Goal: Transaction & Acquisition: Download file/media

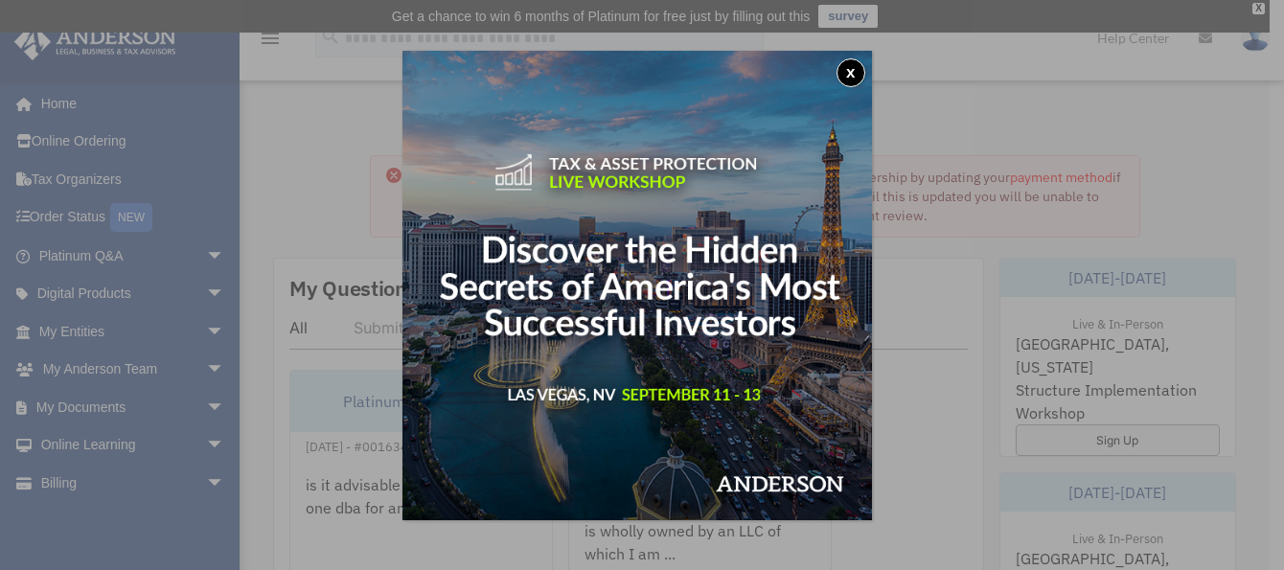
click at [848, 70] on button "x" at bounding box center [850, 72] width 29 height 29
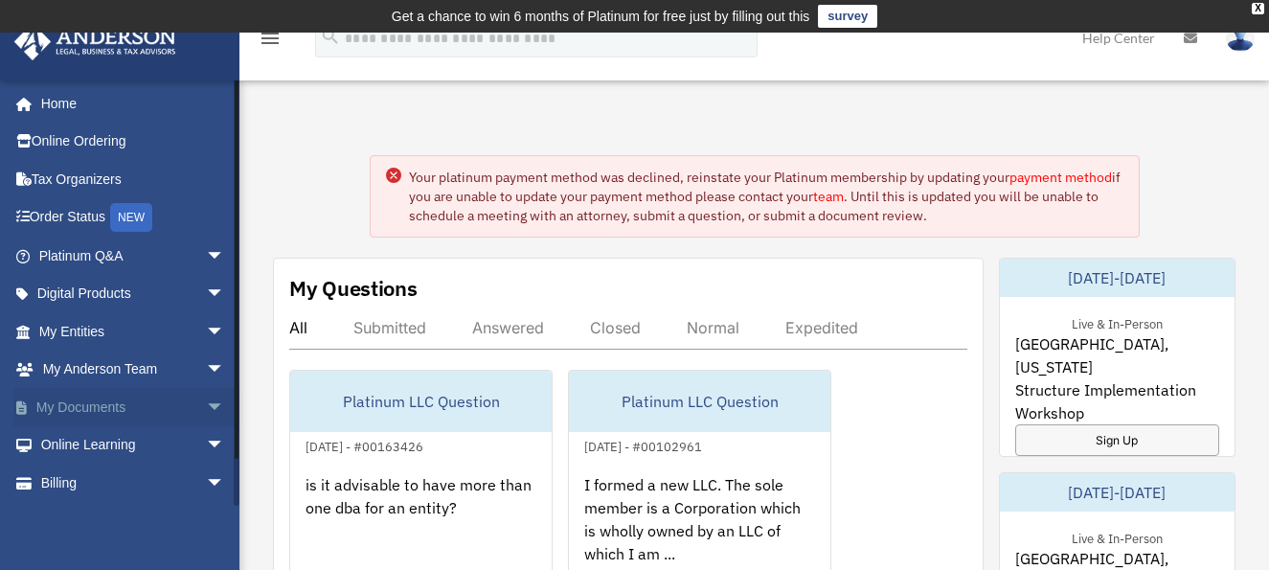
click at [83, 397] on link "My Documents arrow_drop_down" at bounding box center [133, 407] width 240 height 38
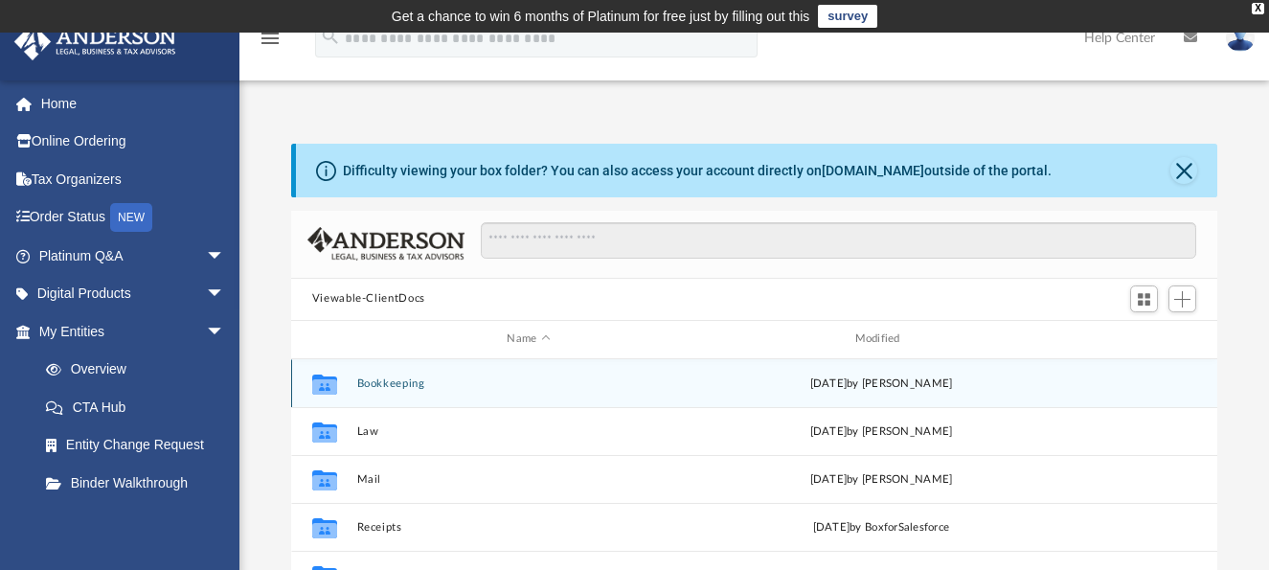
click at [409, 386] on button "Bookkeeping" at bounding box center [528, 383] width 344 height 12
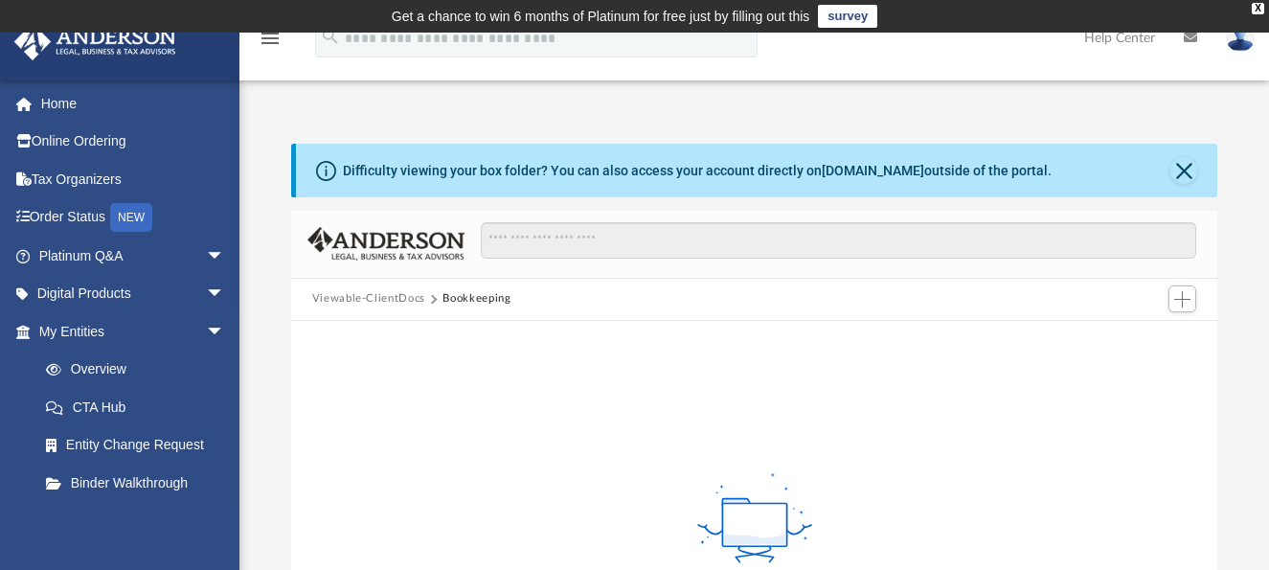
click at [350, 306] on button "Viewable-ClientDocs" at bounding box center [368, 298] width 113 height 17
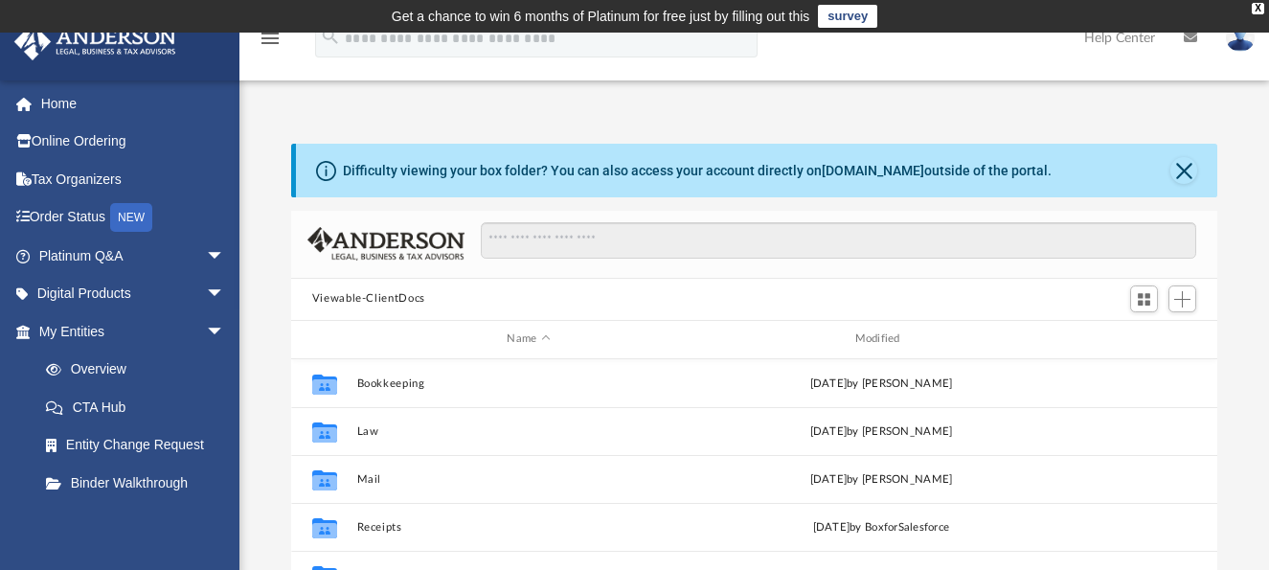
scroll to position [422, 912]
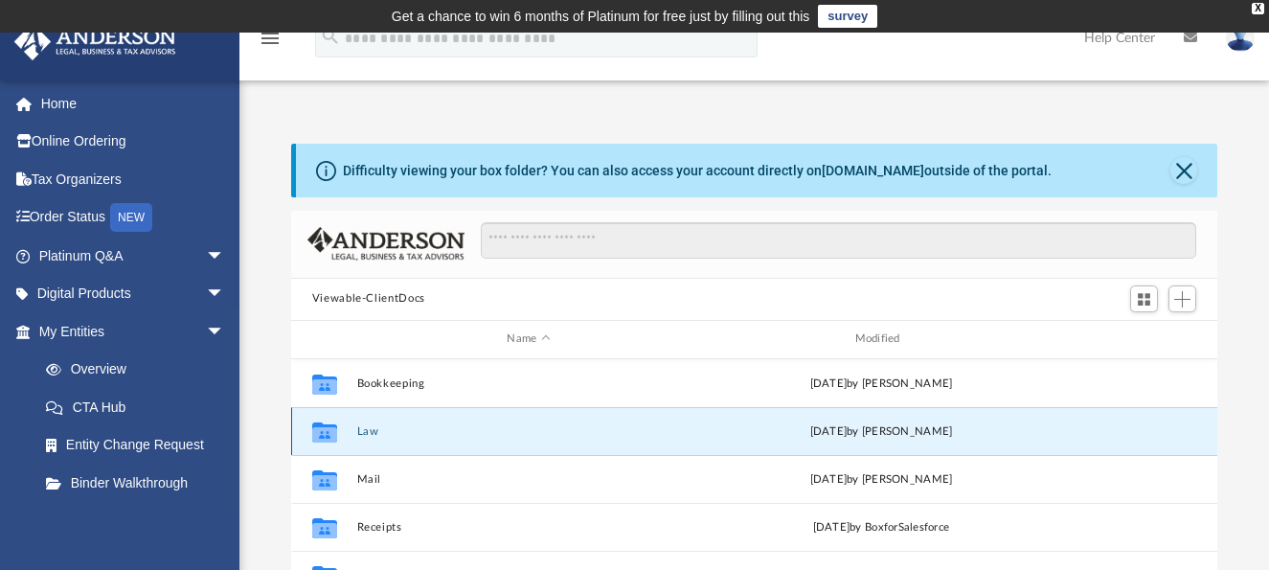
click at [376, 427] on button "Law" at bounding box center [528, 430] width 344 height 12
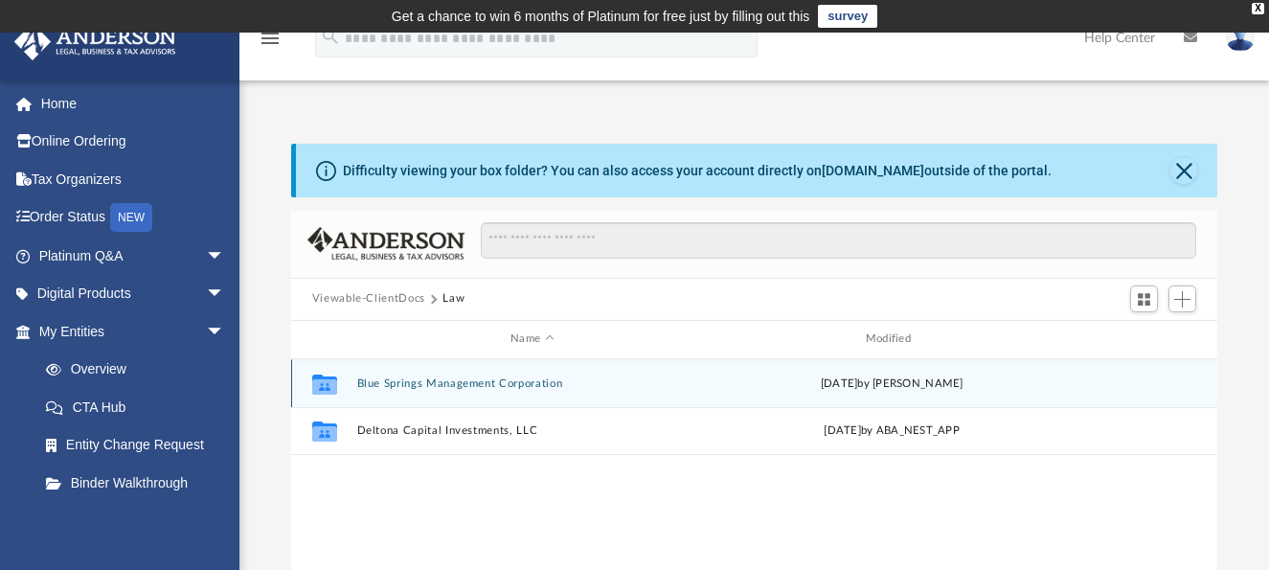
click at [398, 389] on button "Blue Springs Management Corporation" at bounding box center [532, 383] width 352 height 12
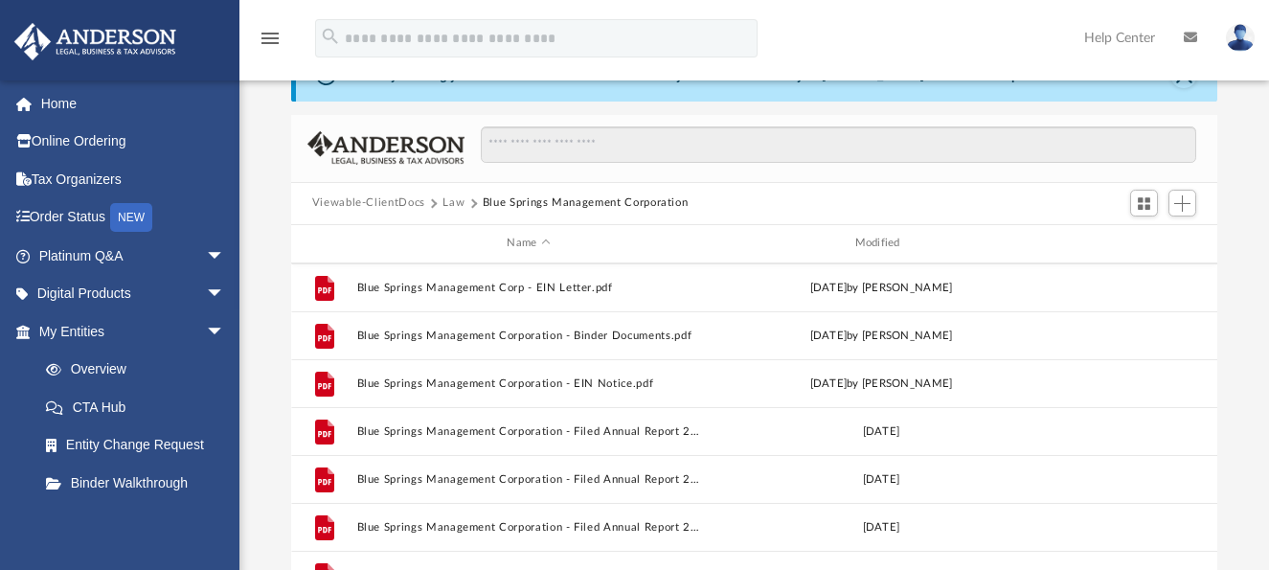
scroll to position [0, 0]
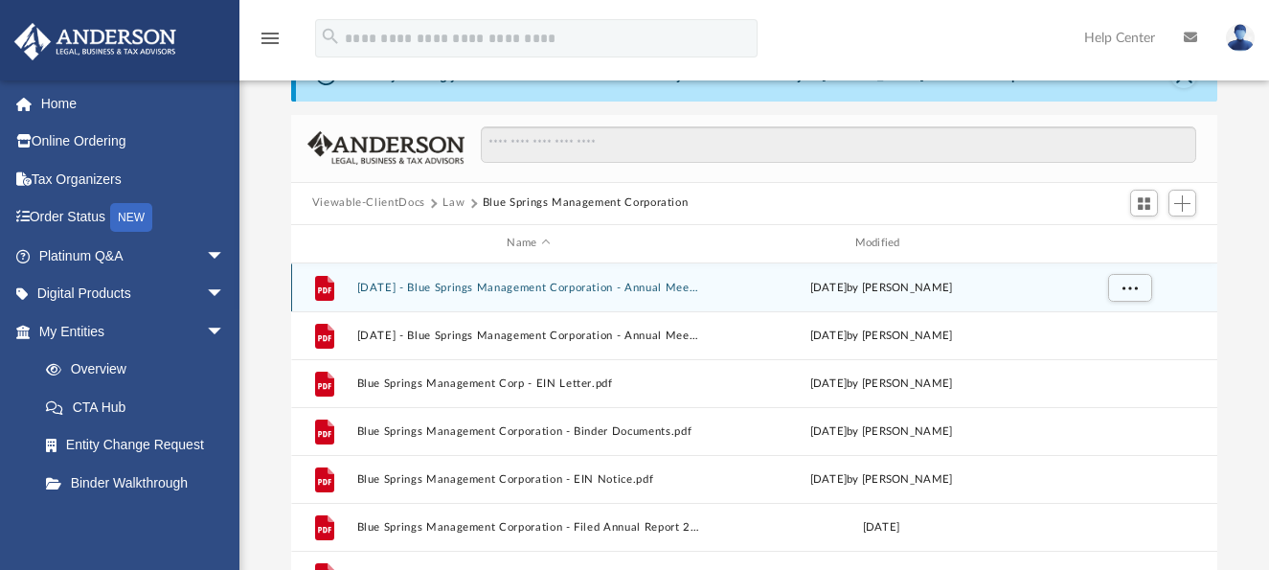
click at [524, 293] on button "[DATE] - Blue Springs Management Corporation - Annual Meeting - DocuSigned.pdf" at bounding box center [528, 287] width 344 height 12
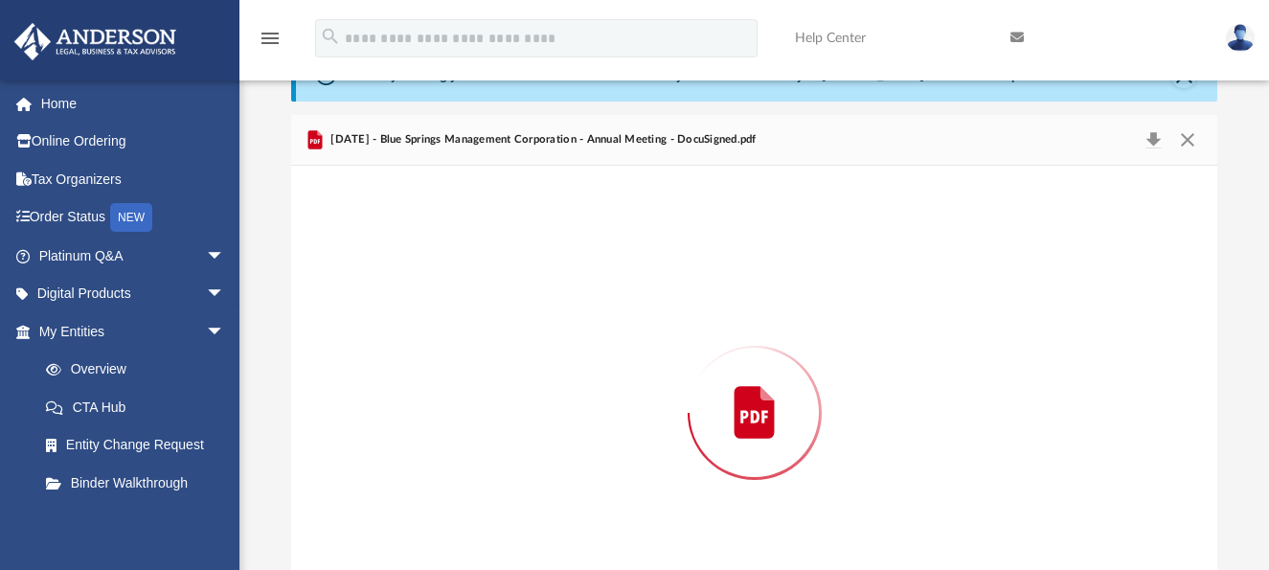
scroll to position [186, 0]
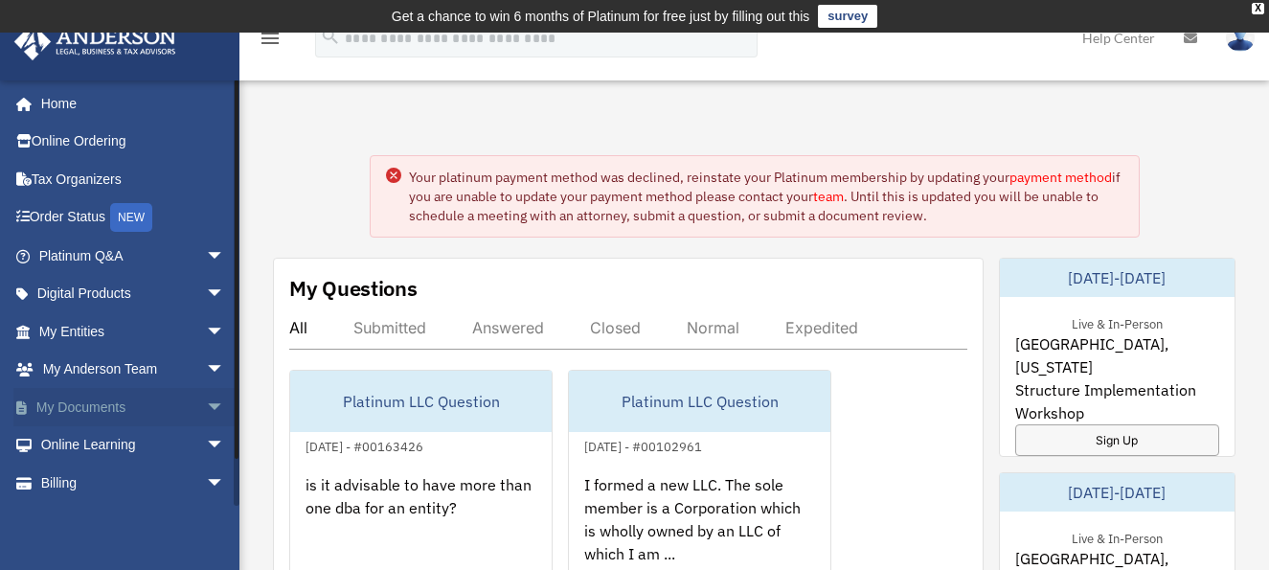
click at [124, 405] on link "My Documents arrow_drop_down" at bounding box center [133, 407] width 240 height 38
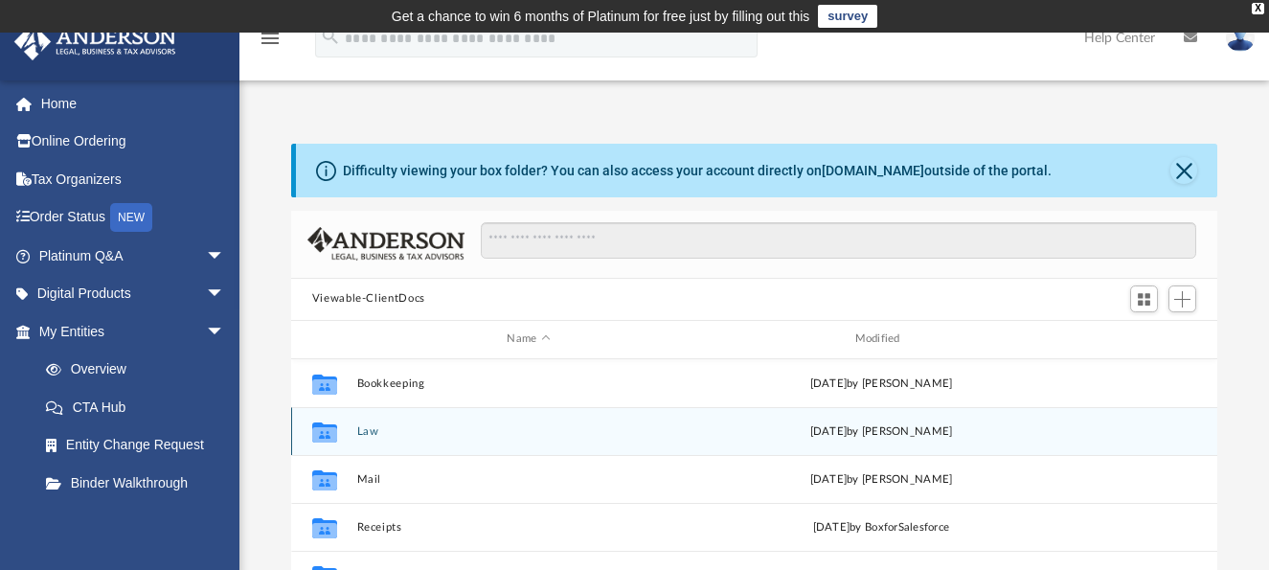
click at [364, 433] on button "Law" at bounding box center [528, 430] width 344 height 12
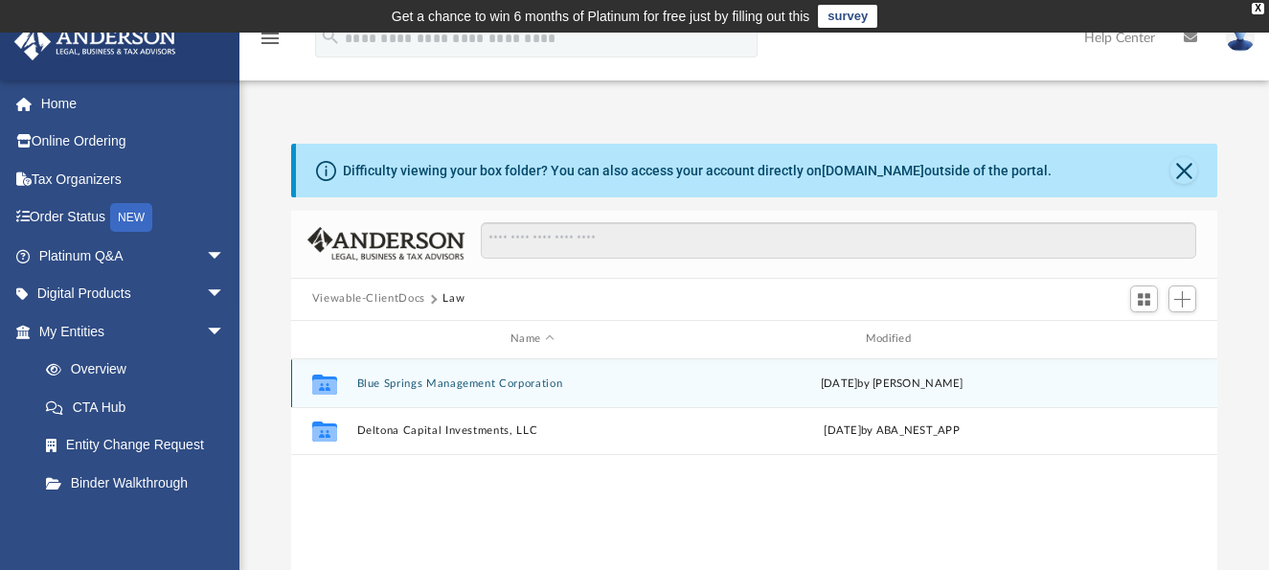
click at [543, 389] on button "Blue Springs Management Corporation" at bounding box center [532, 383] width 352 height 12
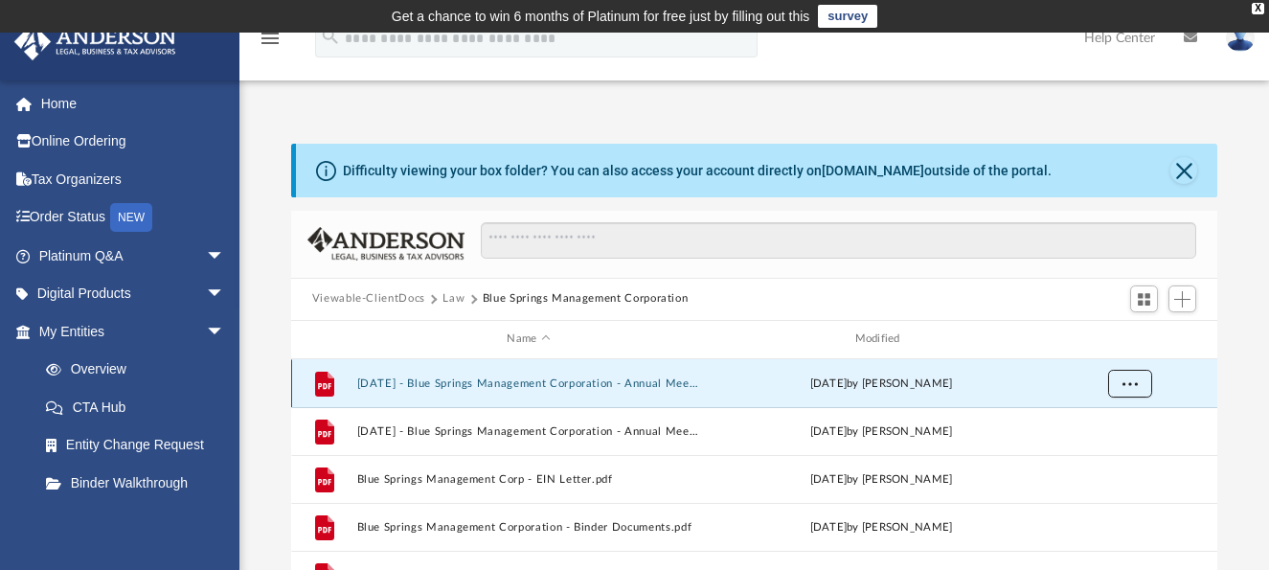
click at [1139, 387] on button "More options" at bounding box center [1130, 383] width 44 height 29
click at [1114, 453] on li "Download" at bounding box center [1113, 453] width 56 height 20
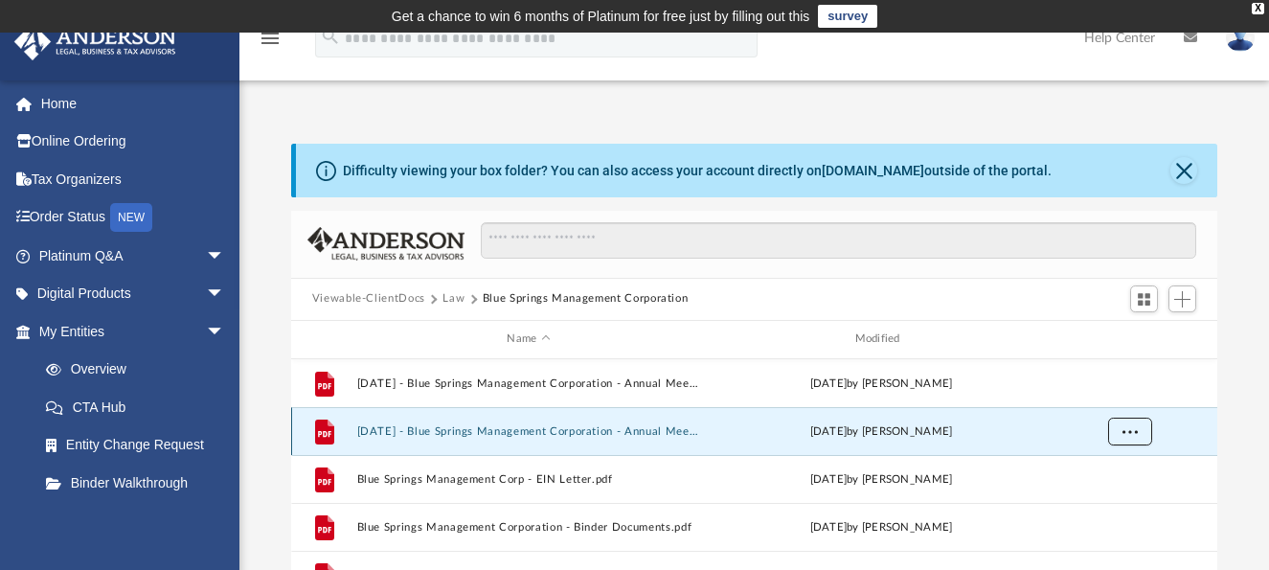
click at [1124, 434] on span "More options" at bounding box center [1129, 430] width 15 height 11
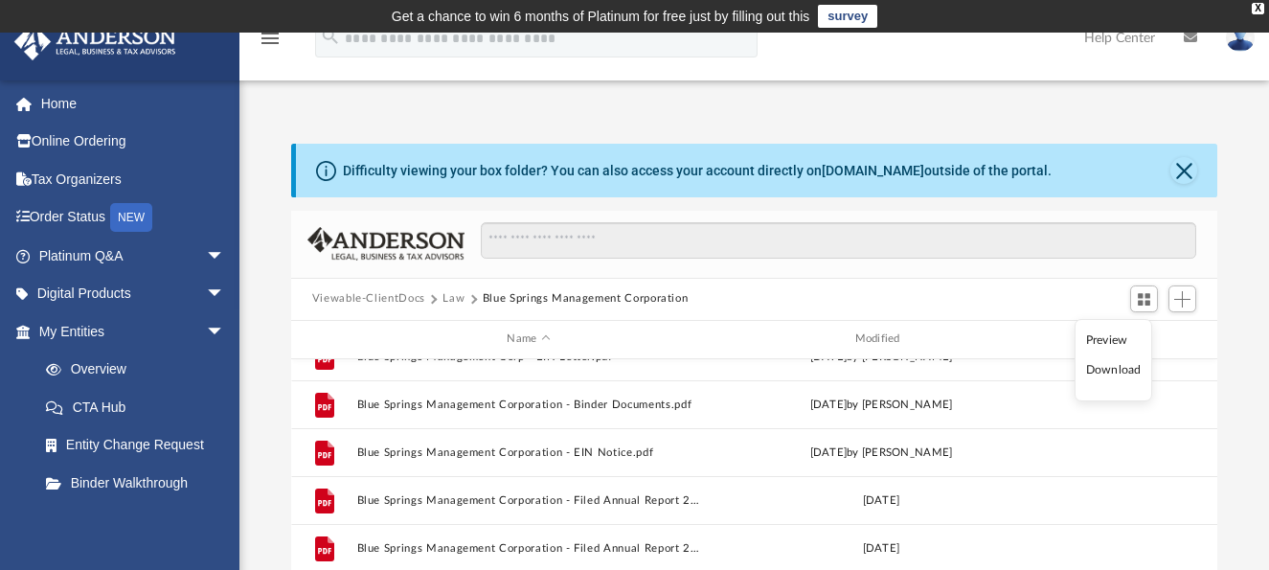
scroll to position [130, 0]
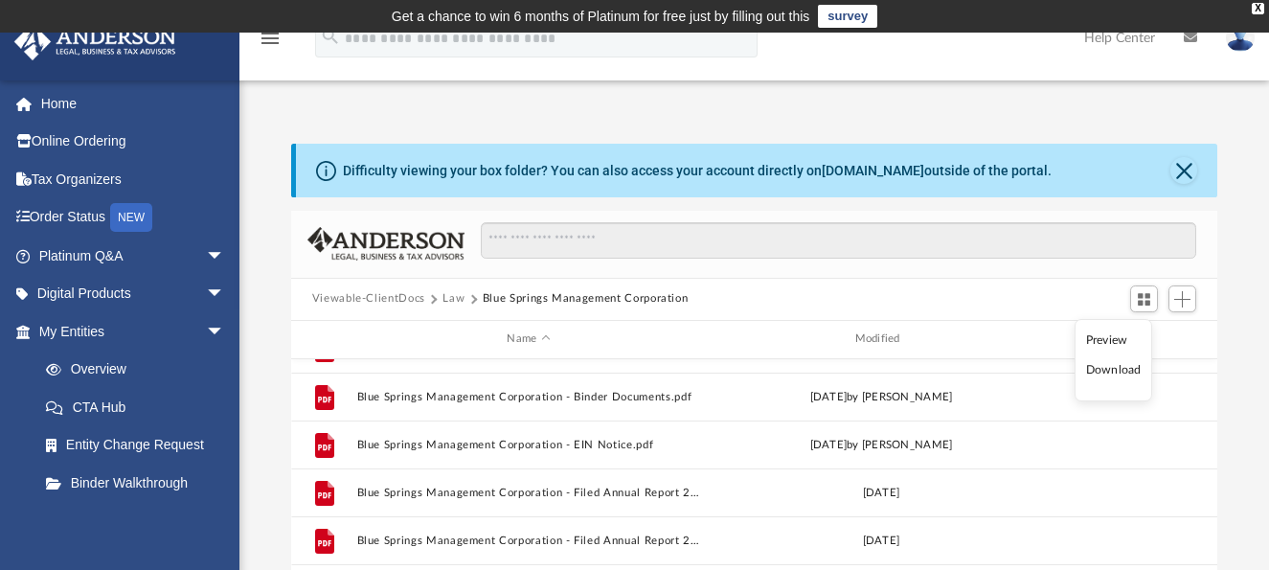
click at [1116, 372] on li "Download" at bounding box center [1114, 370] width 56 height 20
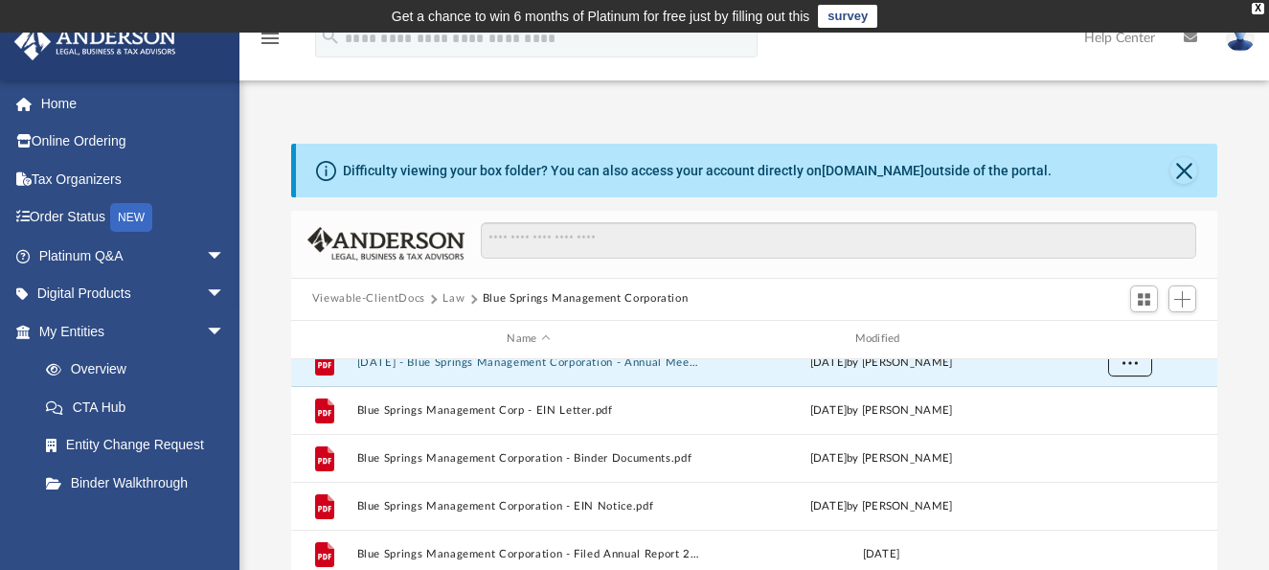
scroll to position [96, 0]
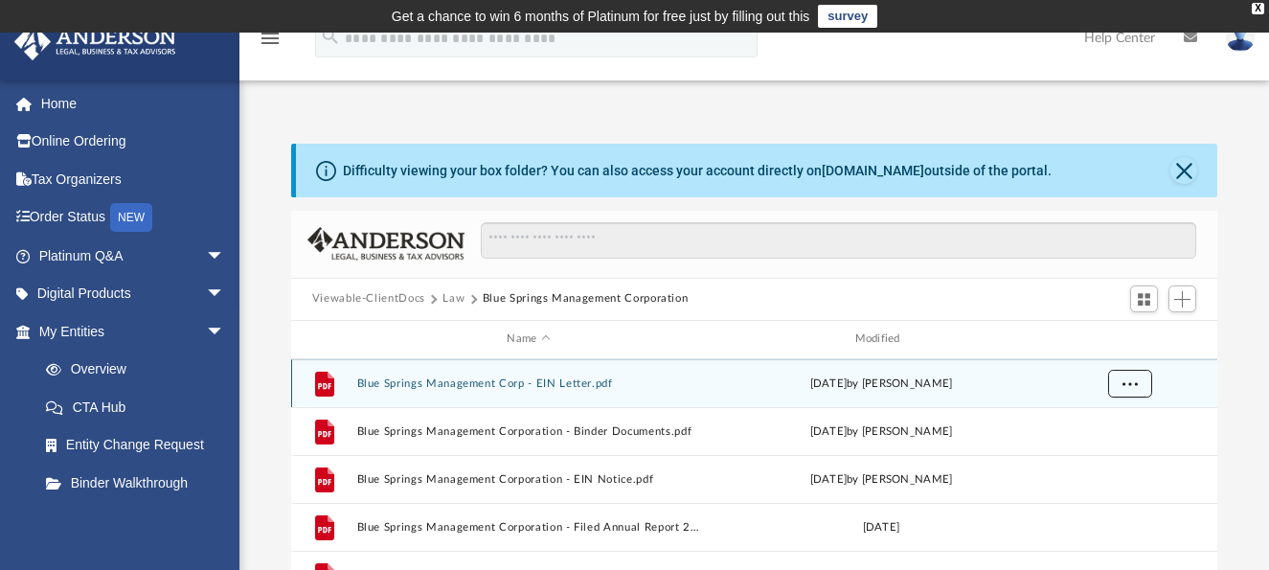
click at [1124, 393] on button "More options" at bounding box center [1130, 383] width 44 height 29
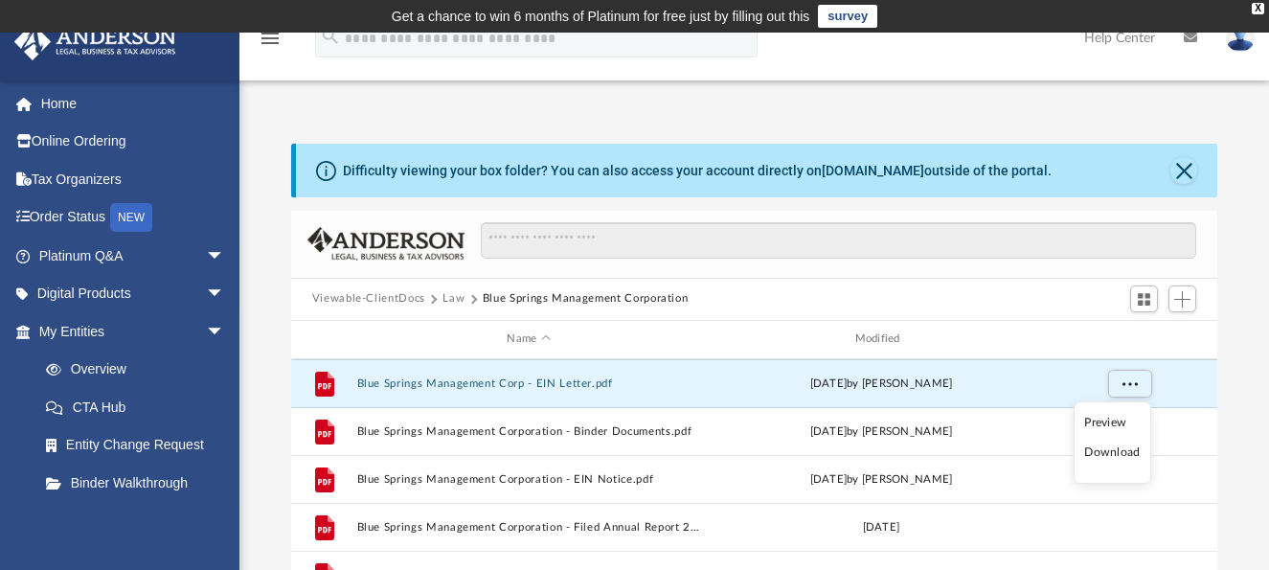
click at [1115, 450] on li "Download" at bounding box center [1113, 453] width 56 height 20
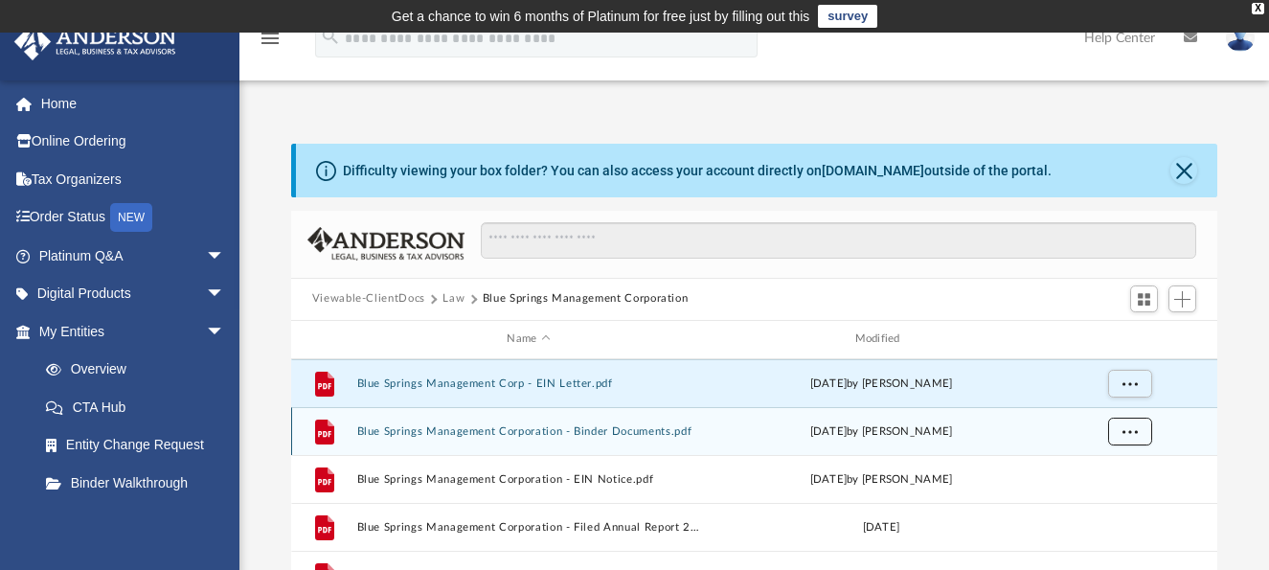
click at [1127, 436] on button "More options" at bounding box center [1130, 431] width 44 height 29
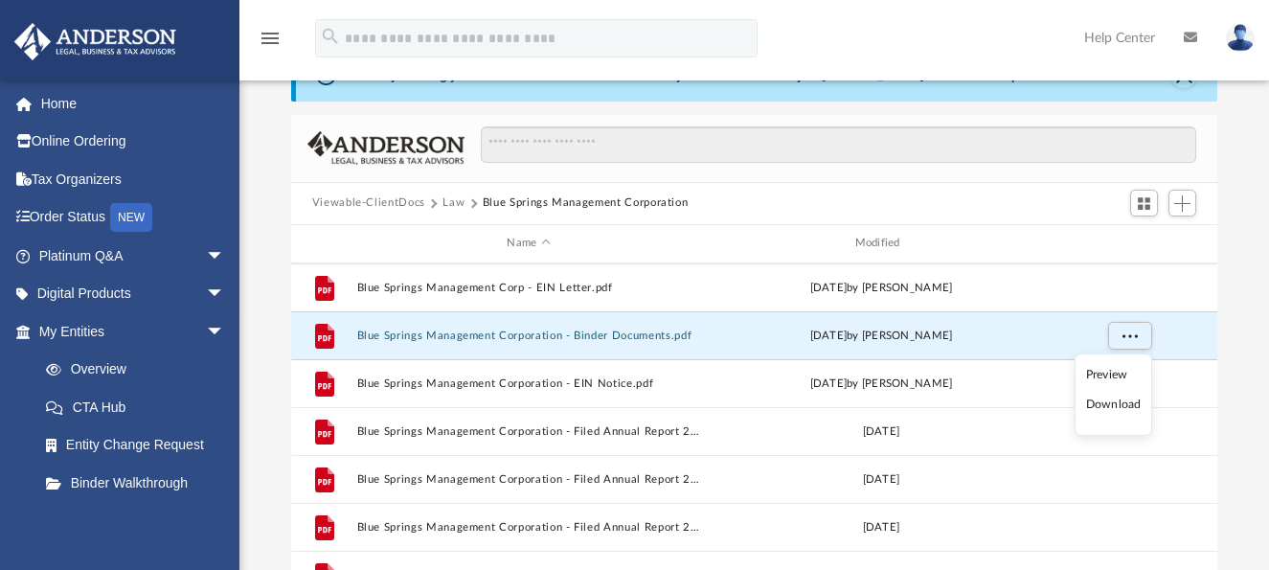
click at [1105, 408] on li "Download" at bounding box center [1114, 405] width 56 height 20
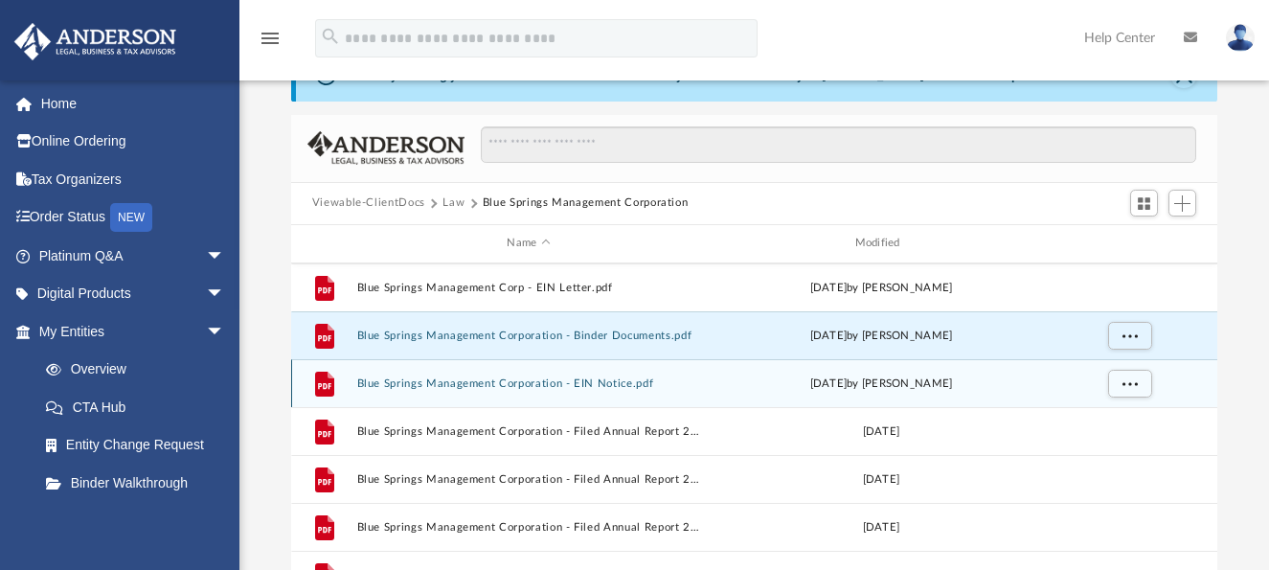
click at [731, 394] on div "File Blue Springs Management Corporation - EIN Notice.pdf Mon Sep 30 2019 by Me…" at bounding box center [754, 383] width 927 height 48
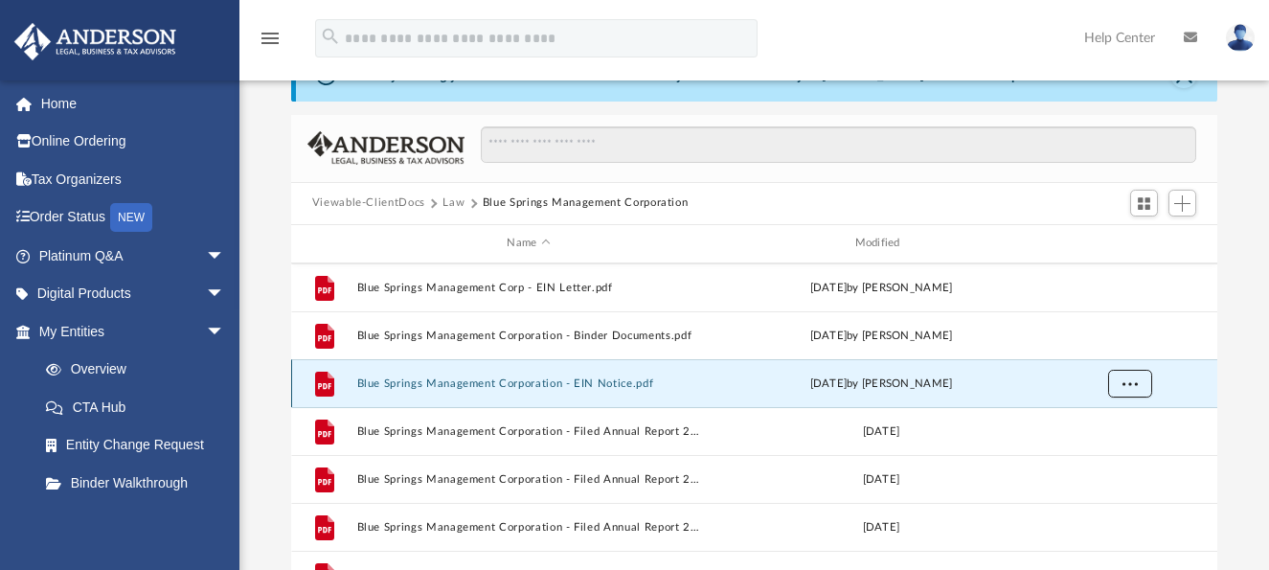
click at [1128, 382] on span "More options" at bounding box center [1129, 382] width 15 height 11
click at [1109, 452] on li "Download" at bounding box center [1113, 453] width 56 height 20
click at [1224, 385] on div "Difficulty viewing your box folder? You can also access your account directly o…" at bounding box center [755, 354] width 1030 height 612
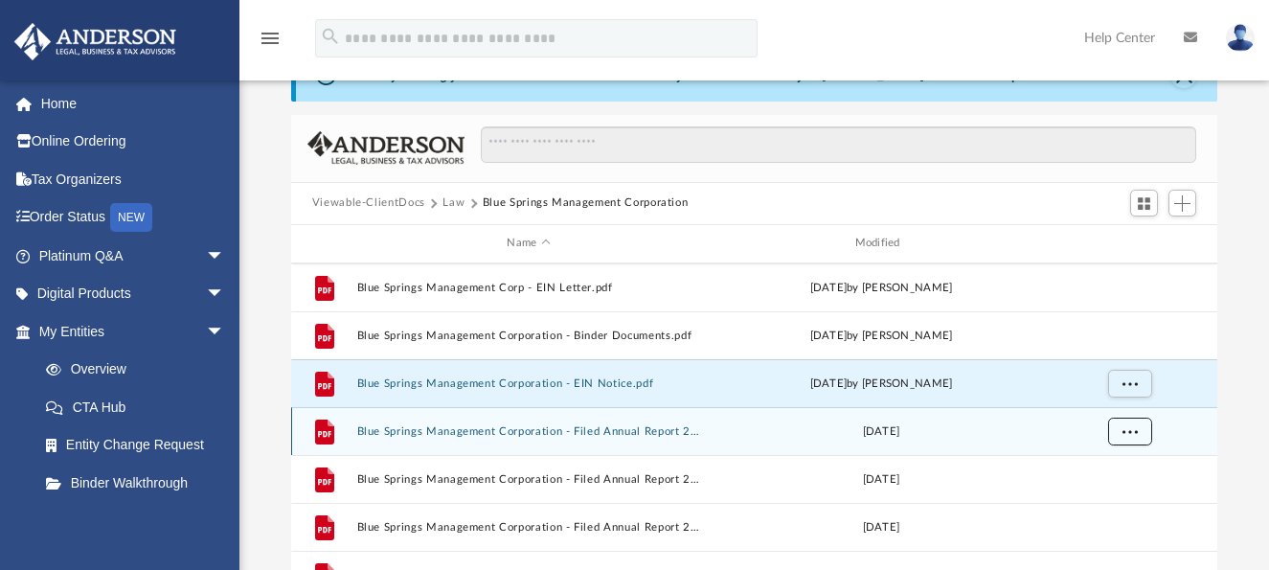
click at [1141, 427] on button "More options" at bounding box center [1130, 431] width 44 height 29
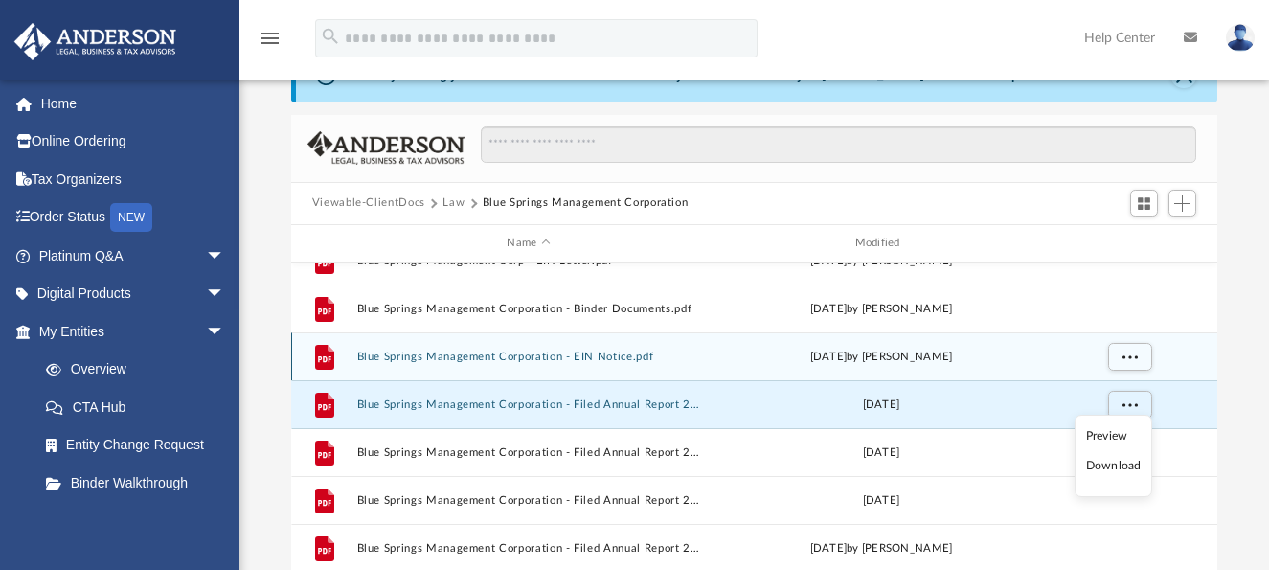
scroll to position [130, 0]
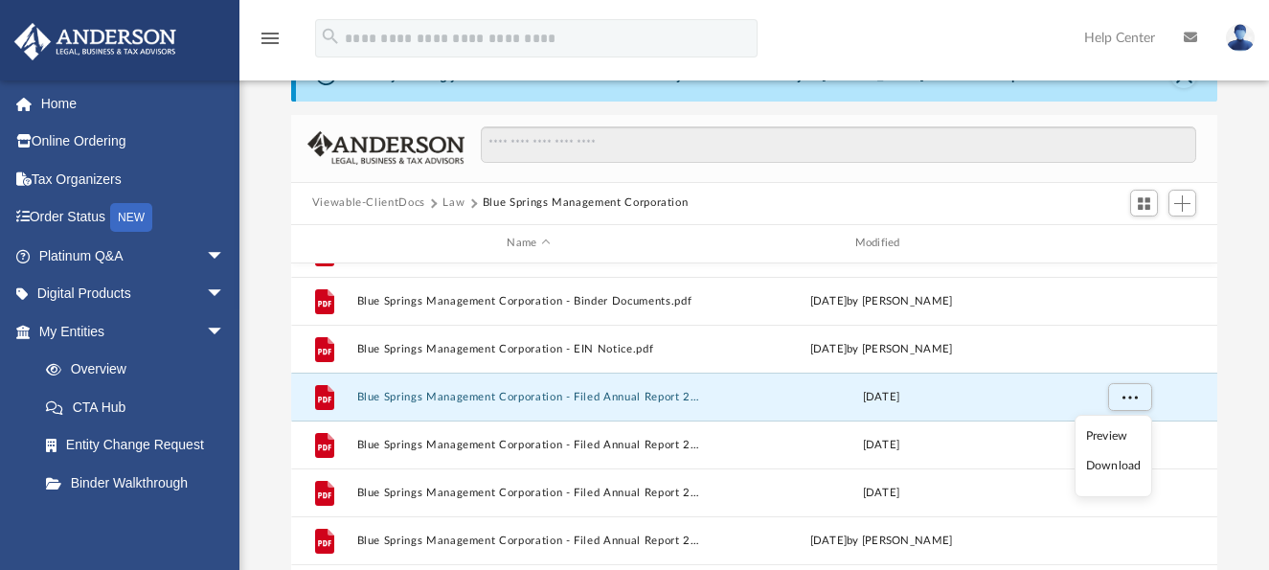
click at [1111, 469] on li "Download" at bounding box center [1114, 466] width 56 height 20
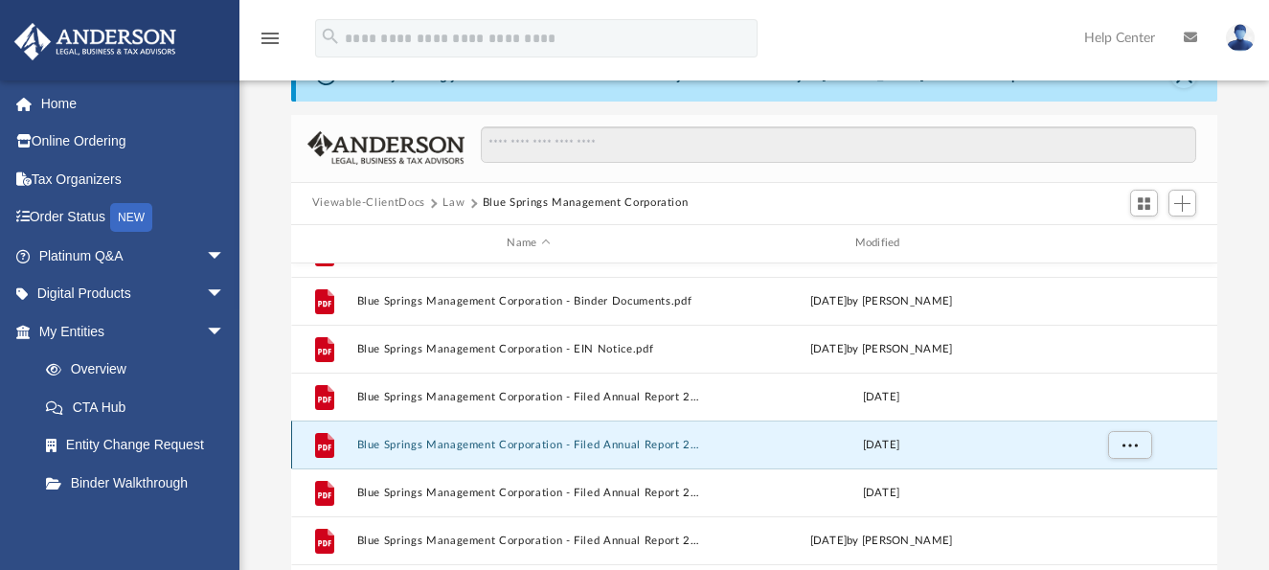
click at [651, 446] on button "Blue Springs Management Corporation - Filed Annual Report 2022.pdf" at bounding box center [528, 444] width 344 height 12
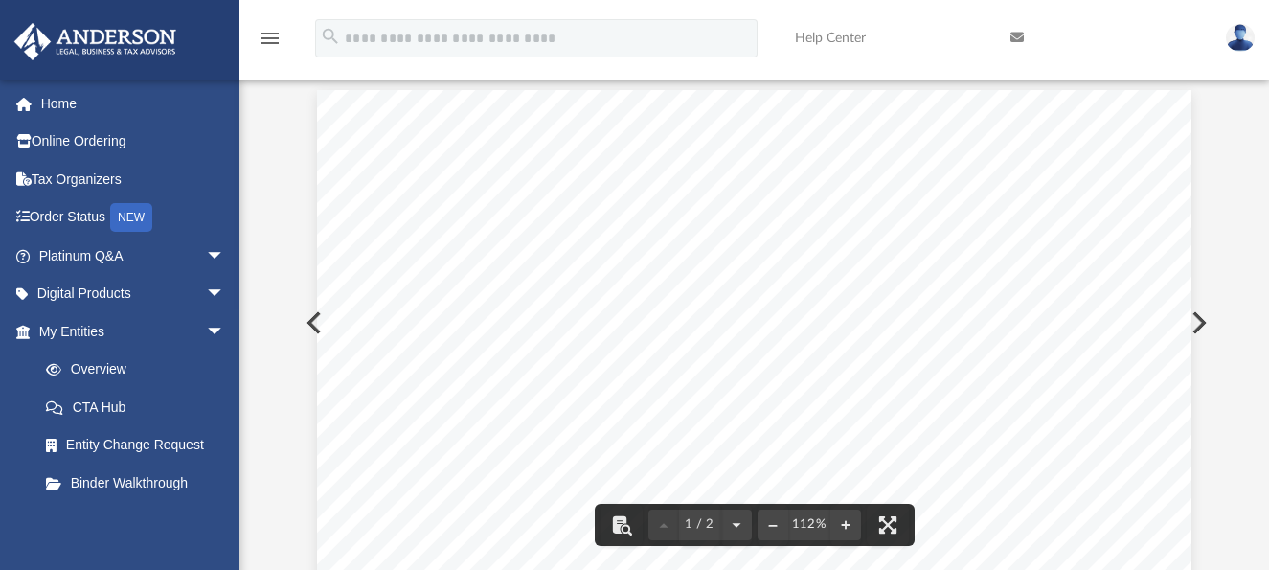
scroll to position [0, 0]
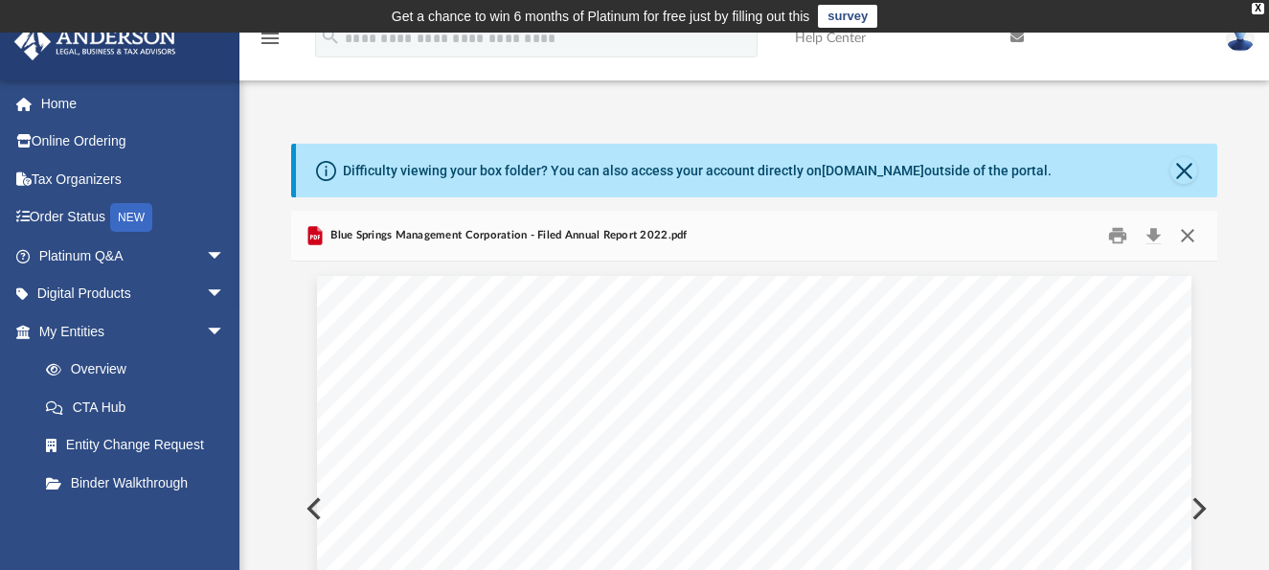
click at [1187, 237] on button "Close" at bounding box center [1188, 235] width 34 height 30
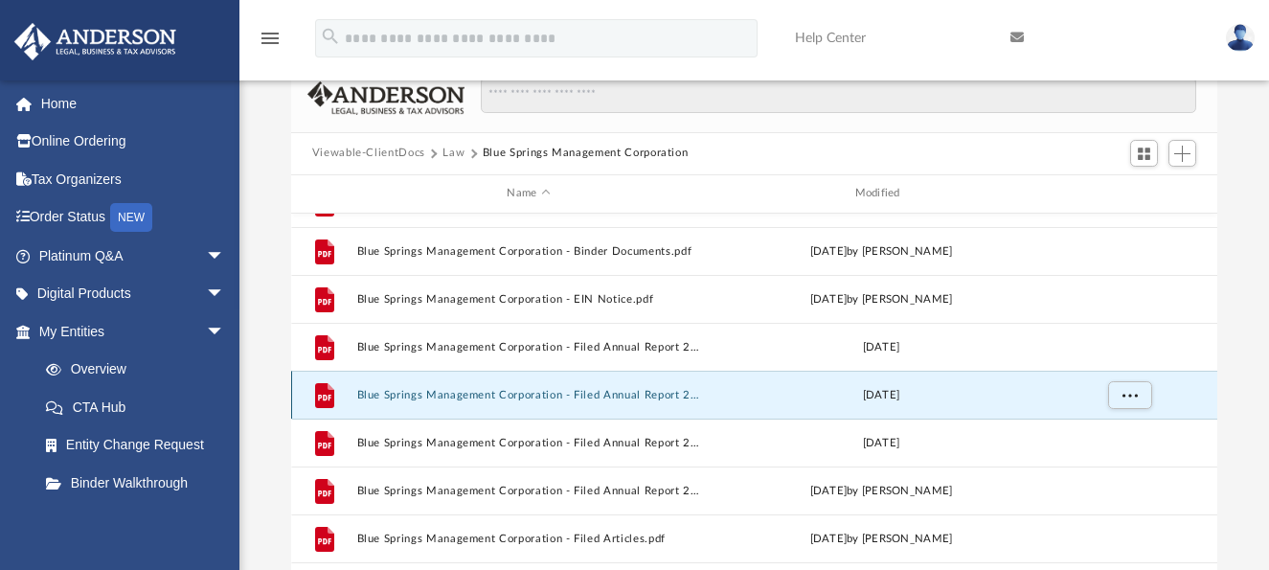
scroll to position [192, 0]
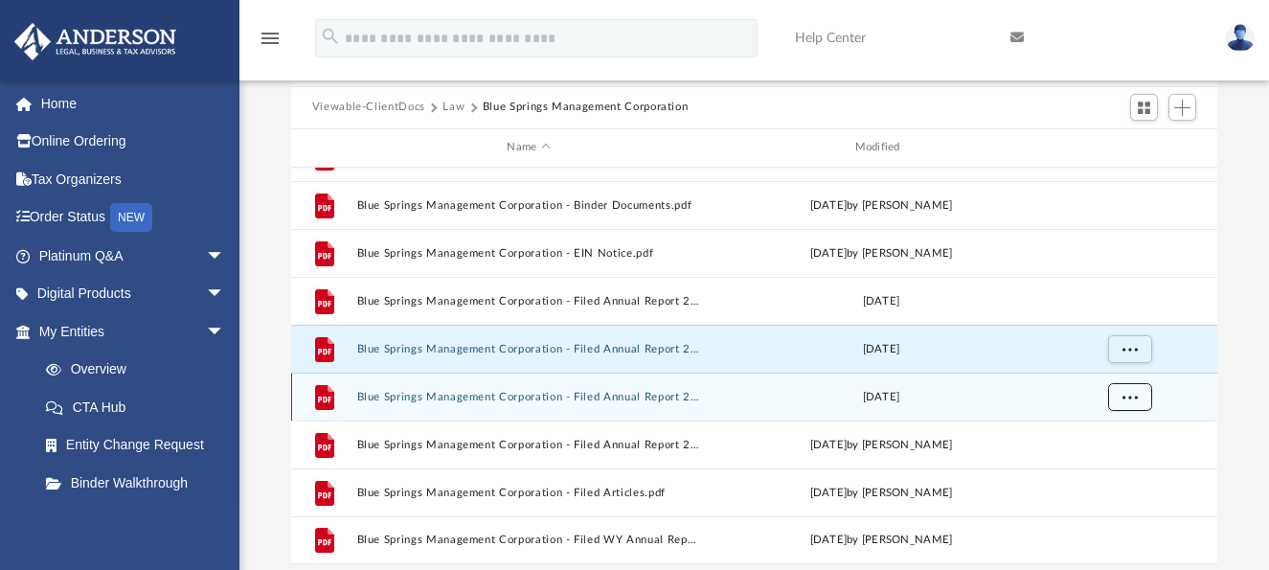
click at [1135, 401] on button "More options" at bounding box center [1130, 396] width 44 height 29
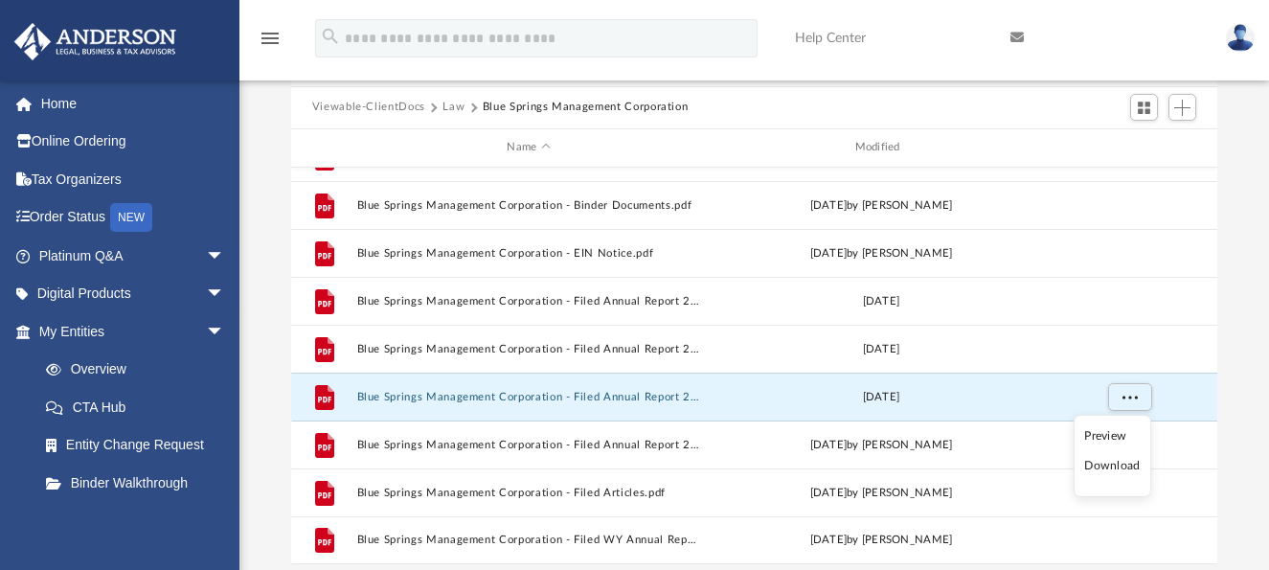
click at [1104, 460] on li "Download" at bounding box center [1113, 466] width 56 height 20
click at [1238, 426] on div "Difficulty viewing your box folder? You can also access your account directly o…" at bounding box center [755, 258] width 1030 height 612
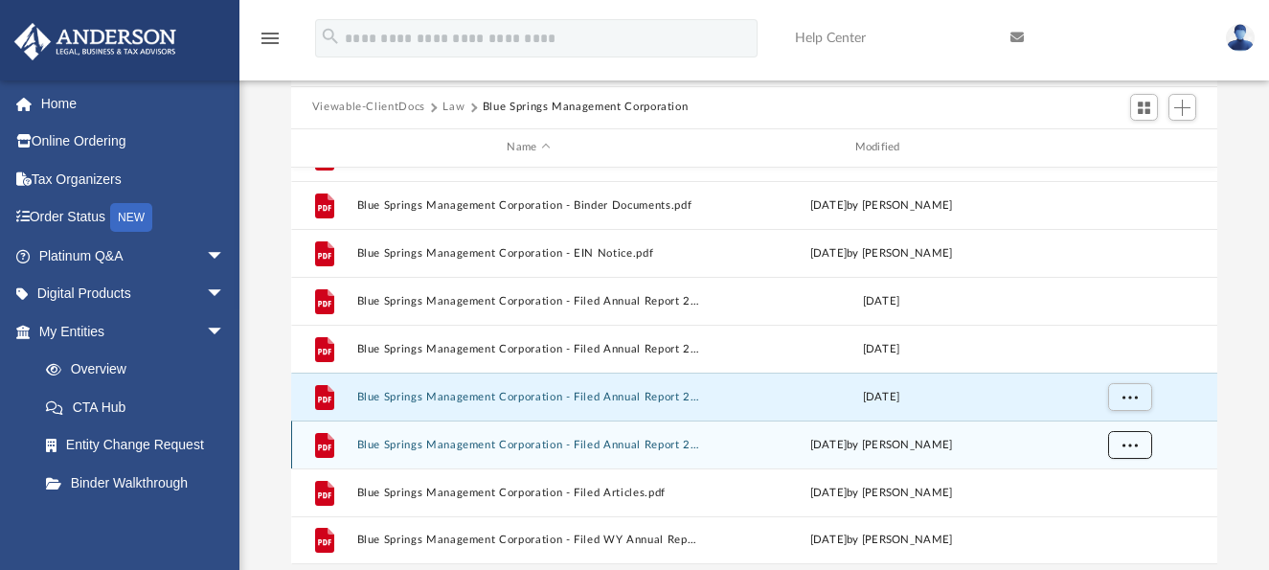
click at [1134, 449] on button "More options" at bounding box center [1130, 444] width 44 height 29
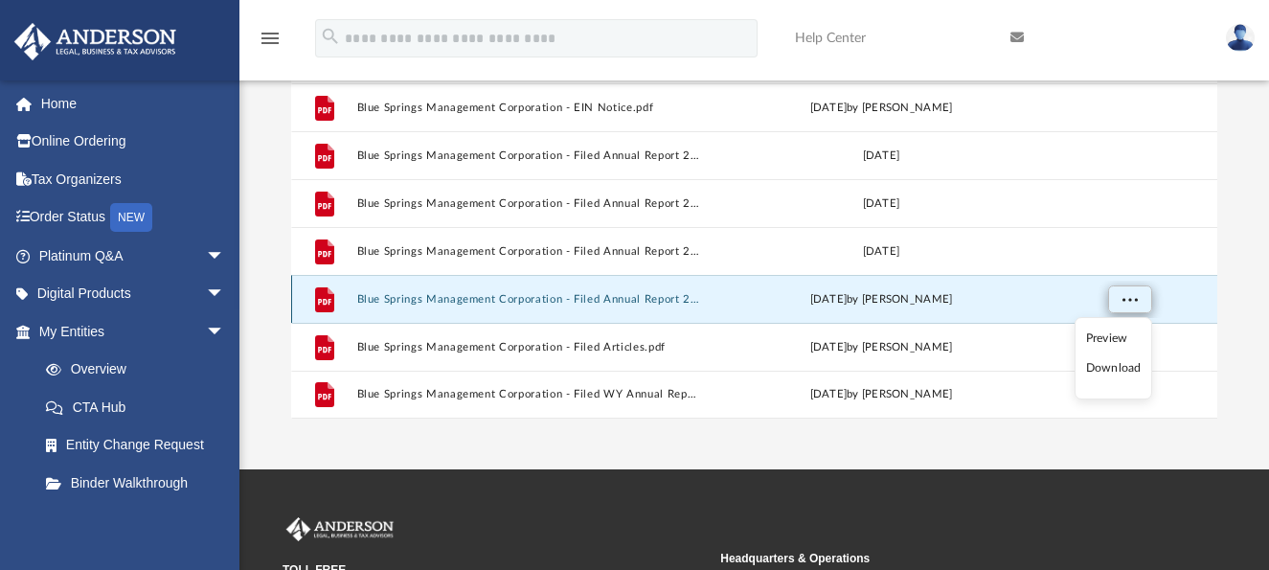
scroll to position [383, 0]
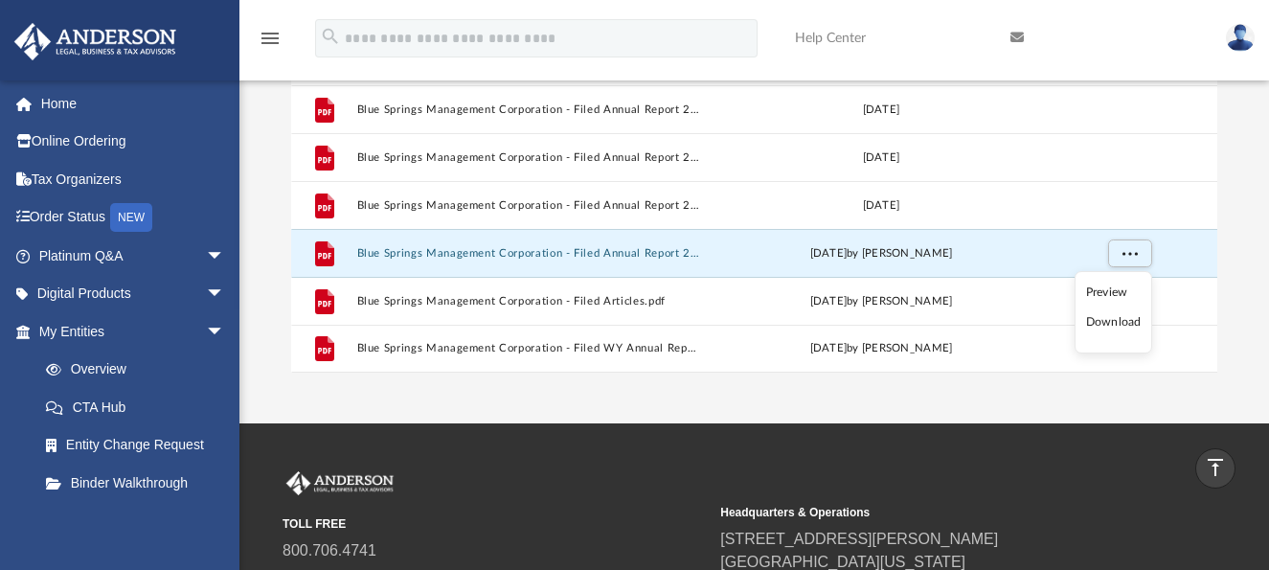
click at [1109, 323] on li "Download" at bounding box center [1114, 322] width 56 height 20
click at [1249, 328] on div "Difficulty viewing your box folder? You can also access your account directly o…" at bounding box center [755, 66] width 1030 height 612
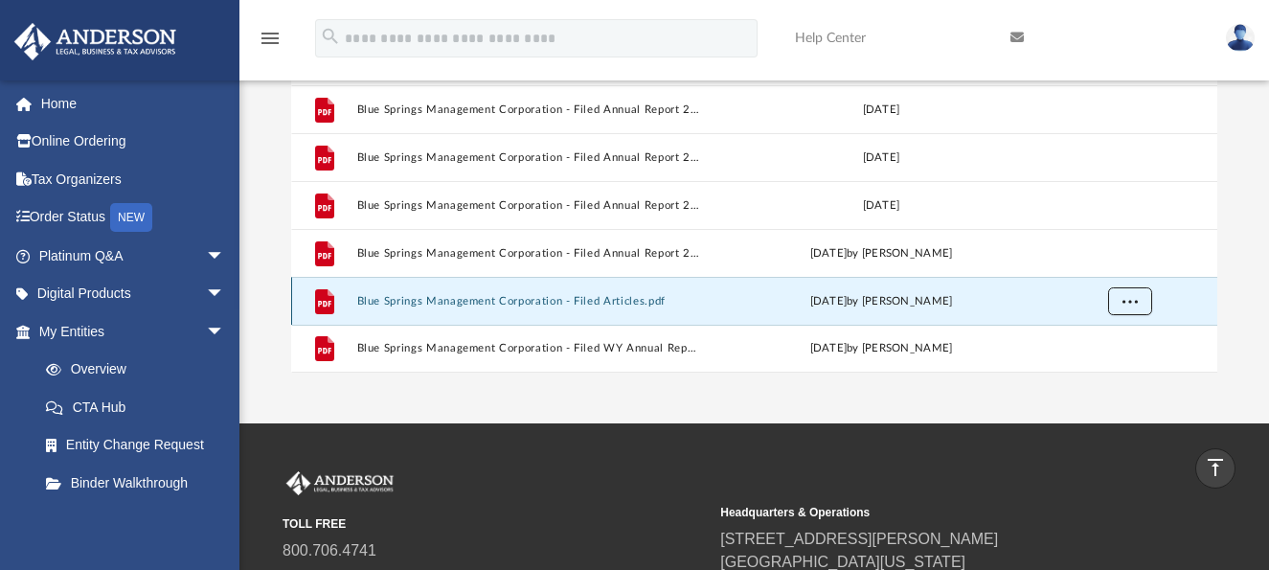
click at [1129, 304] on span "More options" at bounding box center [1129, 300] width 15 height 11
click at [1111, 260] on li "Download" at bounding box center [1113, 259] width 56 height 20
click at [1244, 340] on div "Difficulty viewing your box folder? You can also access your account directly o…" at bounding box center [755, 66] width 1030 height 612
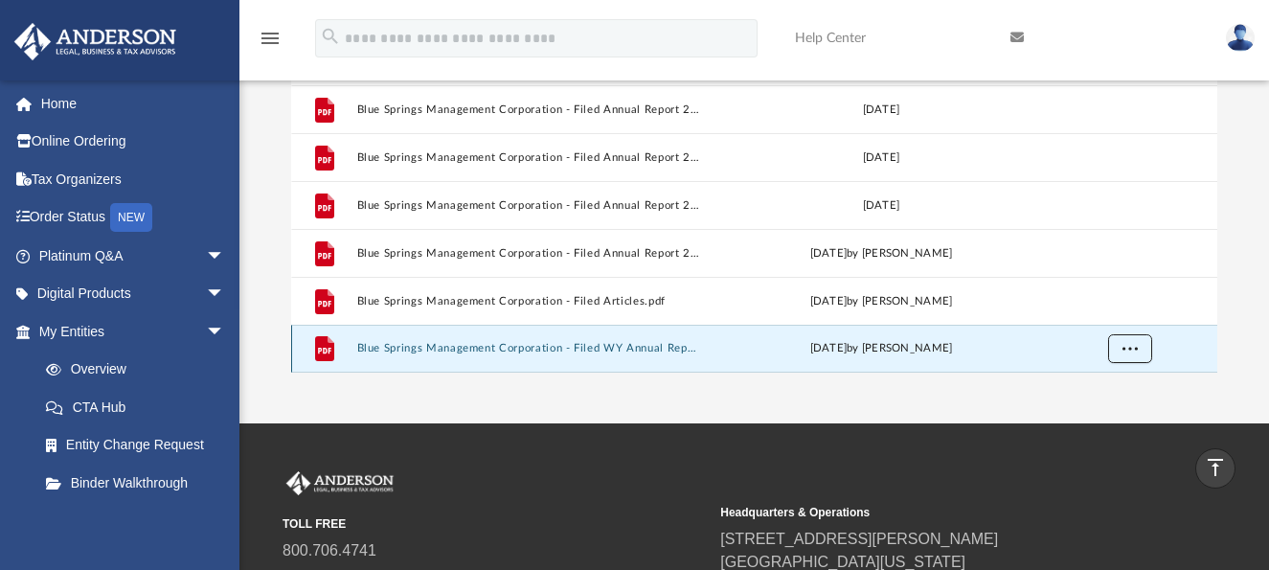
click at [1132, 350] on span "More options" at bounding box center [1129, 347] width 15 height 11
click at [1113, 305] on li "Download" at bounding box center [1113, 307] width 56 height 20
click at [1227, 341] on div "Difficulty viewing your box folder? You can also access your account directly o…" at bounding box center [755, 66] width 1030 height 612
click at [1235, 350] on div "Difficulty viewing your box folder? You can also access your account directly o…" at bounding box center [755, 66] width 1030 height 612
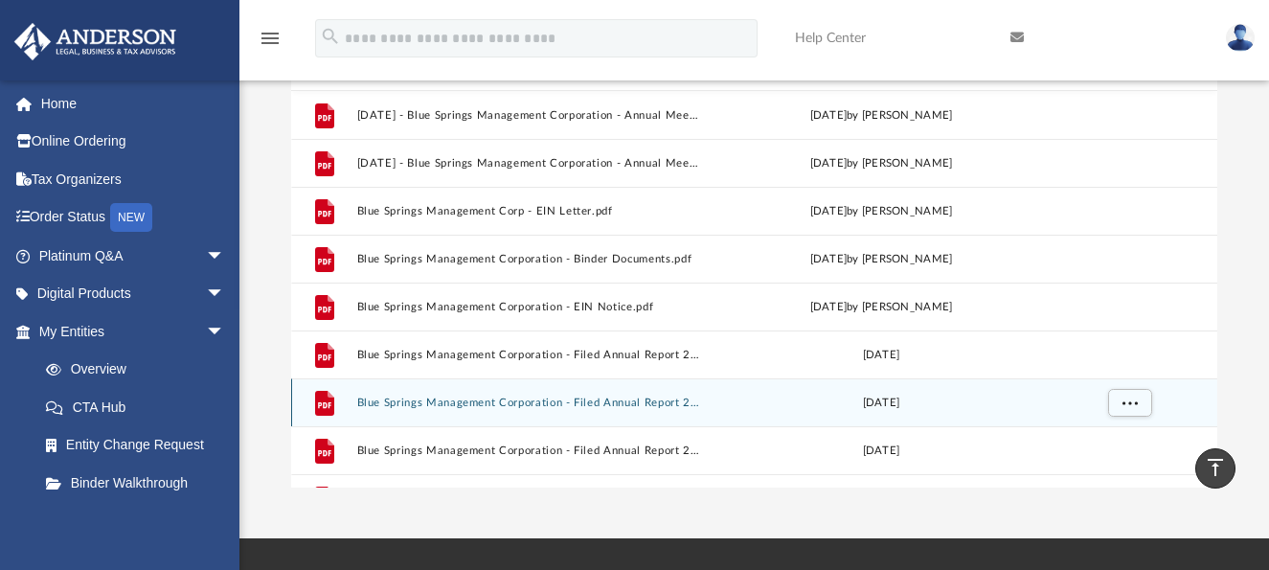
scroll to position [0, 0]
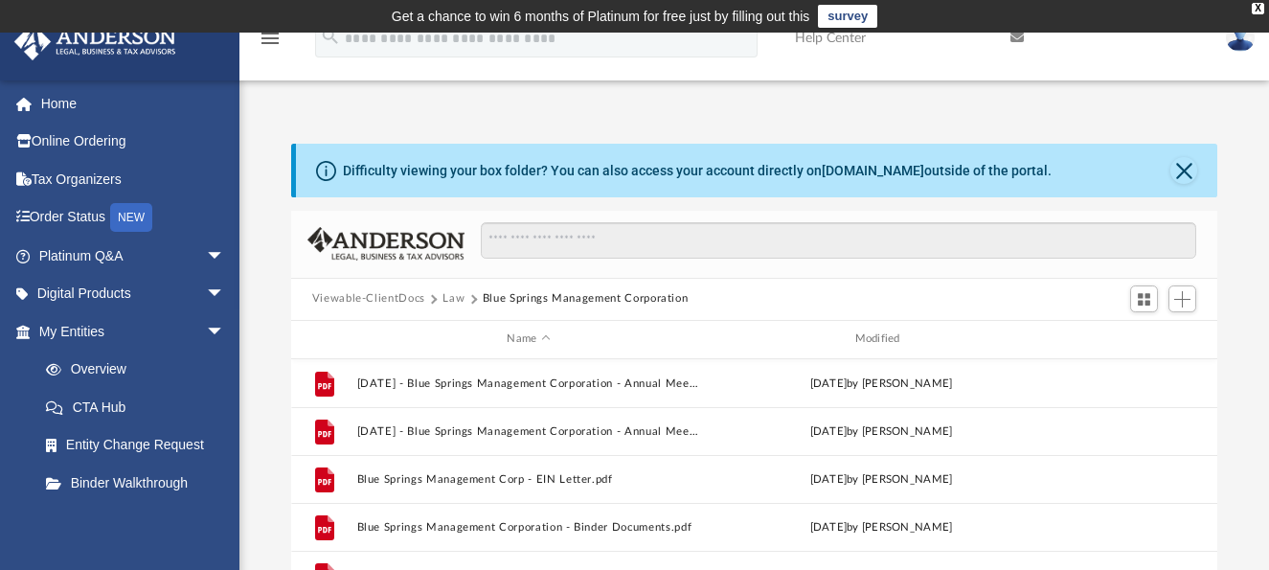
click at [452, 298] on button "Law" at bounding box center [454, 298] width 22 height 17
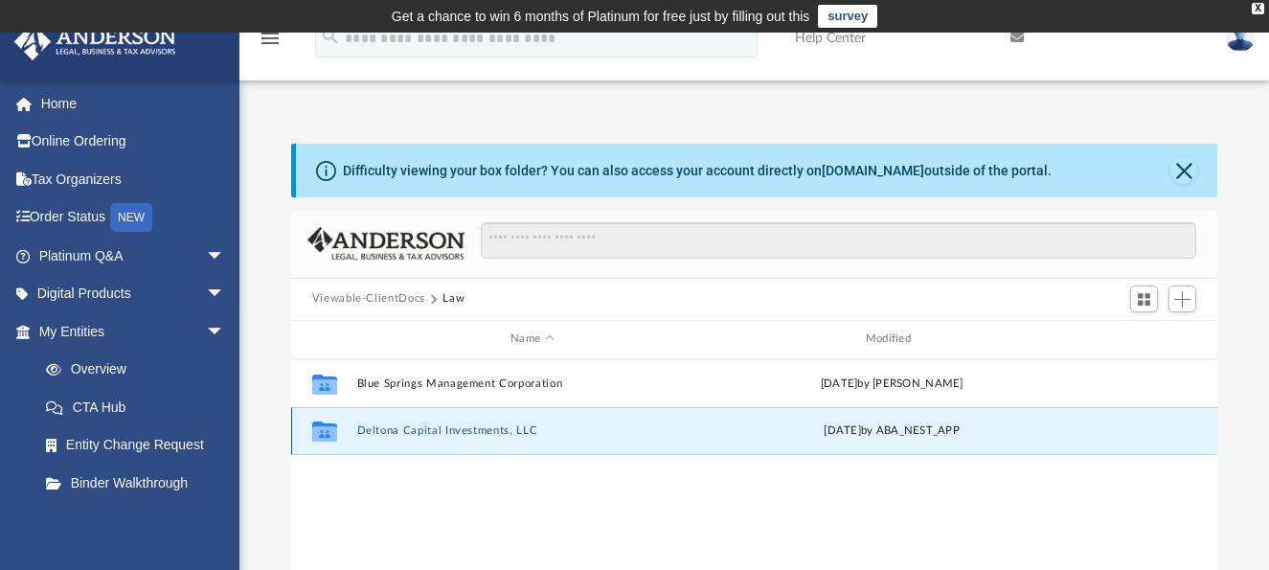
click at [415, 426] on button "Deltona Capital Investments, LLC" at bounding box center [532, 430] width 352 height 12
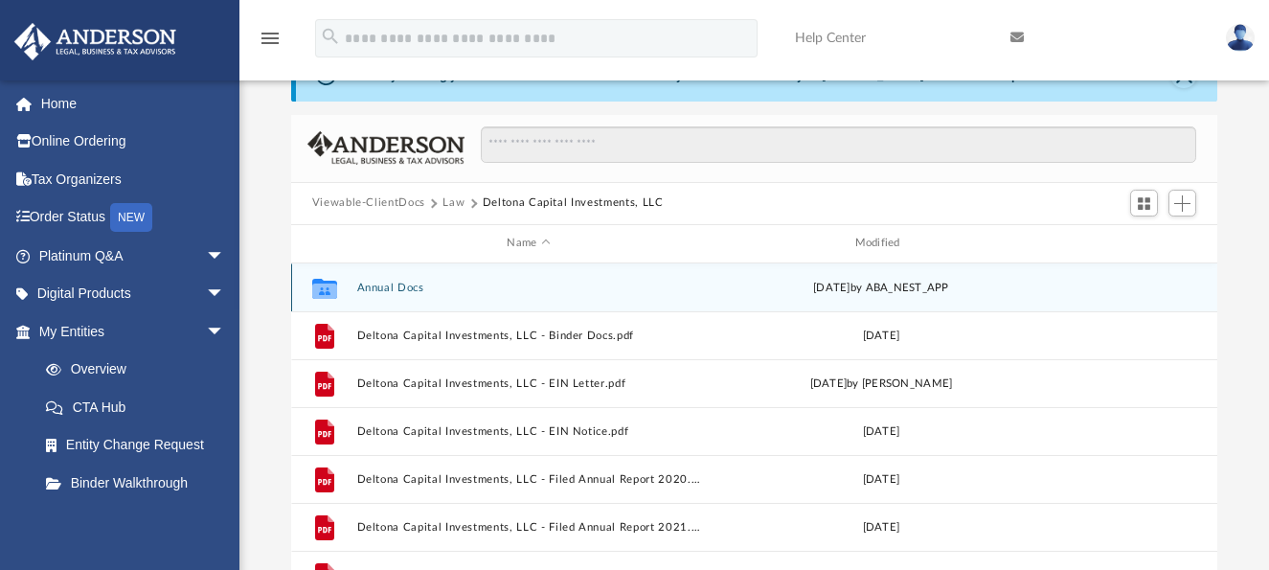
scroll to position [192, 0]
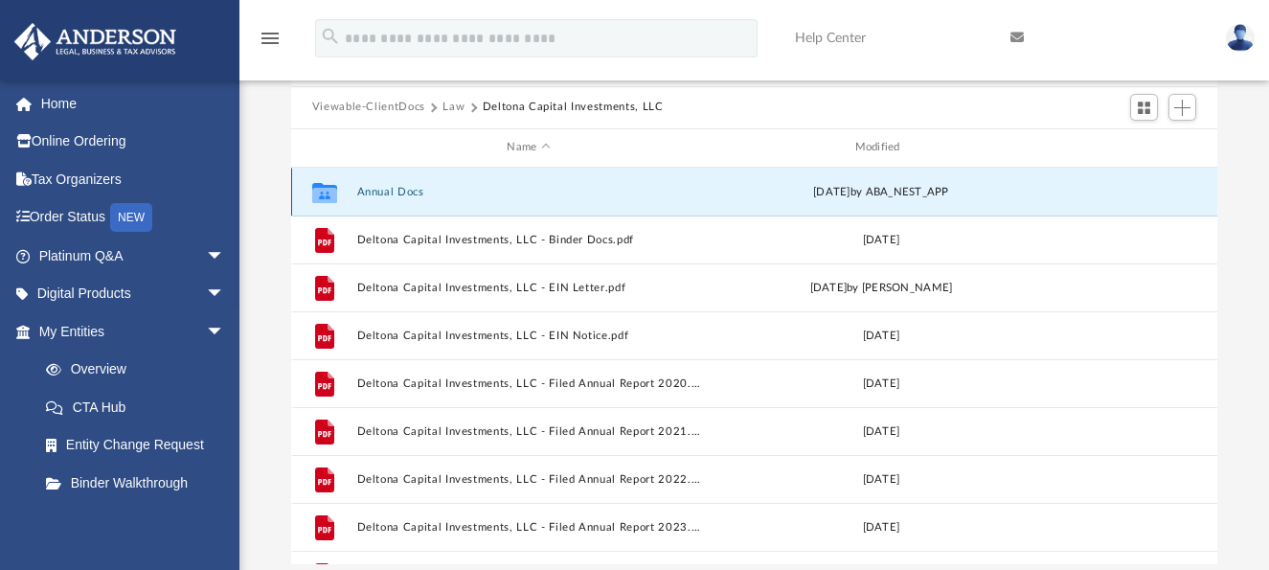
click at [391, 191] on button "Annual Docs" at bounding box center [528, 191] width 344 height 12
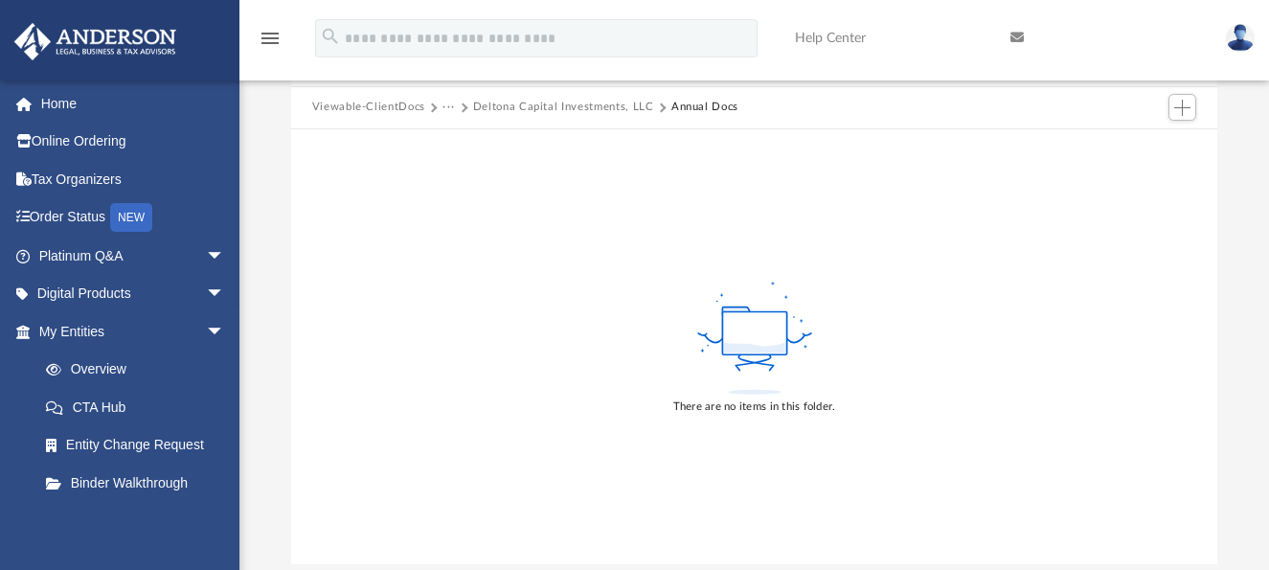
click at [502, 108] on button "Deltona Capital Investments, LLC" at bounding box center [563, 107] width 181 height 17
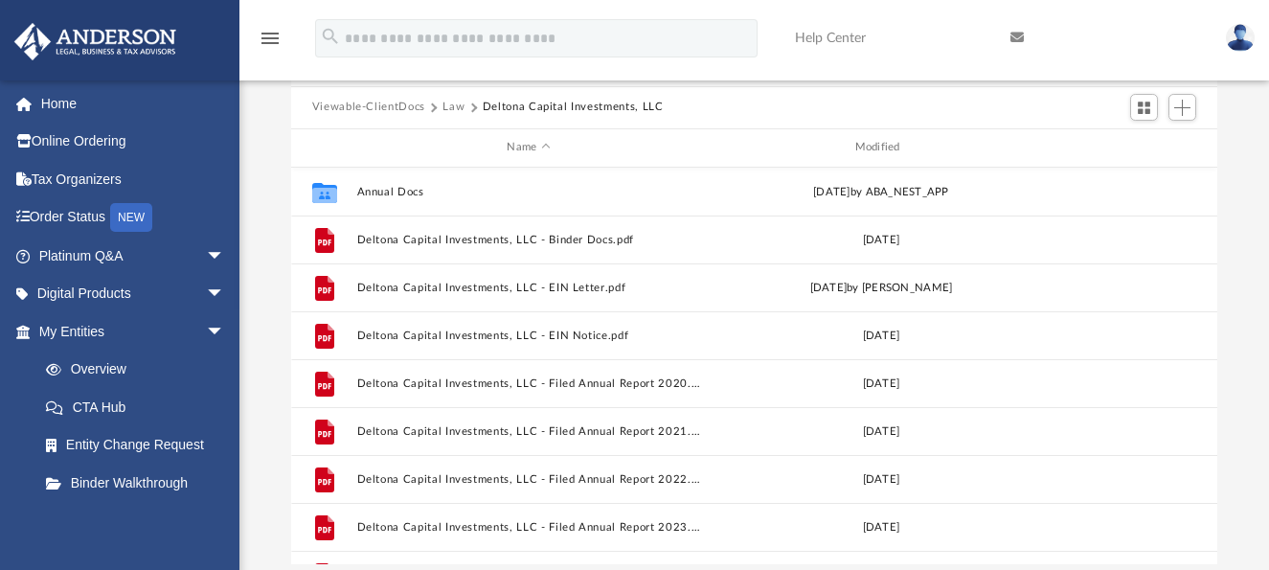
scroll to position [422, 912]
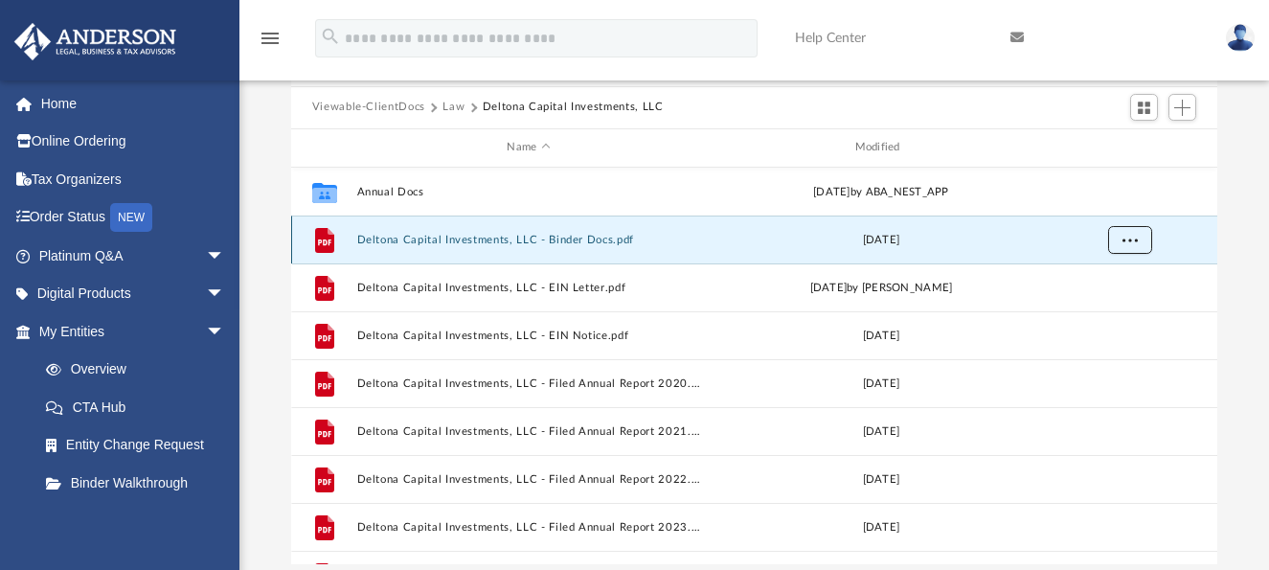
click at [1124, 245] on button "More options" at bounding box center [1130, 239] width 44 height 29
click at [1114, 309] on li "Download" at bounding box center [1113, 309] width 56 height 20
click at [1238, 271] on div "Difficulty viewing your box folder? You can also access your account directly o…" at bounding box center [755, 258] width 1030 height 612
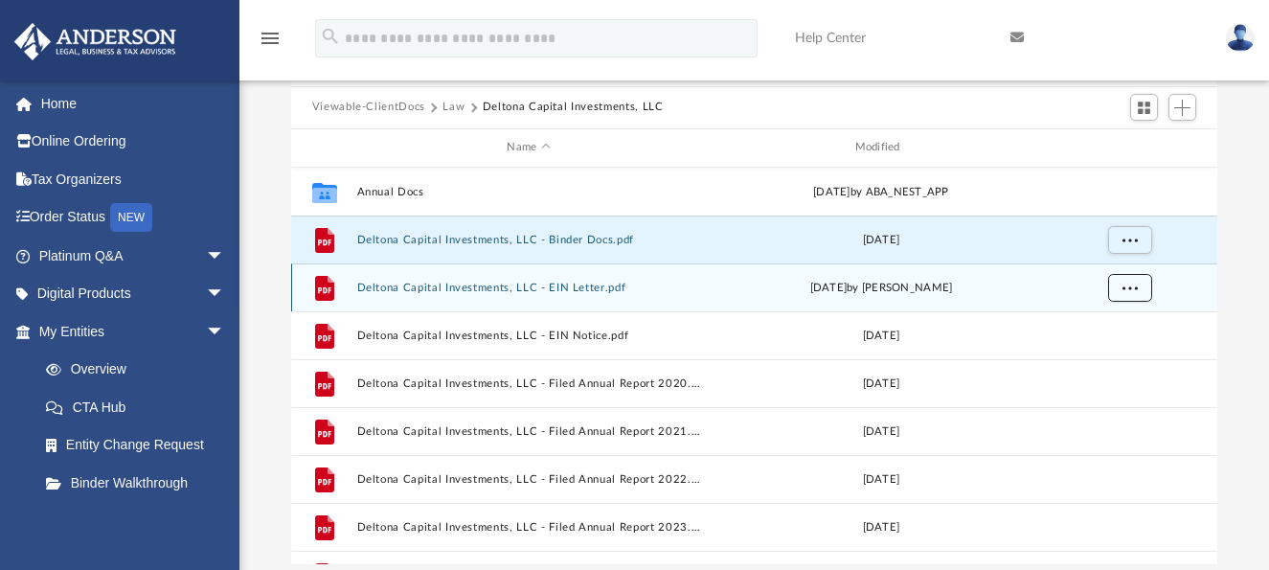
click at [1122, 281] on button "More options" at bounding box center [1130, 287] width 44 height 29
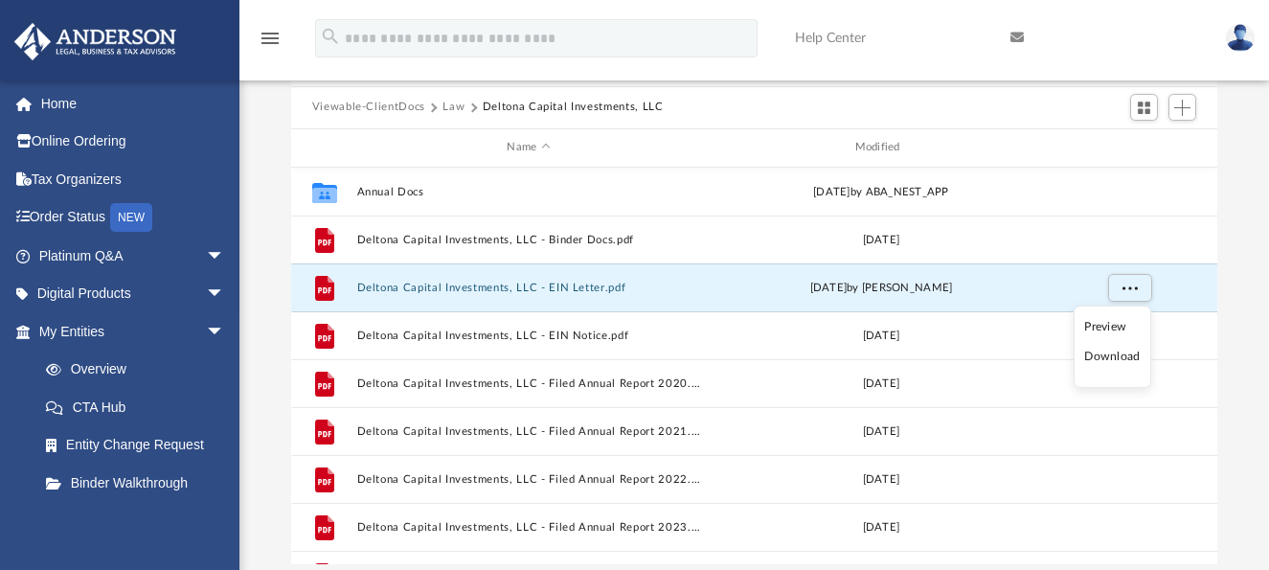
click at [1114, 356] on li "Download" at bounding box center [1113, 357] width 56 height 20
drag, startPoint x: 1228, startPoint y: 351, endPoint x: 1217, endPoint y: 352, distance: 11.5
click at [1228, 351] on div "Difficulty viewing your box folder? You can also access your account directly o…" at bounding box center [755, 258] width 1030 height 612
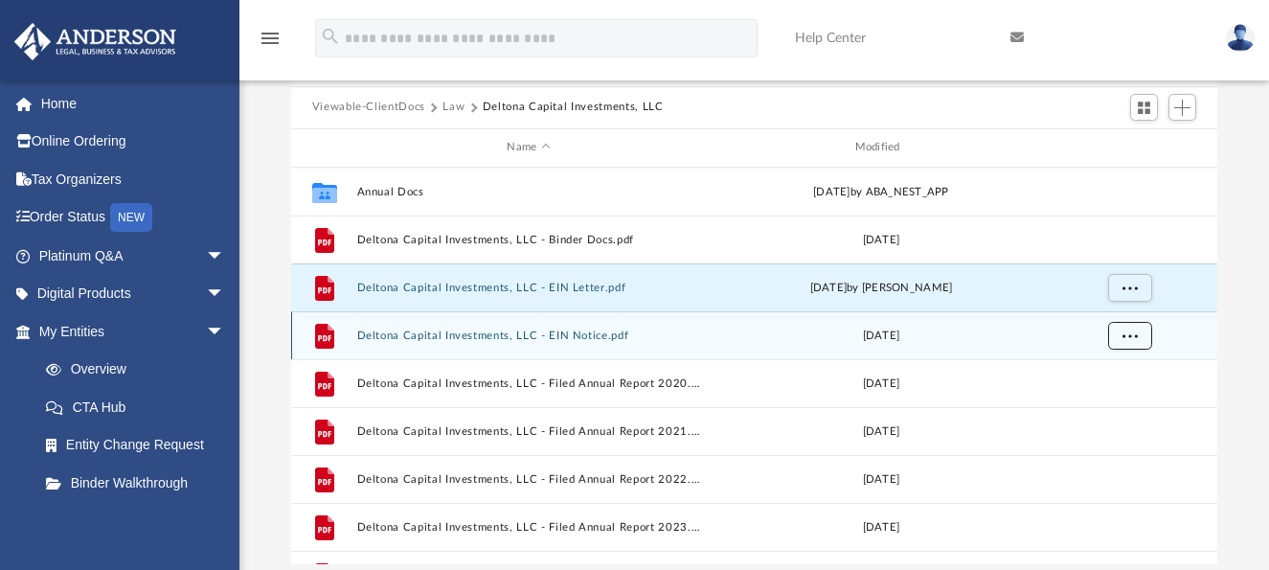
click at [1135, 340] on button "More options" at bounding box center [1130, 335] width 44 height 29
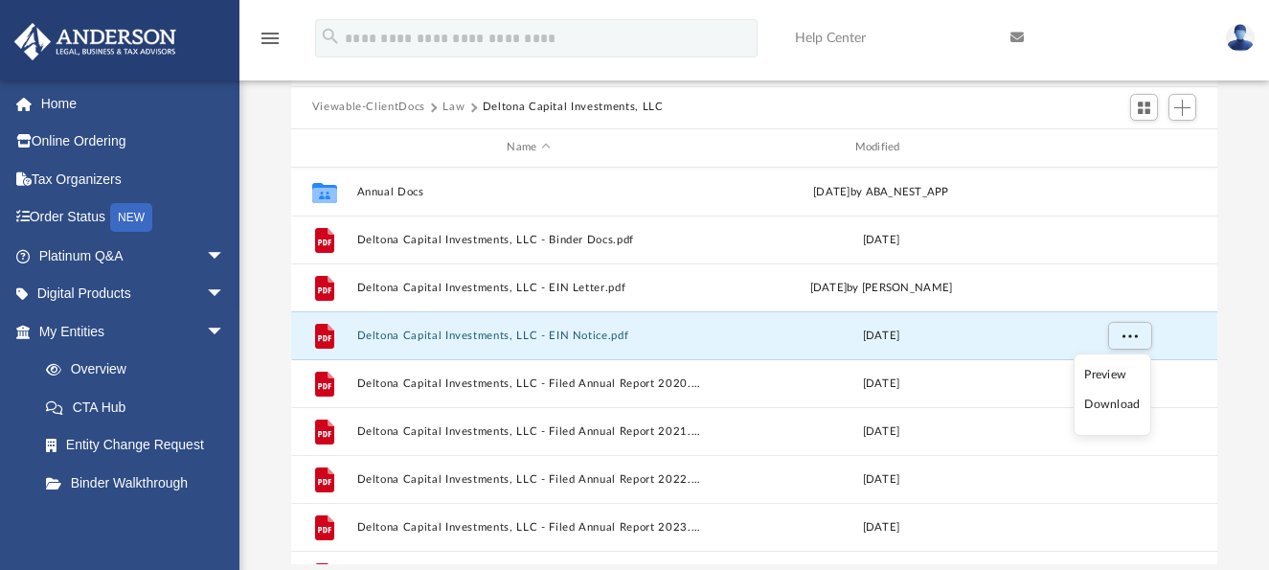
click at [1106, 400] on li "Download" at bounding box center [1113, 405] width 56 height 20
click at [1237, 389] on div "Difficulty viewing your box folder? You can also access your account directly o…" at bounding box center [755, 258] width 1030 height 612
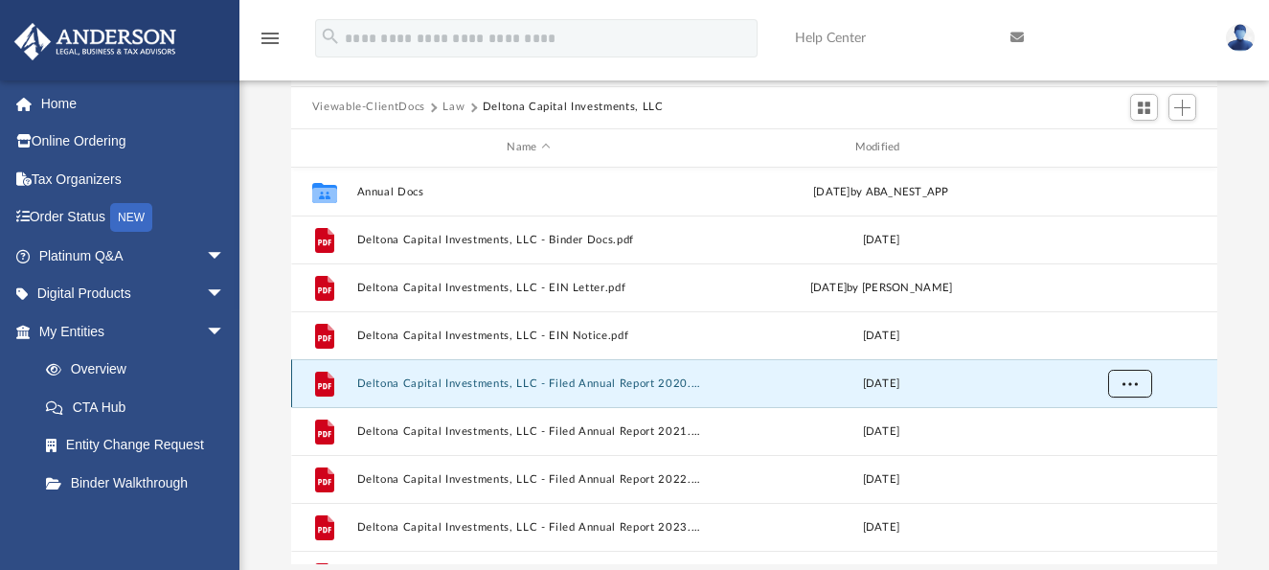
click at [1134, 390] on button "More options" at bounding box center [1130, 383] width 44 height 29
click at [1112, 449] on li "Download" at bounding box center [1113, 453] width 56 height 20
click at [1246, 395] on div "Difficulty viewing your box folder? You can also access your account directly o…" at bounding box center [755, 258] width 1030 height 612
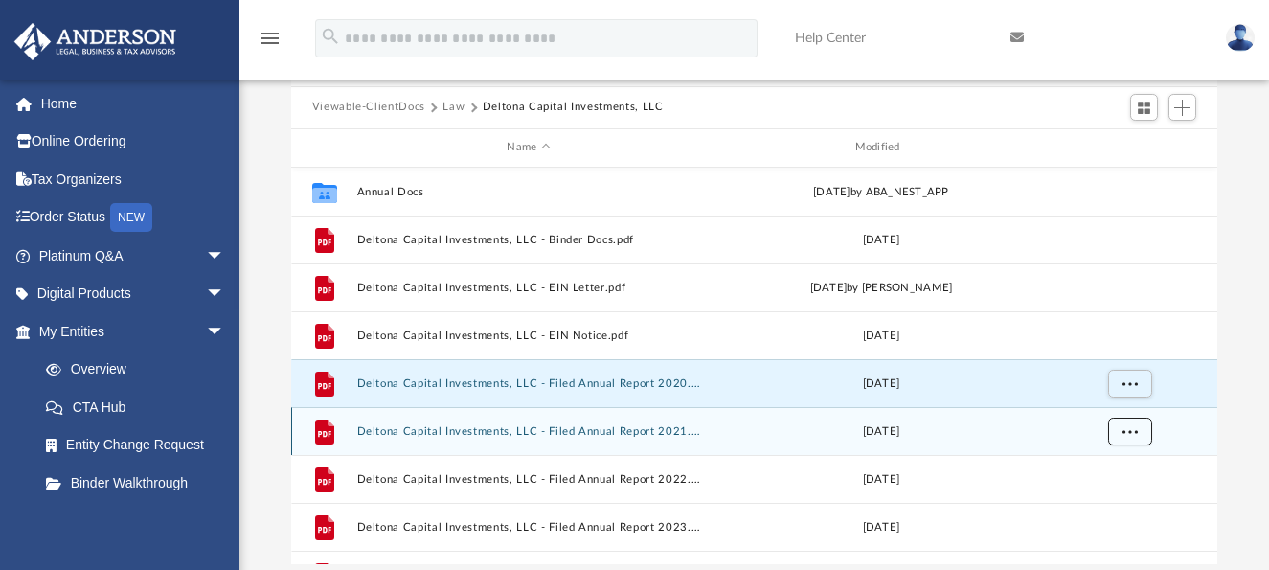
click at [1142, 429] on button "More options" at bounding box center [1130, 431] width 44 height 29
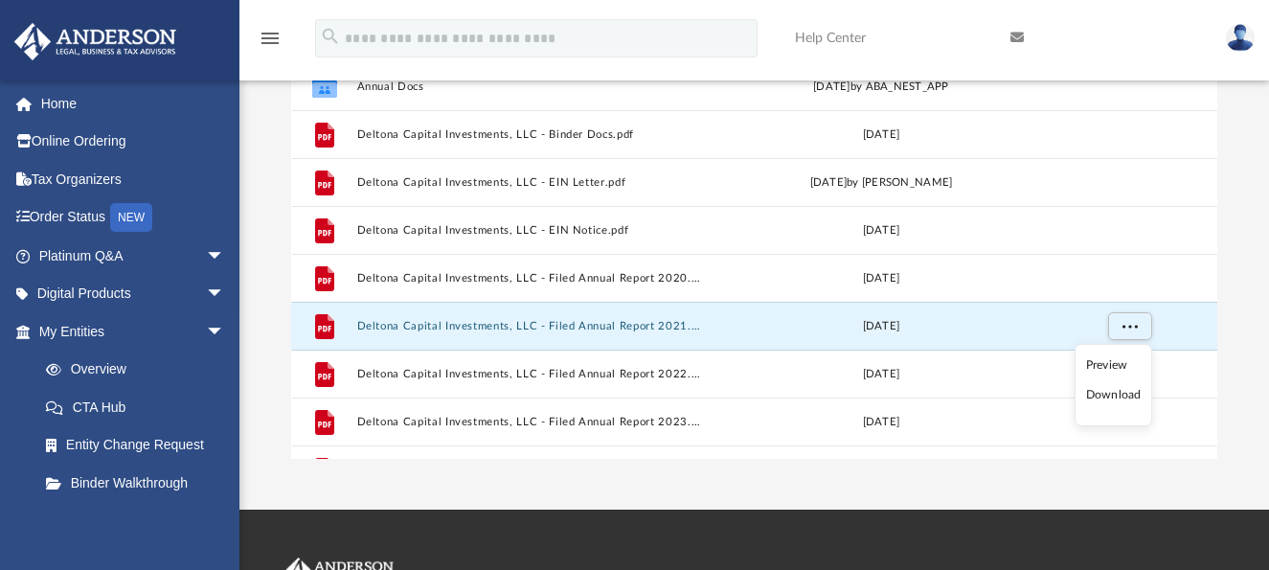
scroll to position [383, 0]
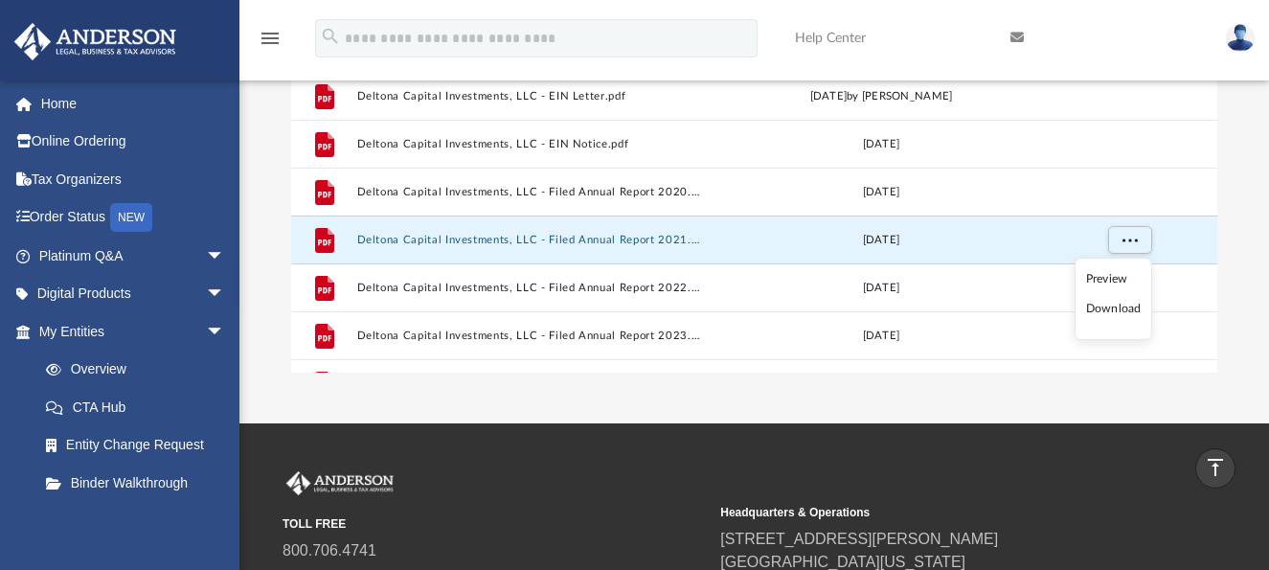
click at [1104, 309] on li "Download" at bounding box center [1114, 309] width 56 height 20
click at [1238, 316] on div "Difficulty viewing your box folder? You can also access your account directly o…" at bounding box center [755, 66] width 1030 height 612
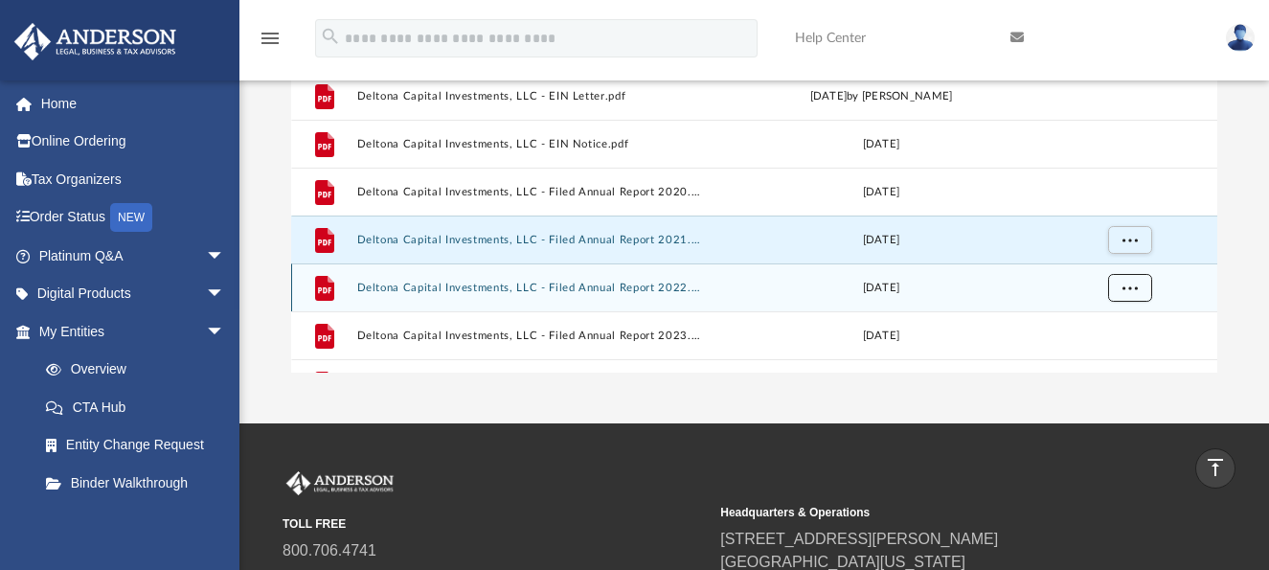
click at [1137, 290] on span "More options" at bounding box center [1129, 287] width 15 height 11
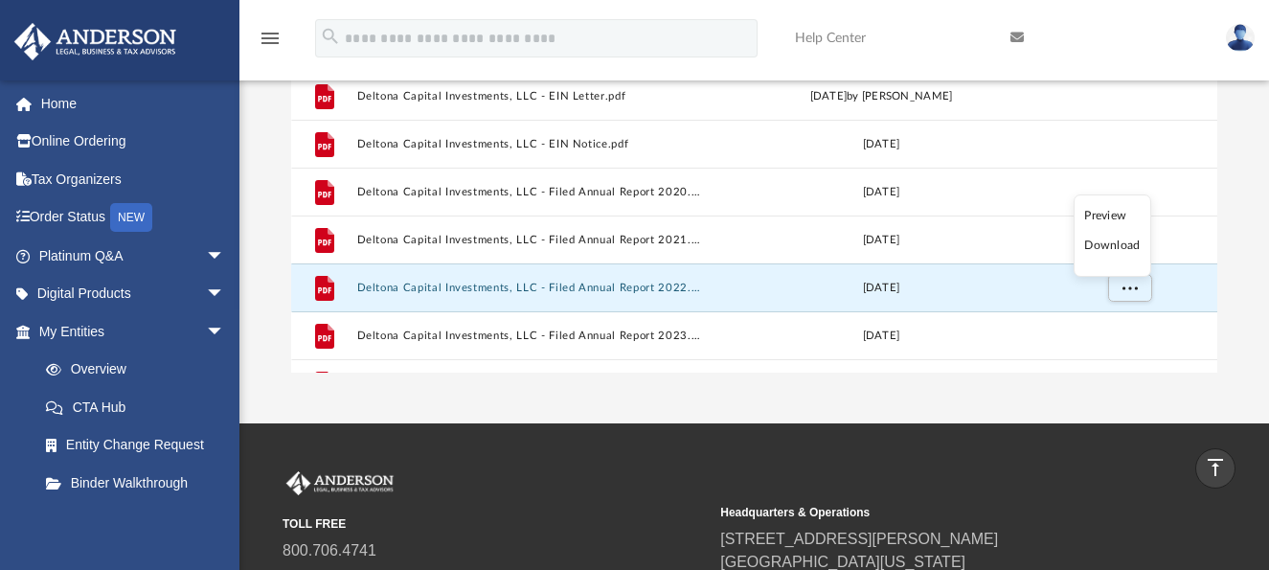
click at [1113, 247] on li "Download" at bounding box center [1113, 246] width 56 height 20
click at [1231, 315] on div "Difficulty viewing your box folder? You can also access your account directly o…" at bounding box center [755, 66] width 1030 height 612
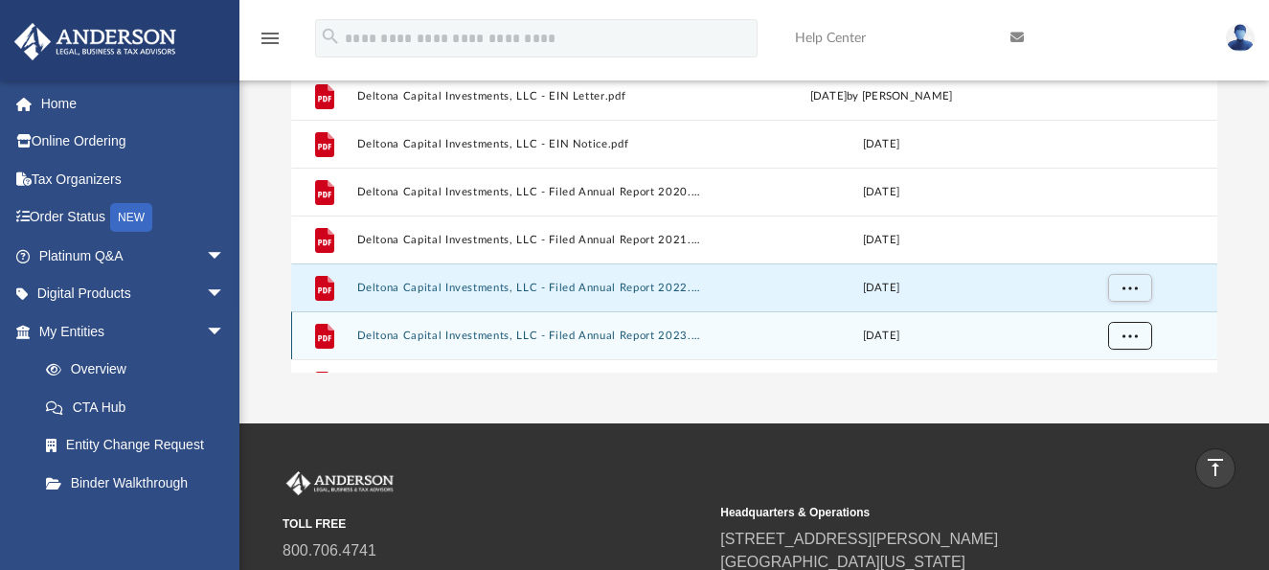
click at [1133, 336] on span "More options" at bounding box center [1129, 335] width 15 height 11
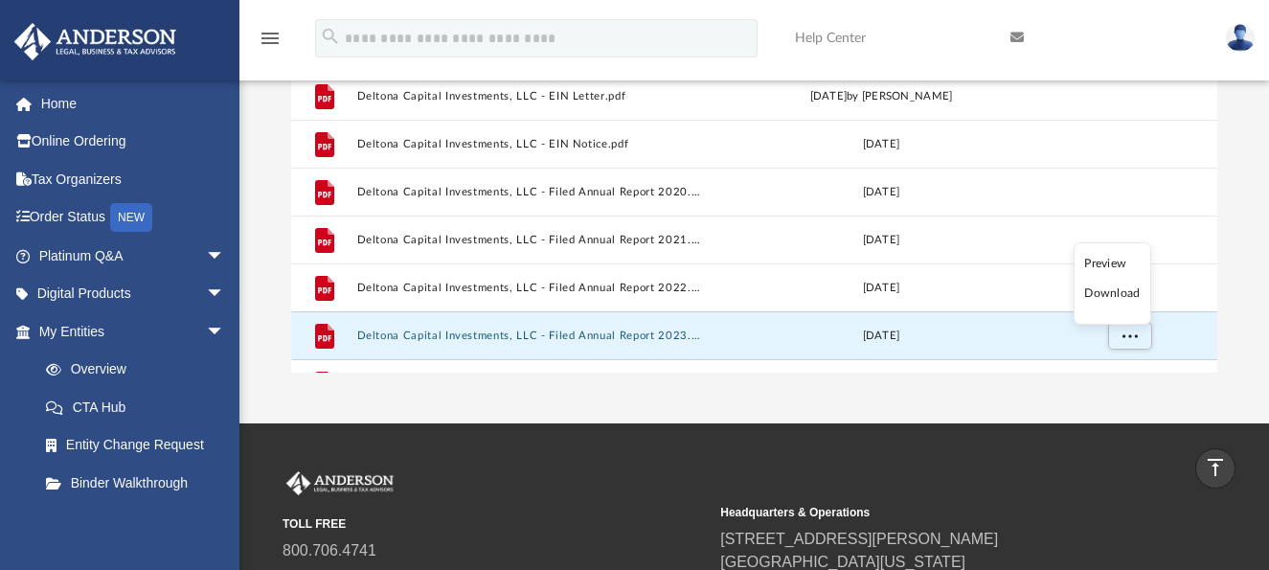
click at [1119, 295] on li "Download" at bounding box center [1113, 294] width 56 height 20
click at [1234, 317] on div "Difficulty viewing your box folder? You can also access your account directly o…" at bounding box center [755, 66] width 1030 height 612
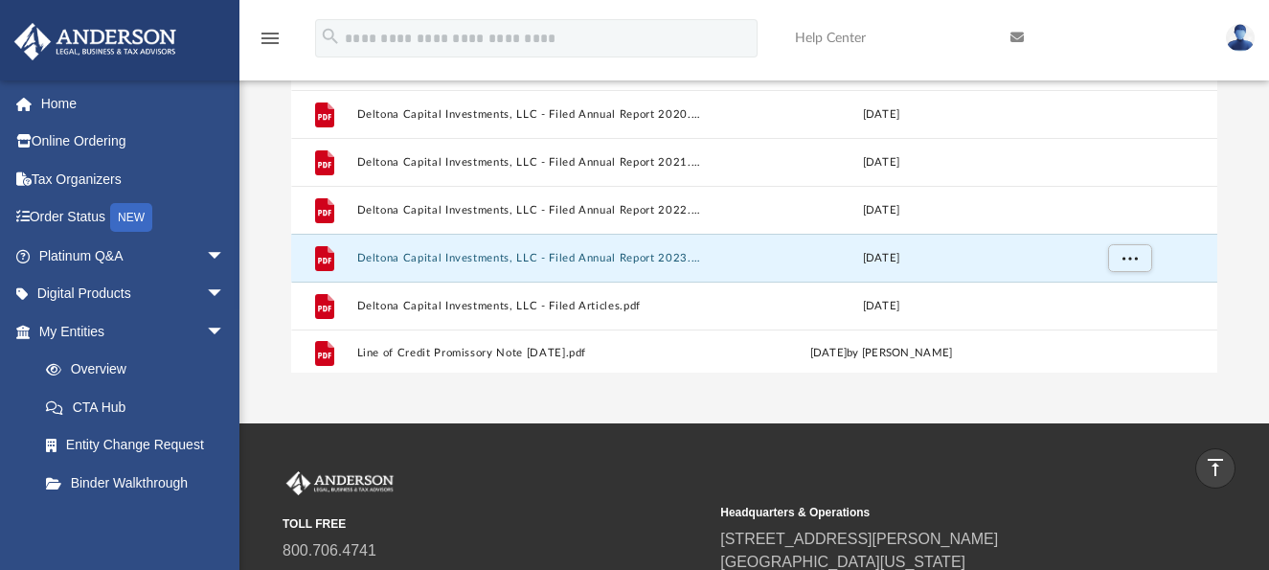
scroll to position [82, 0]
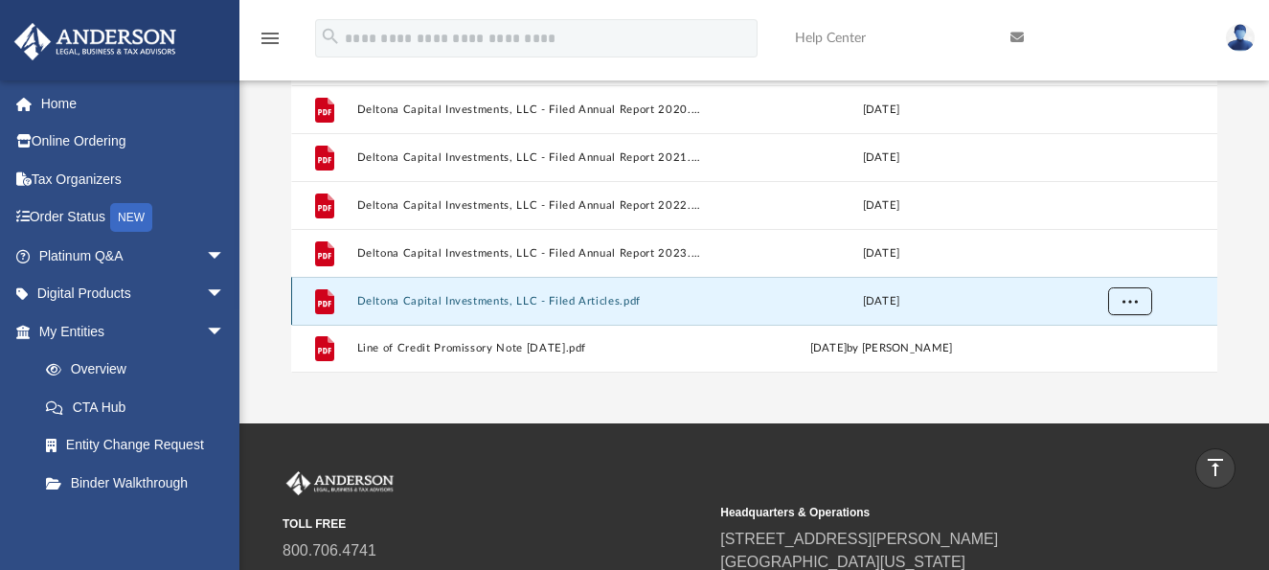
click at [1129, 304] on span "More options" at bounding box center [1129, 300] width 15 height 11
click at [1113, 250] on li "Download" at bounding box center [1113, 259] width 56 height 20
click at [1229, 268] on div "Difficulty viewing your box folder? You can also access your account directly o…" at bounding box center [755, 66] width 1030 height 612
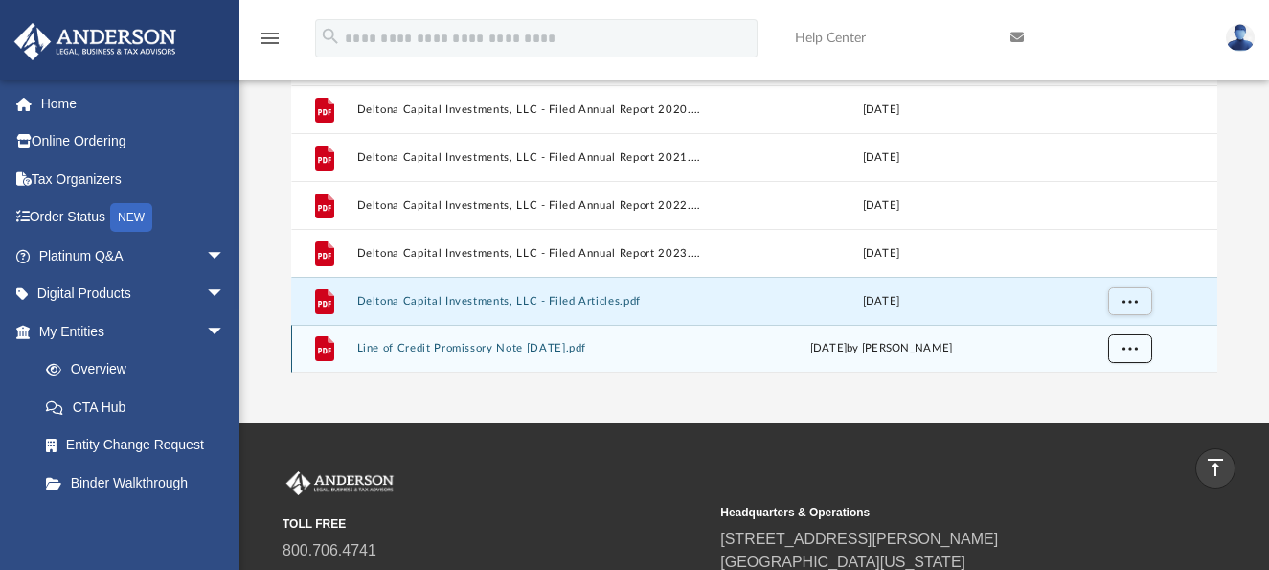
click at [1122, 347] on button "More options" at bounding box center [1130, 348] width 44 height 29
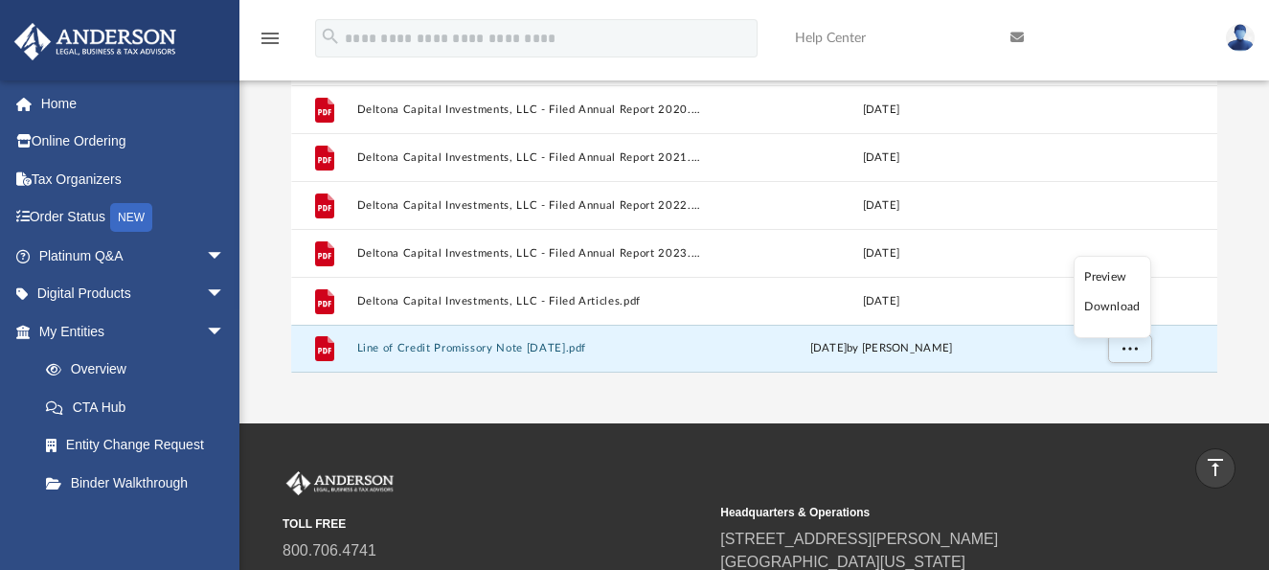
click at [1118, 309] on li "Download" at bounding box center [1113, 307] width 56 height 20
click at [1233, 342] on div "Difficulty viewing your box folder? You can also access your account directly o…" at bounding box center [755, 66] width 1030 height 612
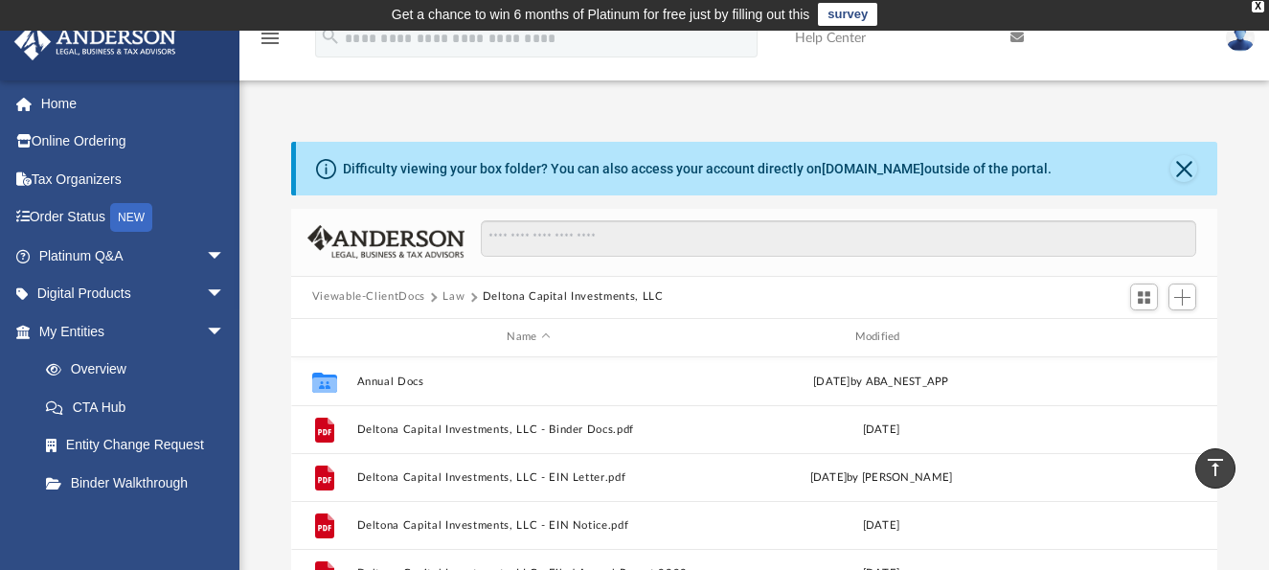
scroll to position [0, 0]
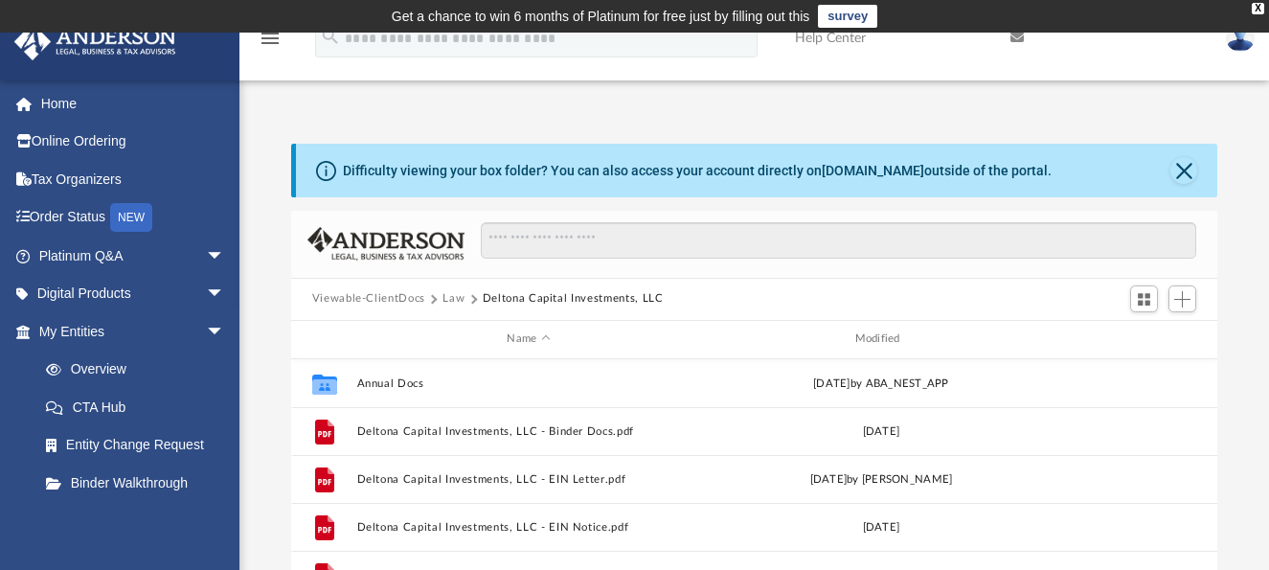
click at [461, 296] on button "Law" at bounding box center [454, 298] width 22 height 17
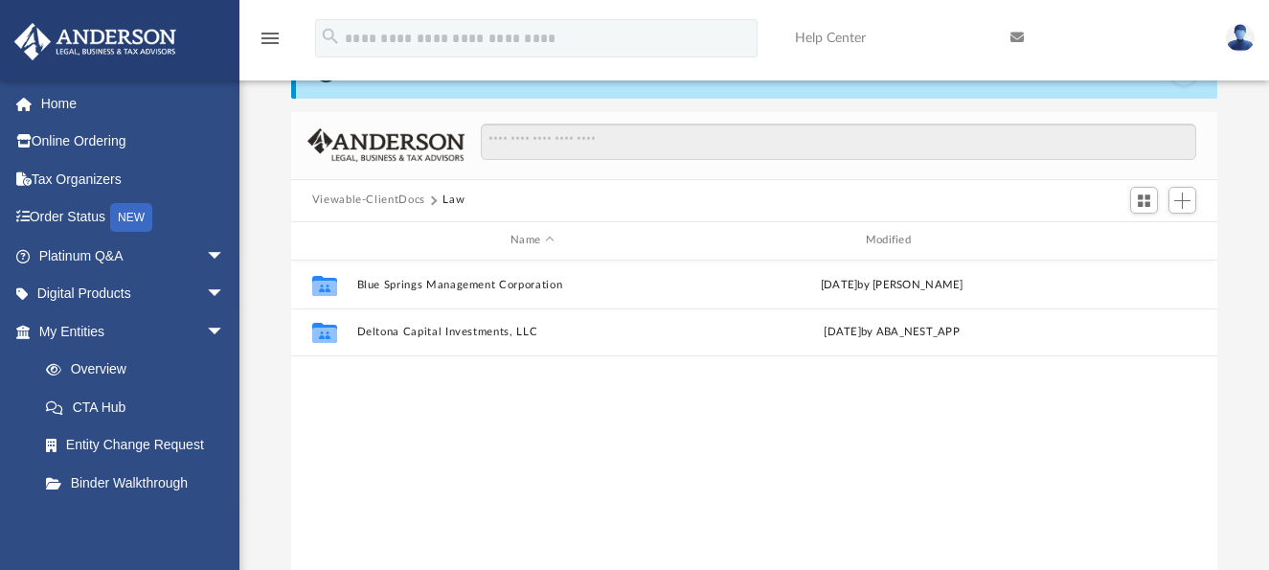
click at [392, 198] on button "Viewable-ClientDocs" at bounding box center [368, 200] width 113 height 17
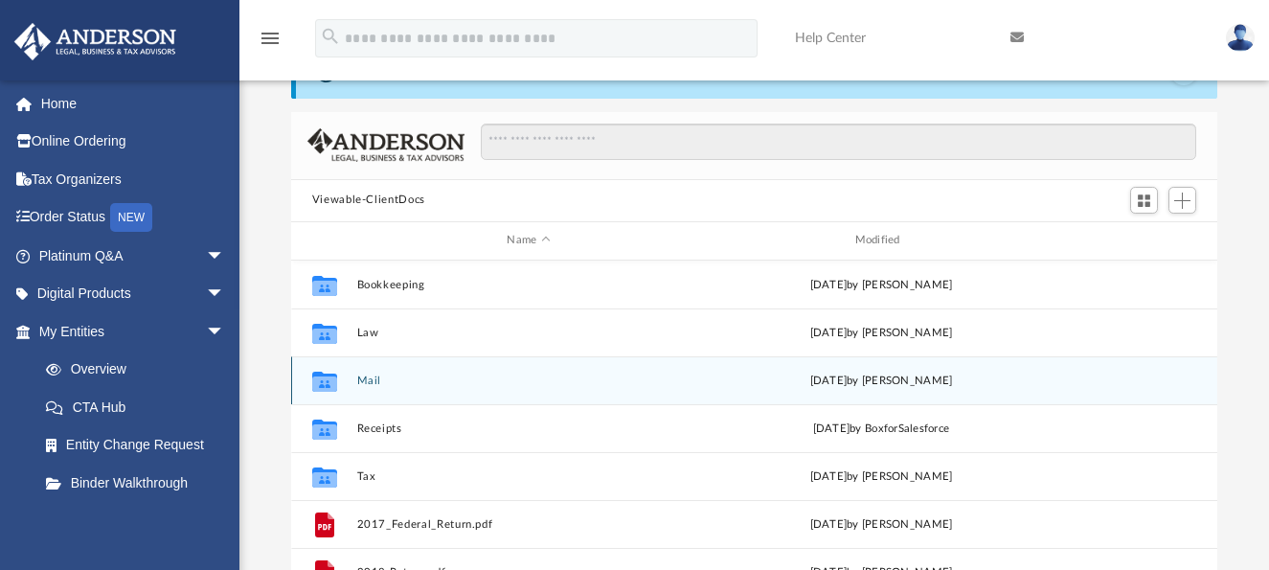
click at [365, 379] on button "Mail" at bounding box center [528, 380] width 344 height 12
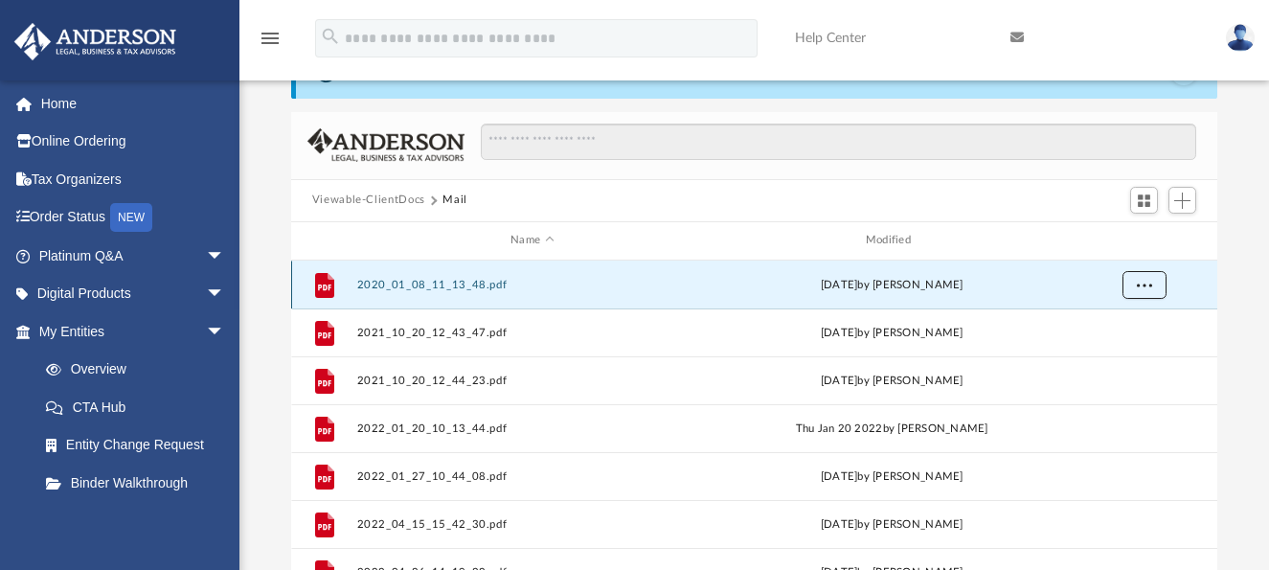
click at [1154, 293] on button "More options" at bounding box center [1144, 284] width 44 height 29
click at [1139, 355] on li "Download" at bounding box center [1127, 354] width 56 height 20
click at [1243, 346] on div "Difficulty viewing your box folder? You can also access your account directly o…" at bounding box center [755, 351] width 1030 height 612
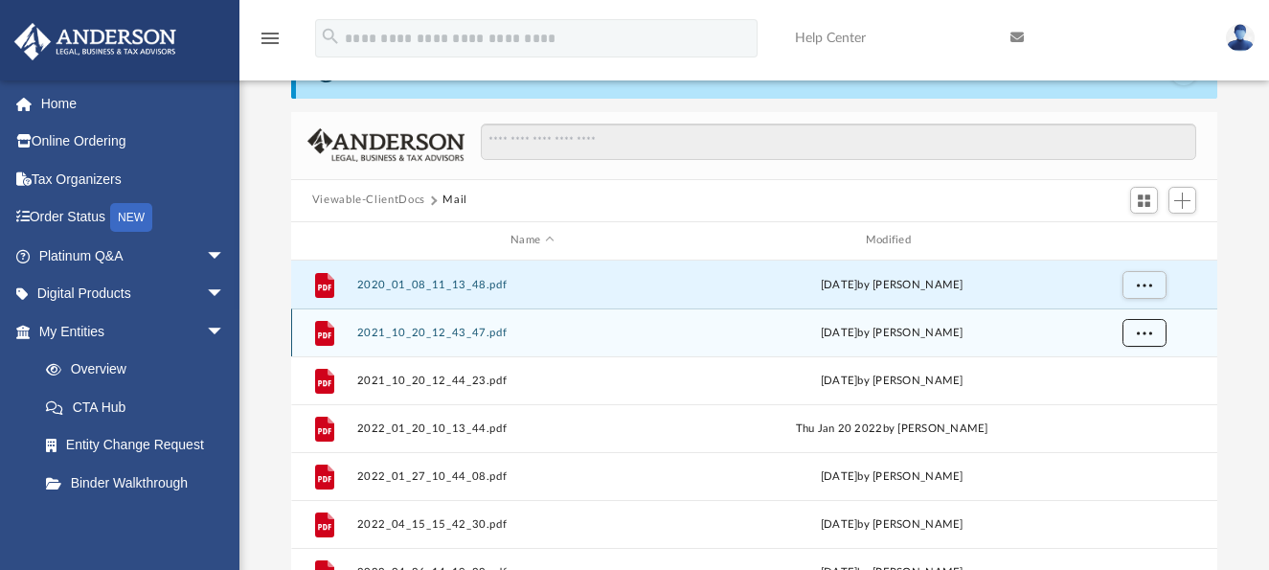
click at [1155, 333] on button "More options" at bounding box center [1144, 332] width 44 height 29
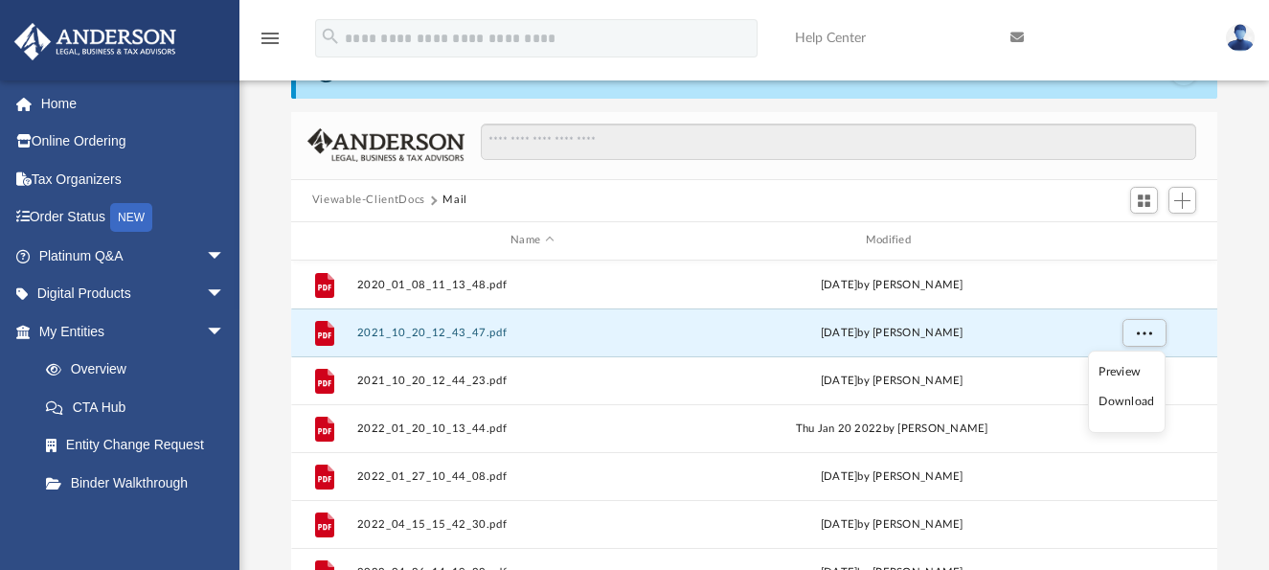
click at [1136, 398] on li "Download" at bounding box center [1127, 402] width 56 height 20
click at [1242, 377] on div "Difficulty viewing your box folder? You can also access your account directly o…" at bounding box center [755, 351] width 1030 height 612
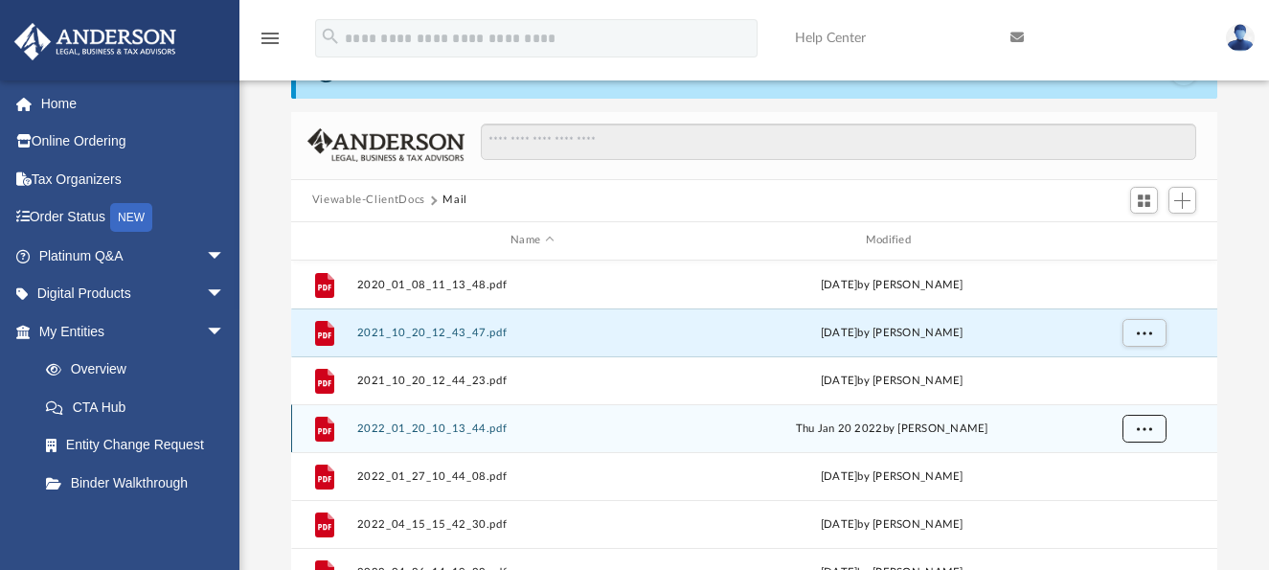
click at [1155, 425] on button "More options" at bounding box center [1144, 428] width 44 height 29
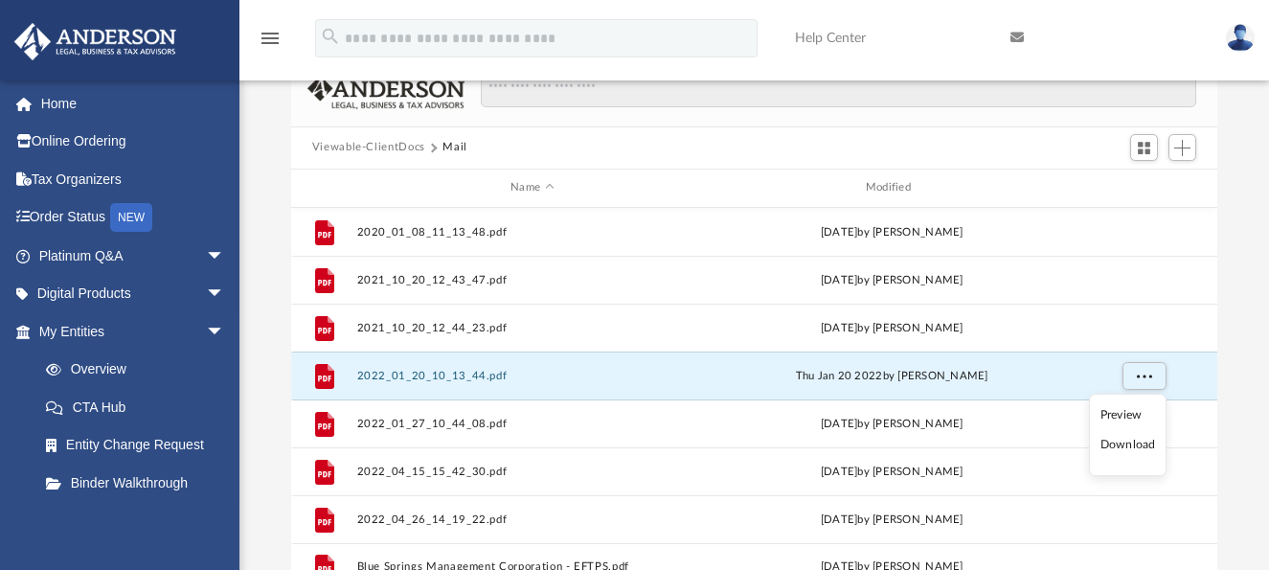
scroll to position [194, 0]
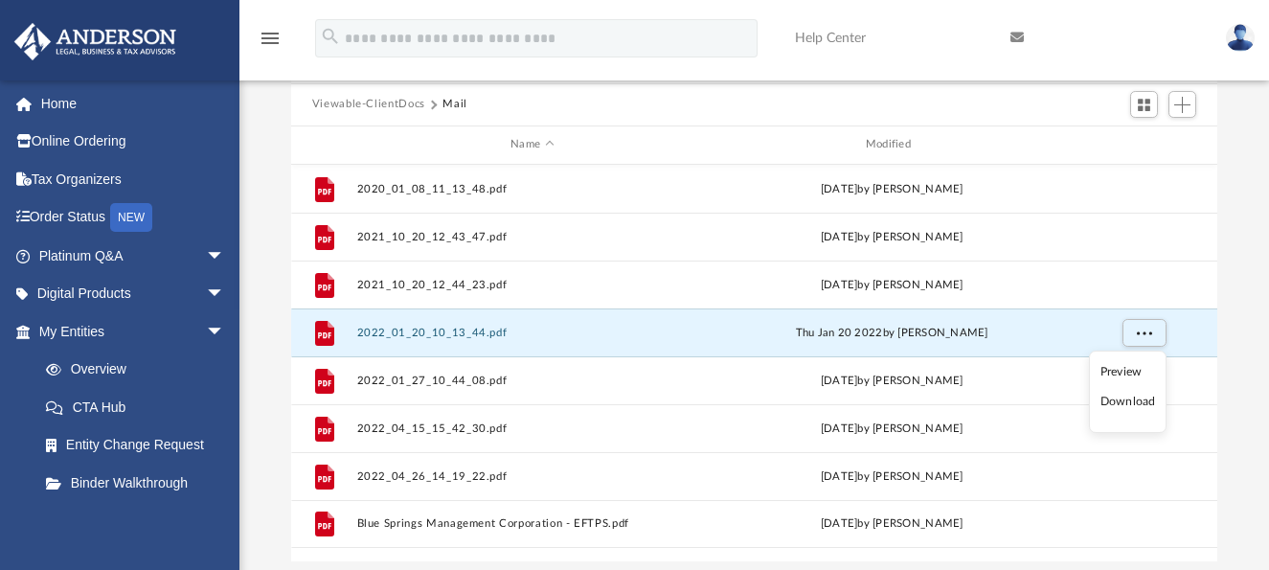
click at [1125, 400] on li "Download" at bounding box center [1129, 402] width 56 height 20
click at [1243, 367] on div "Difficulty viewing your box folder? You can also access your account directly o…" at bounding box center [755, 255] width 1030 height 612
click at [1243, 385] on div "Difficulty viewing your box folder? You can also access your account directly o…" at bounding box center [755, 255] width 1030 height 612
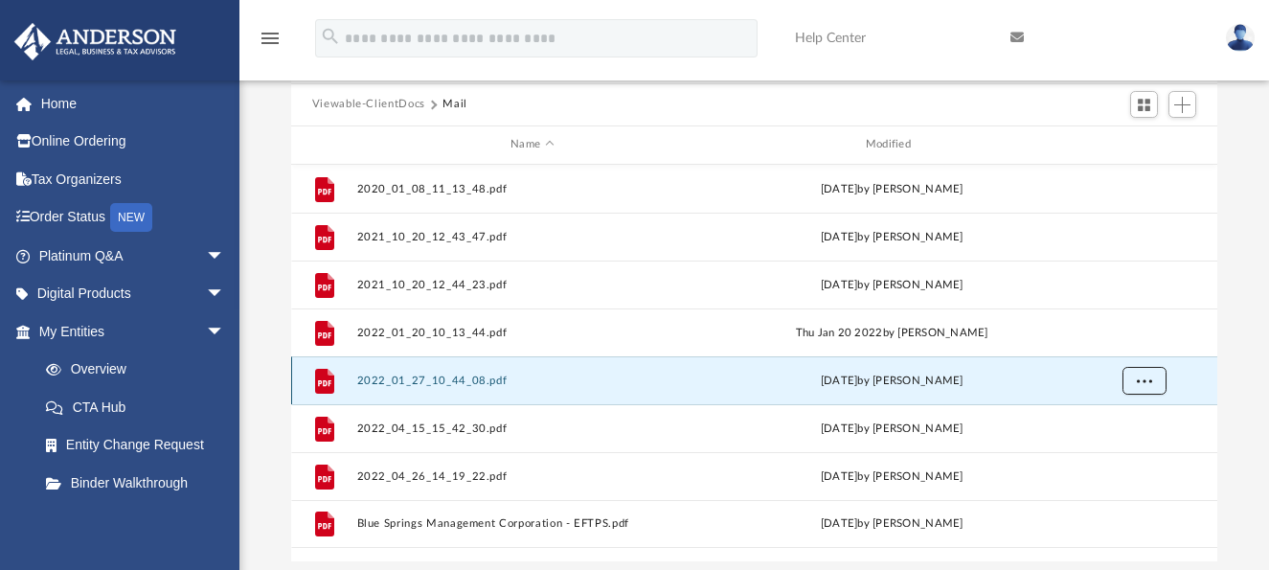
click at [1152, 385] on button "More options" at bounding box center [1144, 380] width 44 height 29
click at [1121, 448] on li "Download" at bounding box center [1127, 450] width 56 height 20
click at [1236, 411] on div "Difficulty viewing your box folder? You can also access your account directly o…" at bounding box center [755, 255] width 1030 height 612
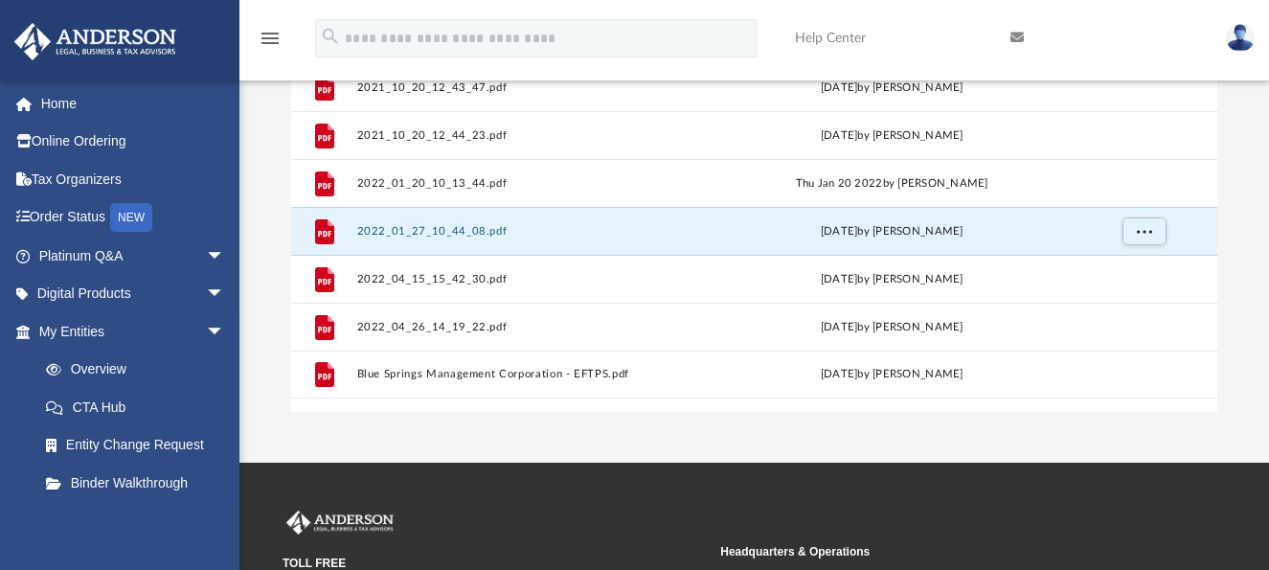
scroll to position [386, 0]
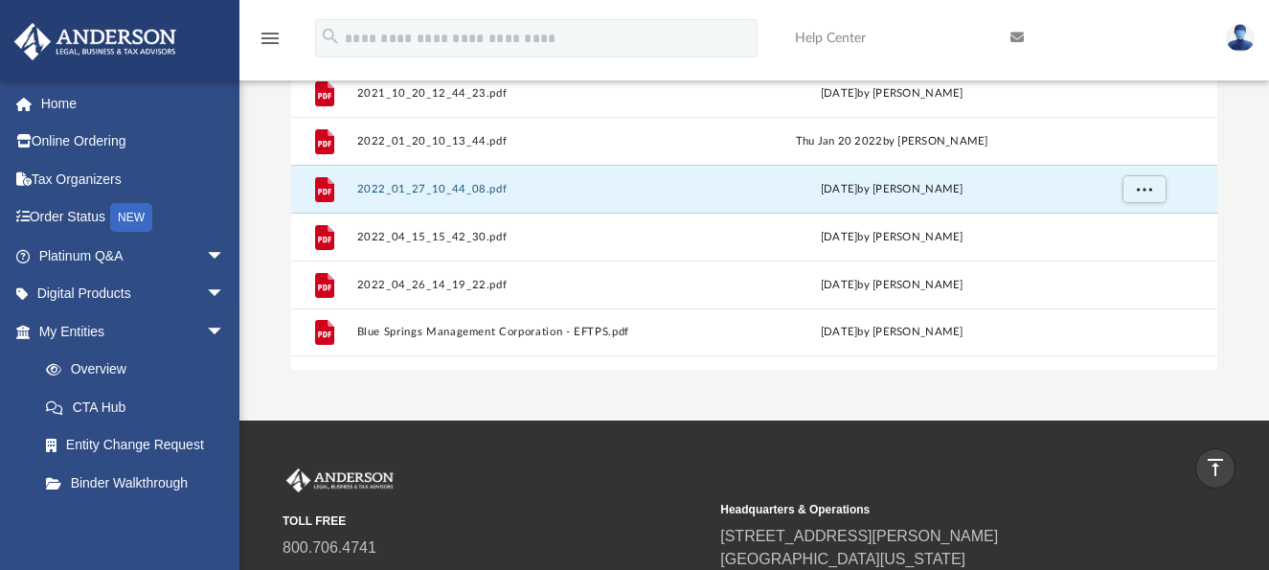
click at [1248, 288] on div "Difficulty viewing your box folder? You can also access your account directly o…" at bounding box center [755, 64] width 1030 height 612
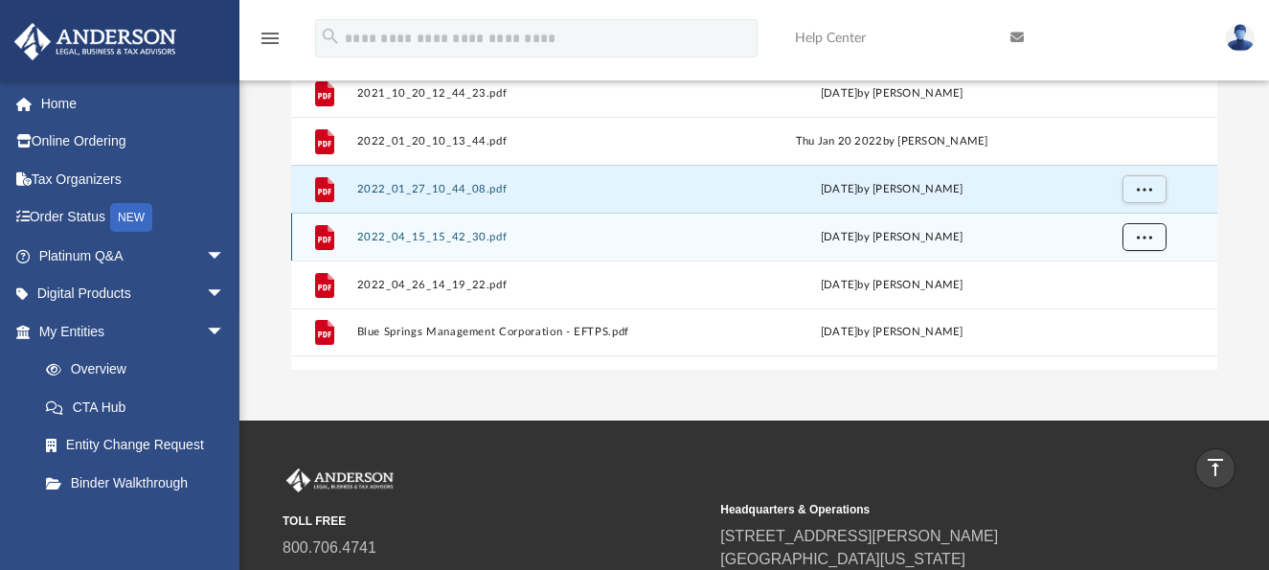
click at [1140, 233] on span "More options" at bounding box center [1143, 236] width 15 height 11
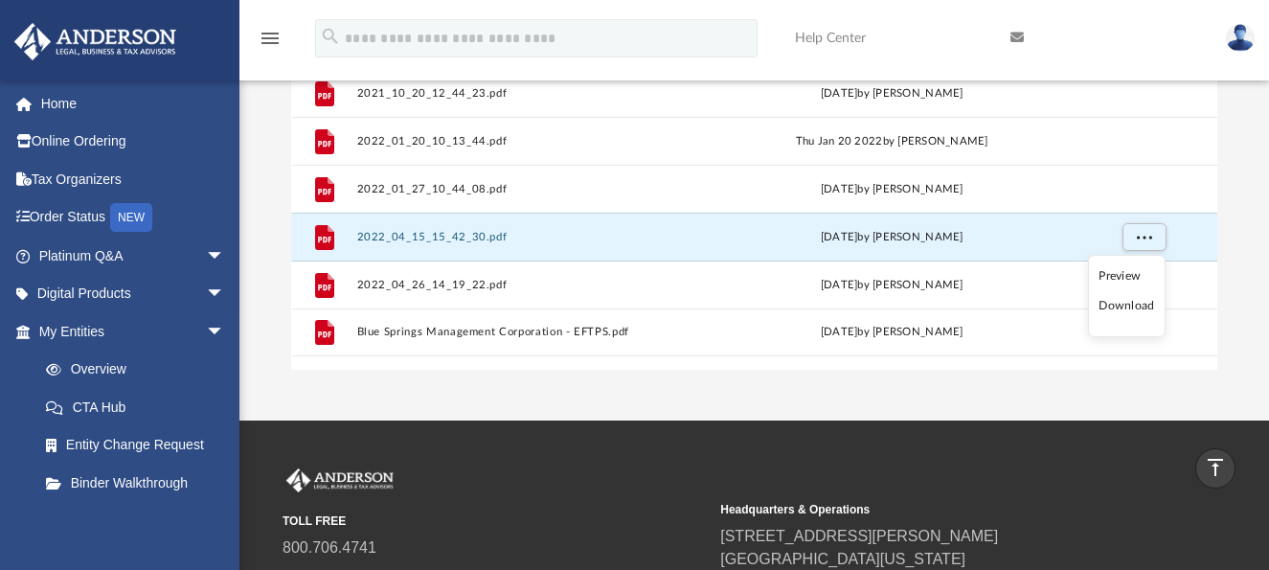
click at [1127, 304] on li "Download" at bounding box center [1127, 306] width 56 height 20
click at [1237, 290] on div "Difficulty viewing your box folder? You can also access your account directly o…" at bounding box center [755, 64] width 1030 height 612
click at [1229, 292] on div "Difficulty viewing your box folder? You can also access your account directly o…" at bounding box center [755, 64] width 1030 height 612
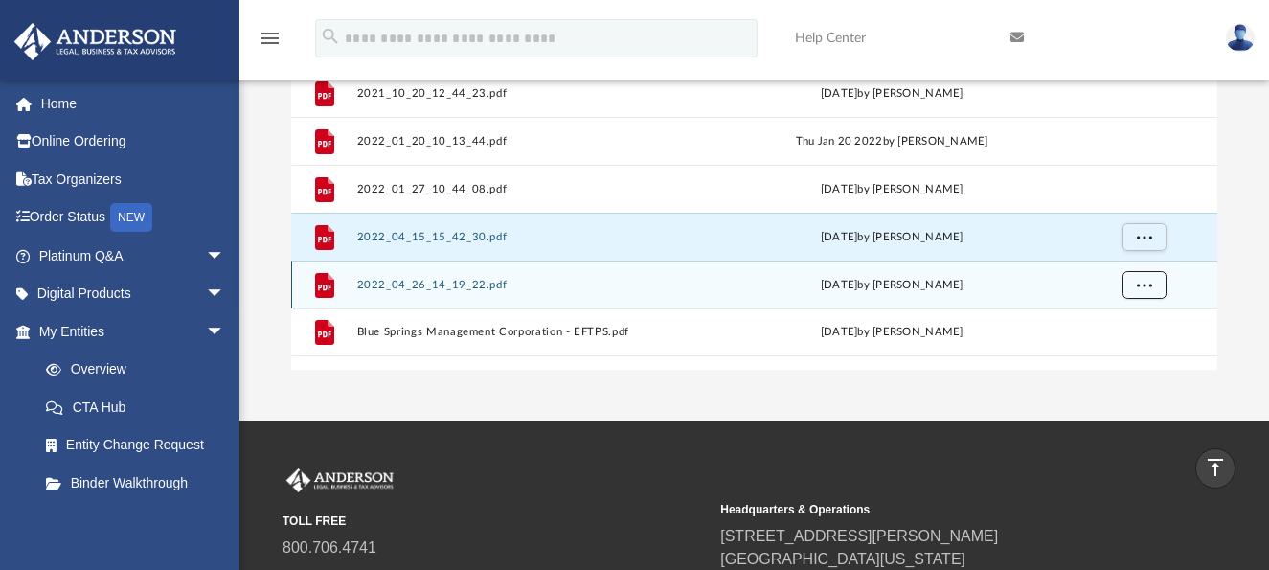
click at [1152, 290] on button "More options" at bounding box center [1144, 284] width 44 height 29
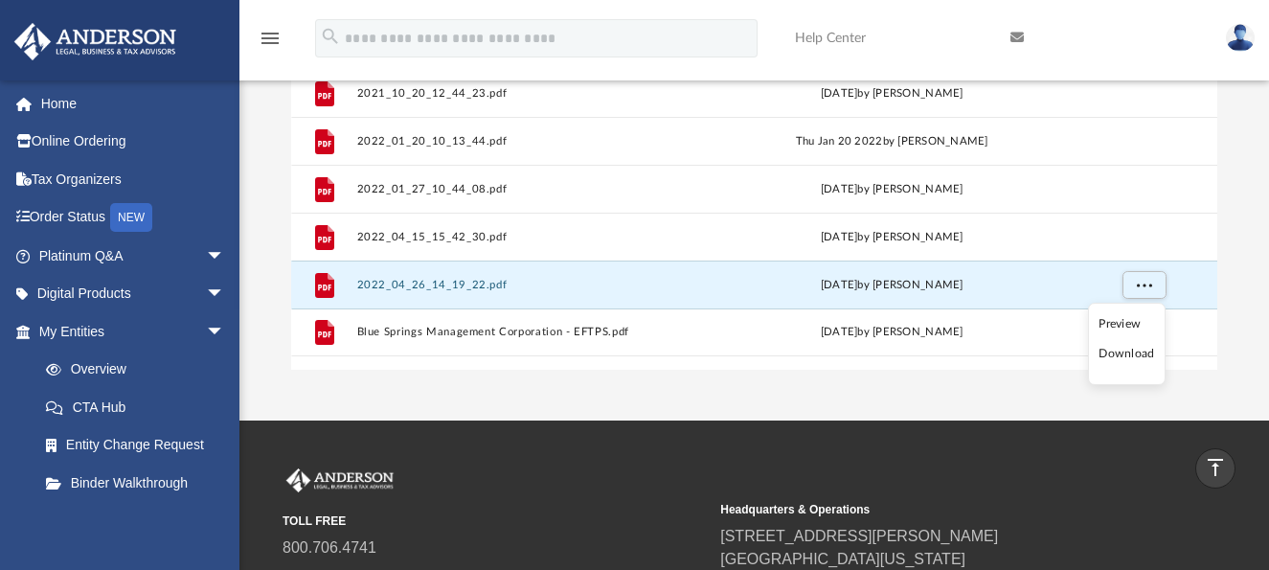
click at [1124, 355] on li "Download" at bounding box center [1127, 354] width 56 height 20
click at [1240, 330] on div "Difficulty viewing your box folder? You can also access your account directly o…" at bounding box center [755, 64] width 1030 height 612
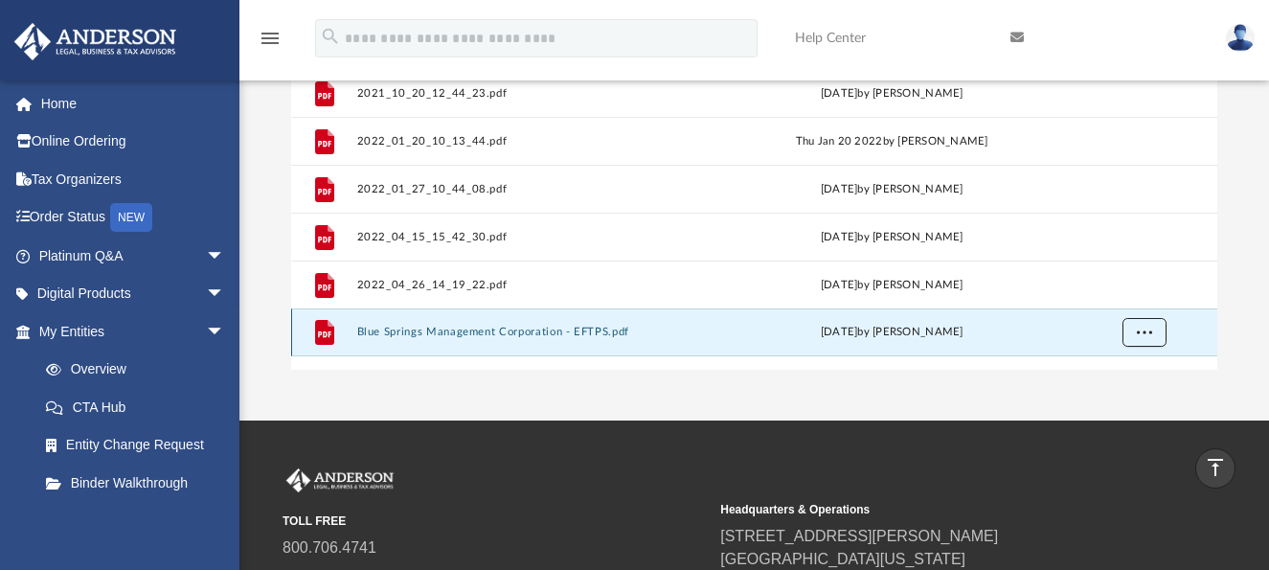
click at [1144, 332] on span "More options" at bounding box center [1143, 331] width 15 height 11
click at [1124, 401] on li "Download" at bounding box center [1127, 401] width 56 height 20
click at [1238, 345] on div "Difficulty viewing your box folder? You can also access your account directly o…" at bounding box center [755, 64] width 1030 height 612
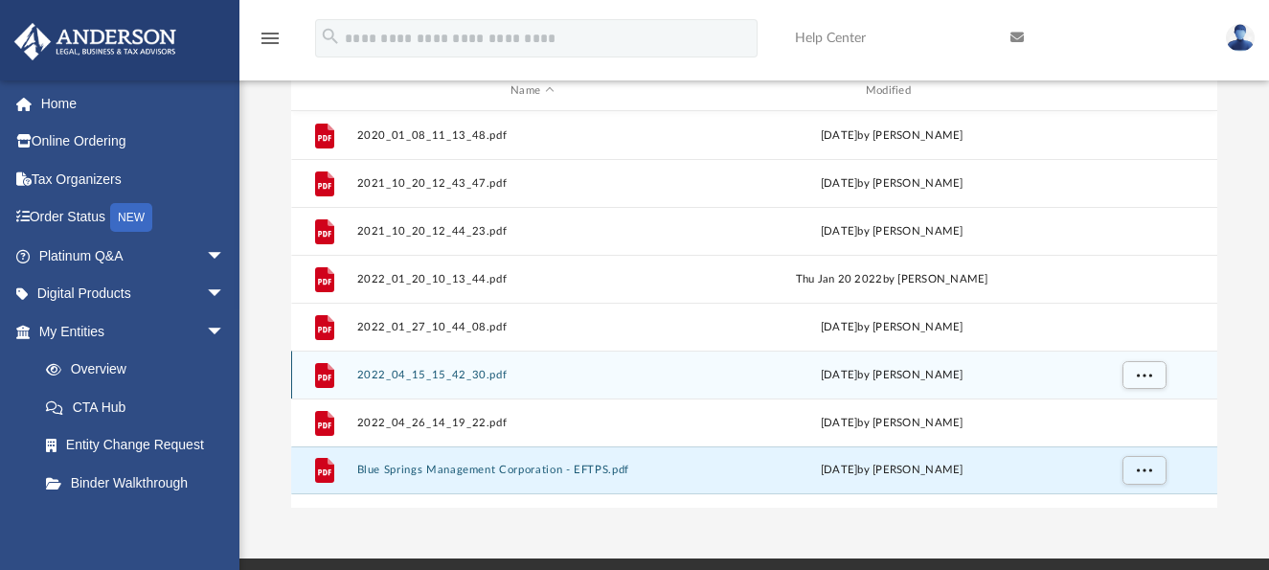
scroll to position [290, 0]
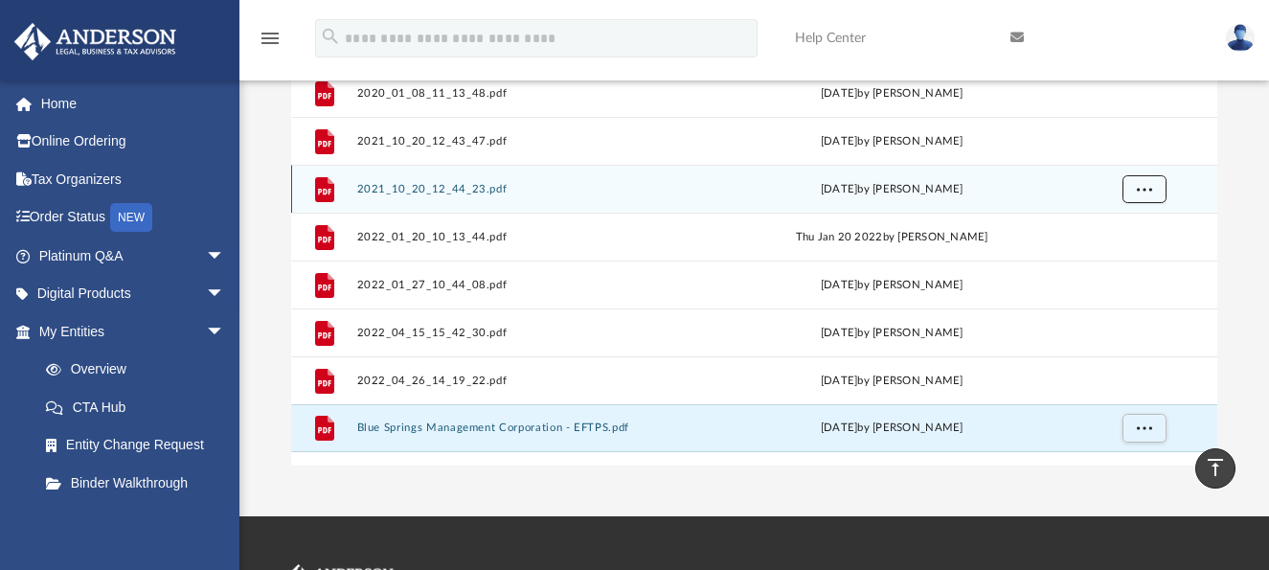
click at [1143, 194] on button "More options" at bounding box center [1144, 188] width 44 height 29
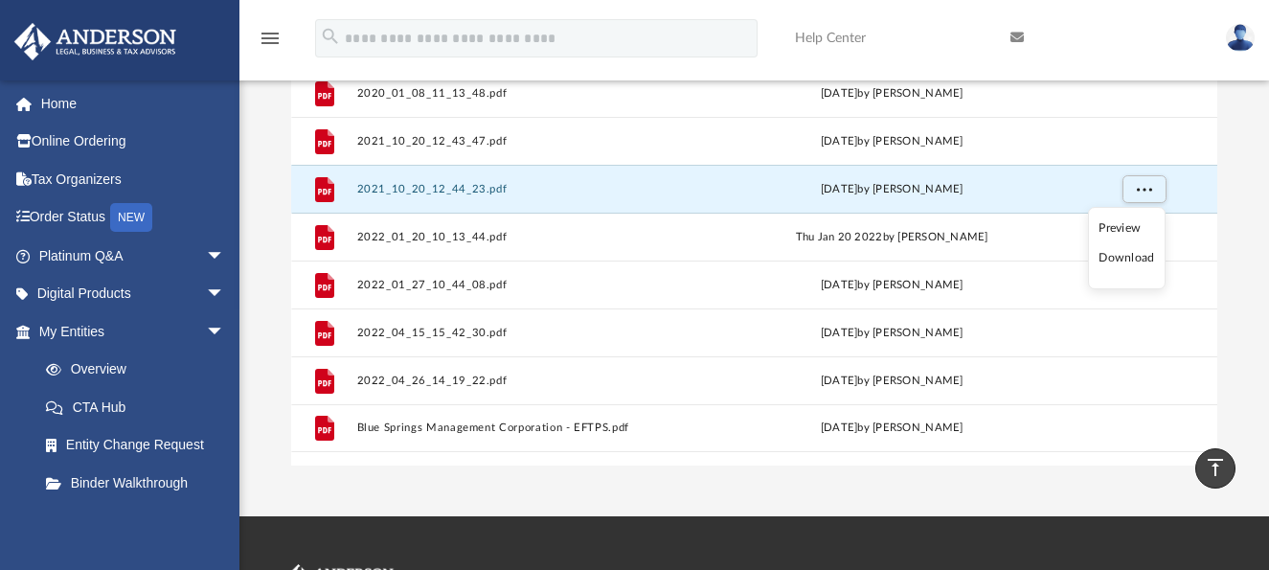
click at [1133, 254] on li "Download" at bounding box center [1127, 258] width 56 height 20
click at [1242, 144] on div "Difficulty viewing your box folder? You can also access your account directly o…" at bounding box center [755, 159] width 1030 height 612
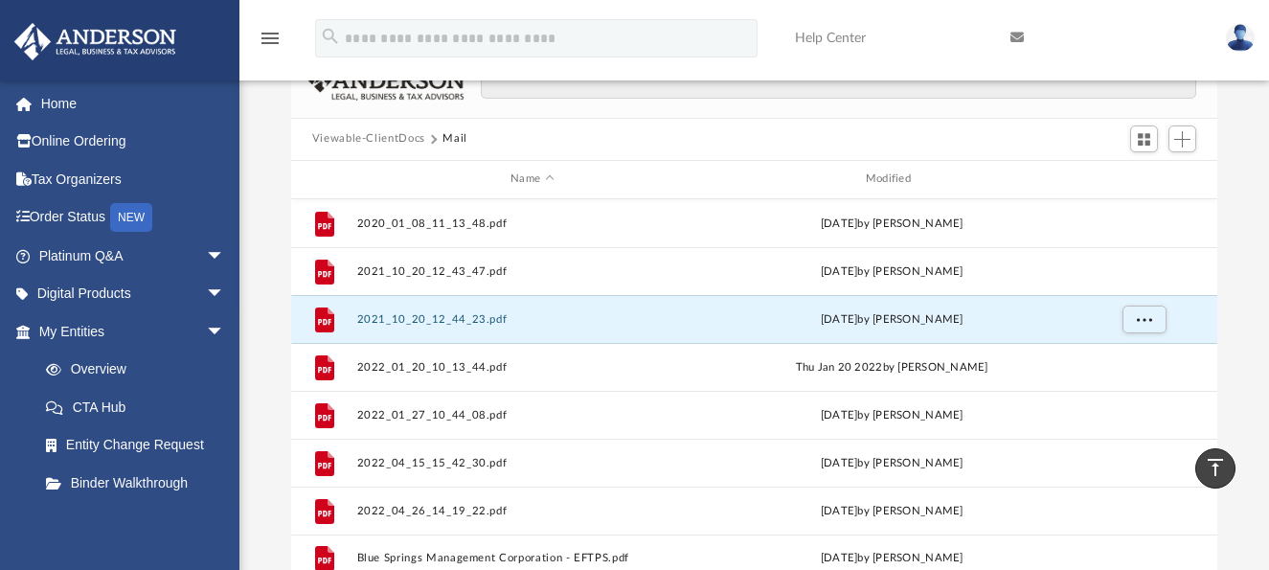
scroll to position [0, 0]
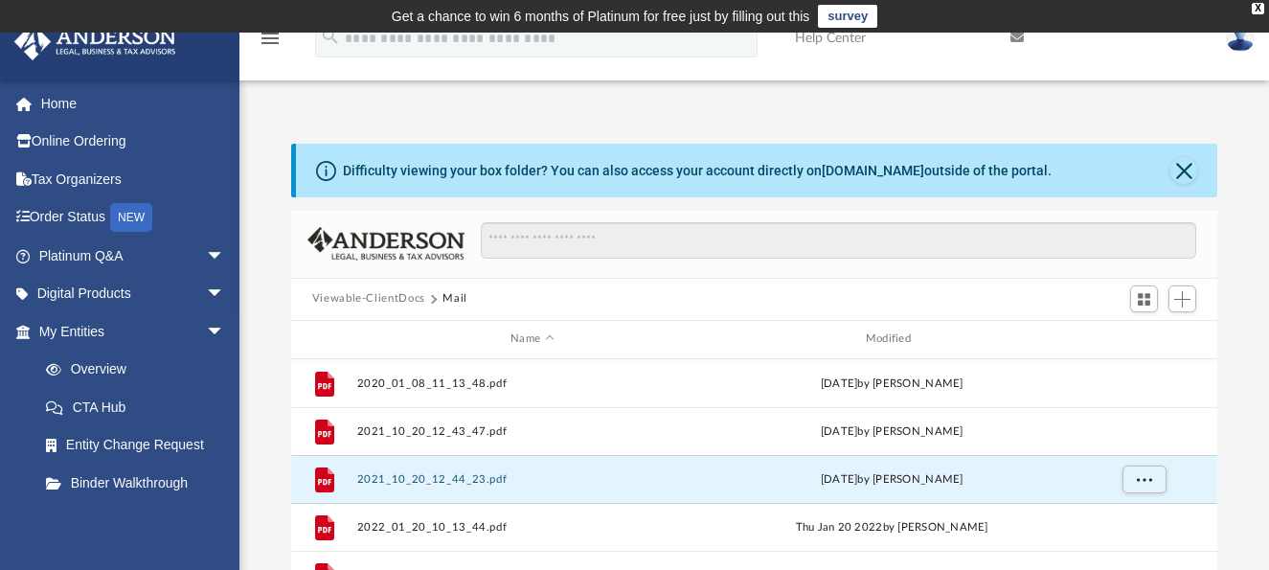
click at [388, 297] on button "Viewable-ClientDocs" at bounding box center [368, 298] width 113 height 17
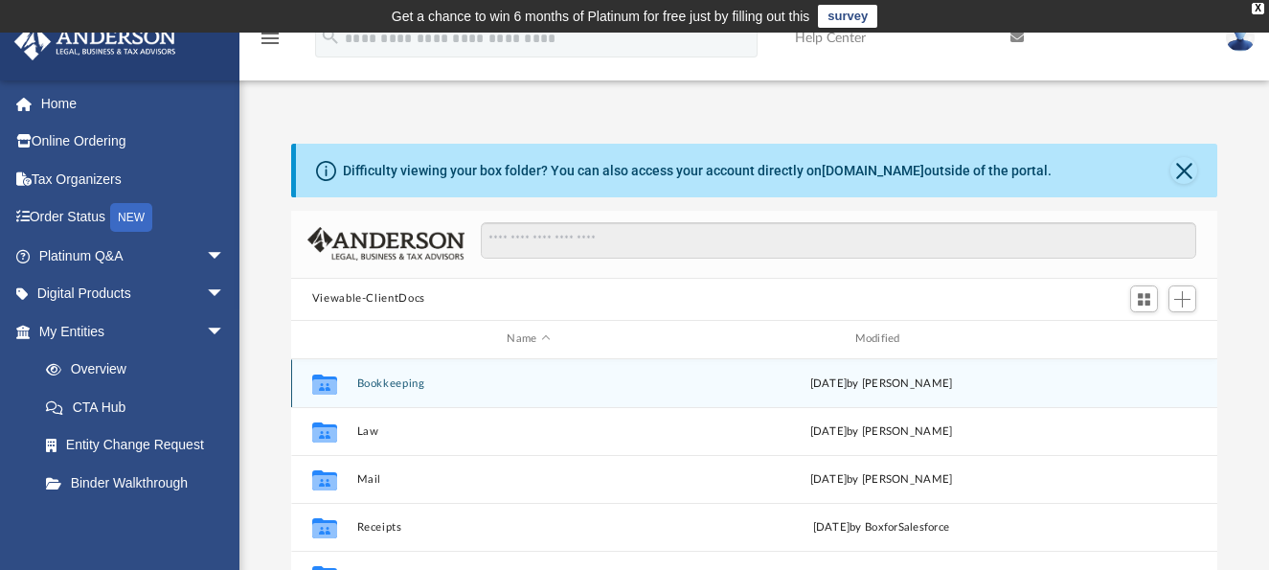
scroll to position [96, 0]
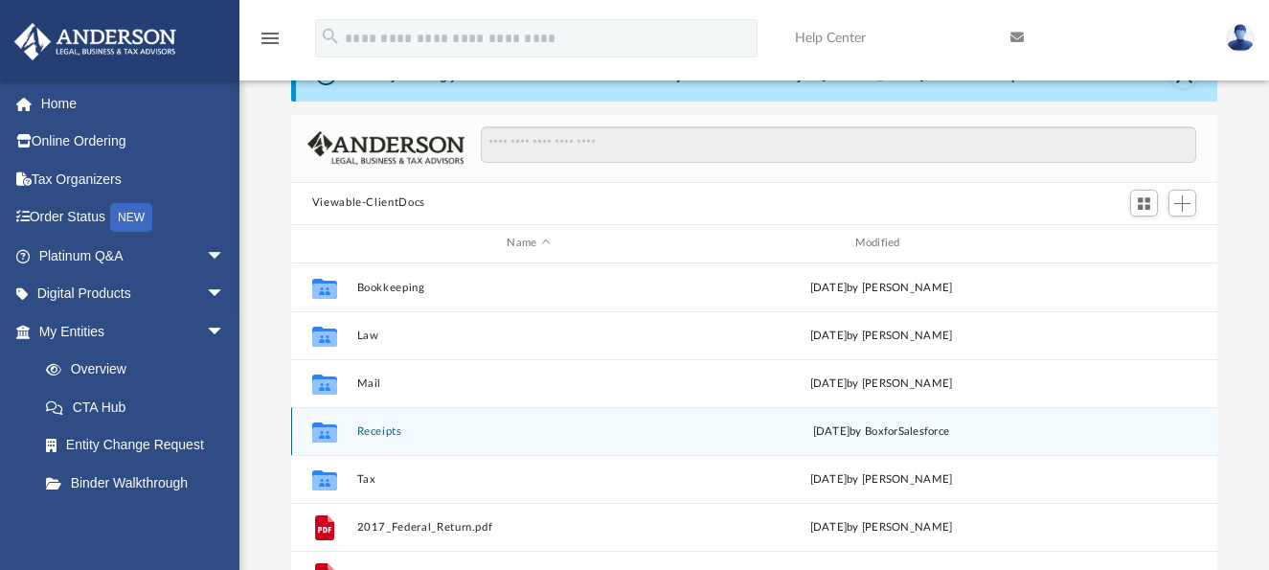
click at [373, 431] on div "Collaborated Folder Bookkeeping Tue Jul 23 2019 by Suzanne Wood Collaborated Fo…" at bounding box center [754, 461] width 927 height 397
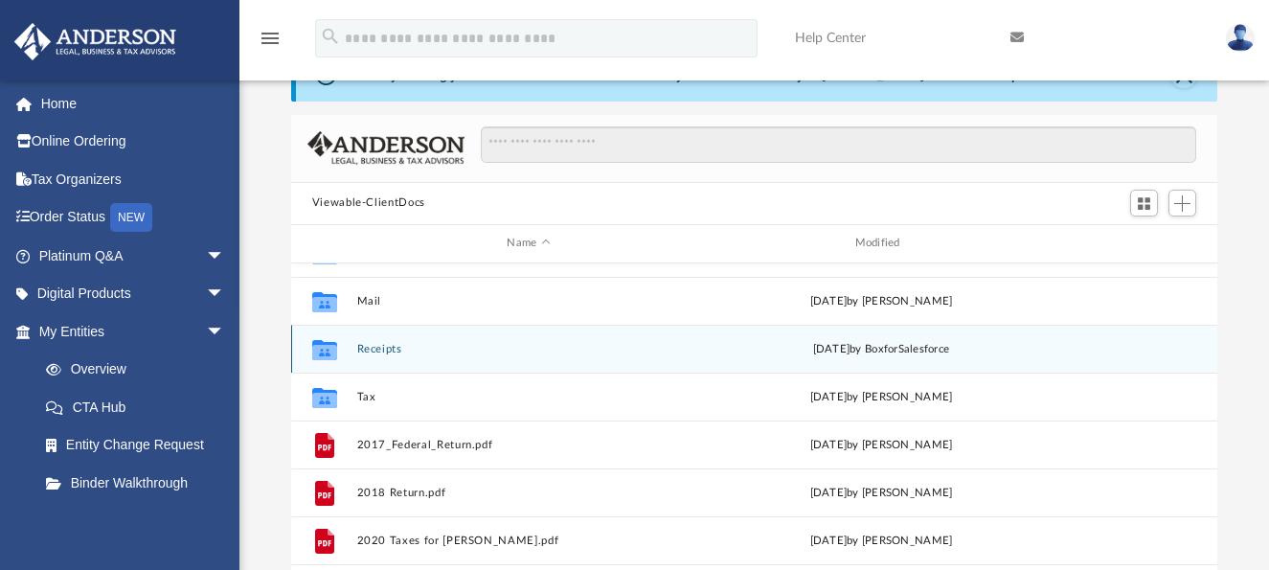
click at [370, 355] on button "Receipts" at bounding box center [528, 348] width 344 height 12
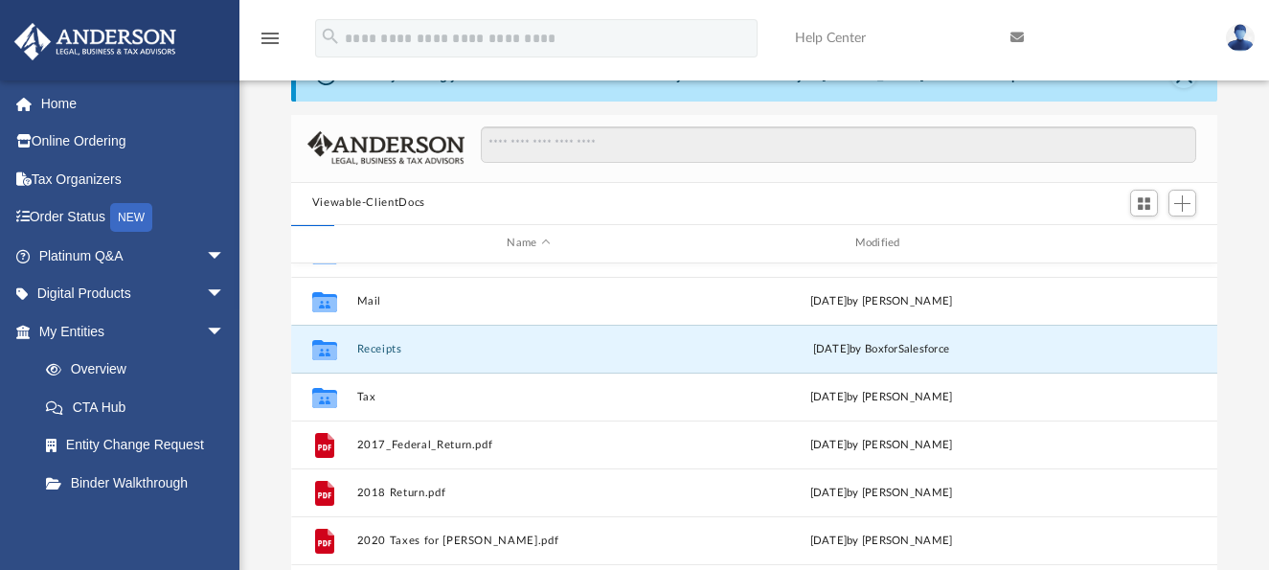
scroll to position [0, 0]
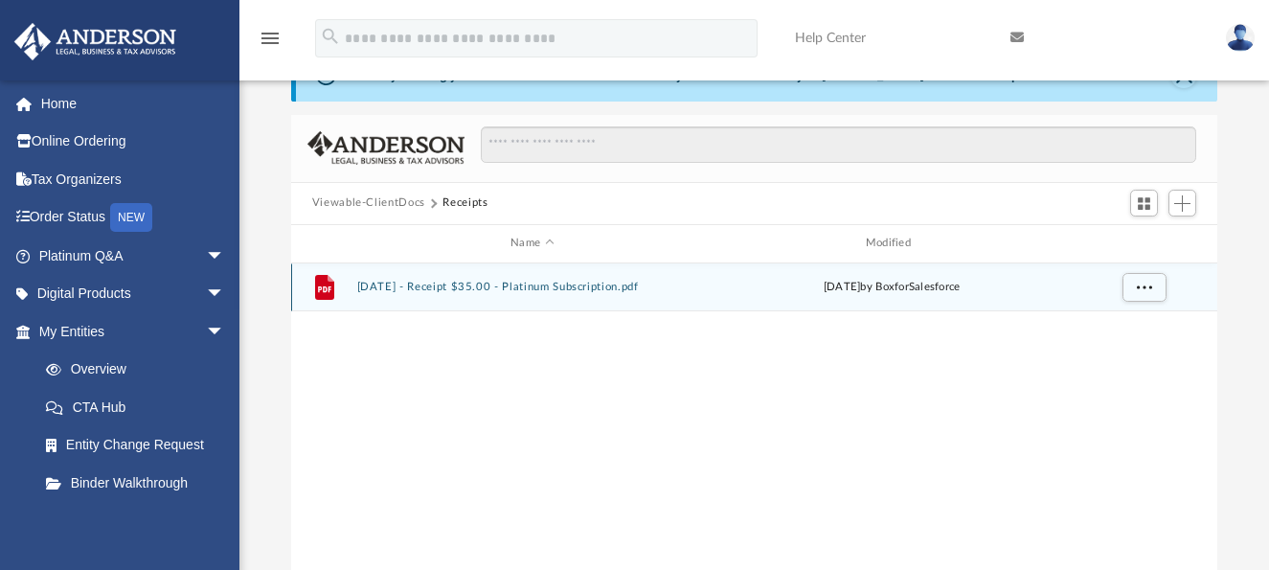
drag, startPoint x: 1013, startPoint y: 285, endPoint x: 2215, endPoint y: 543, distance: 1229.9
click at [1269, 543] on html "X Get a chance to win 6 months of Platinum for free just by filling out this su…" at bounding box center [634, 478] width 1269 height 1149
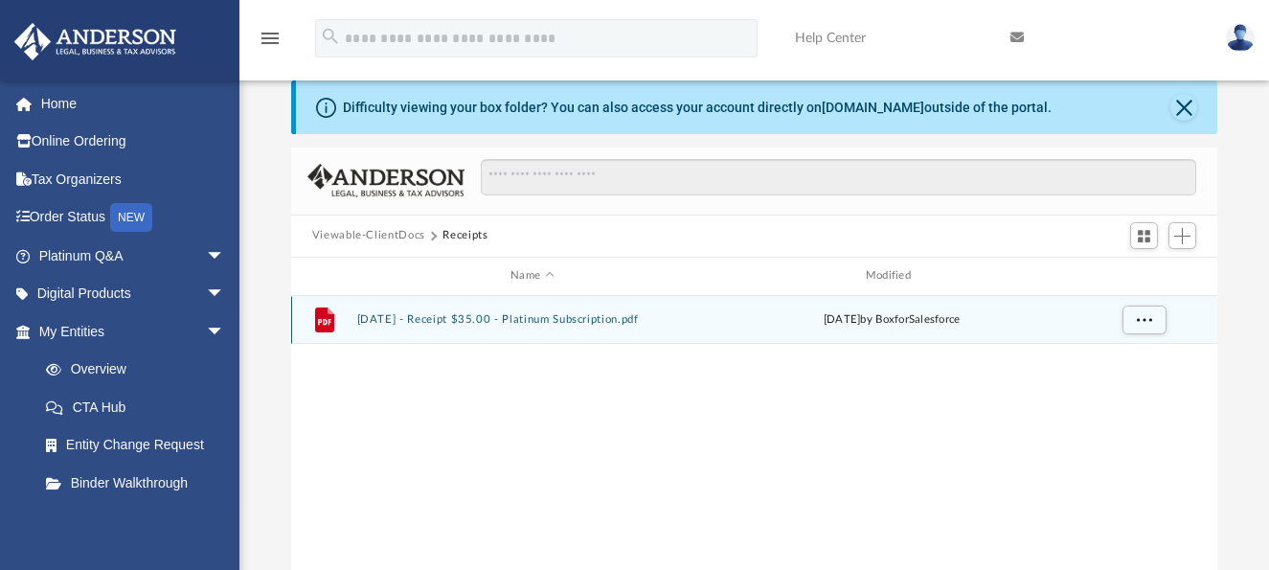
scroll to position [96, 0]
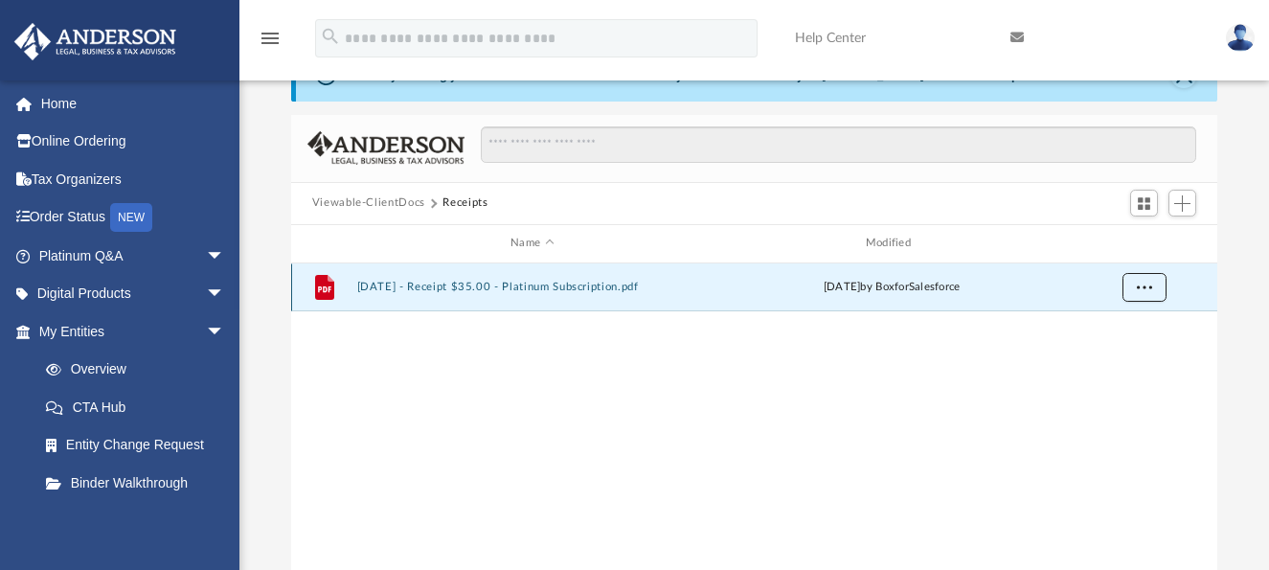
click at [1155, 295] on button "More options" at bounding box center [1144, 287] width 44 height 29
click at [1118, 355] on li "Download" at bounding box center [1127, 356] width 56 height 20
click at [525, 415] on div "File 2023.2.16 - Receipt $35.00 - Platinum Subscription.pdf Thu Feb 16 2023 by …" at bounding box center [754, 461] width 927 height 397
click at [422, 202] on button "Viewable-ClientDocs" at bounding box center [368, 202] width 113 height 17
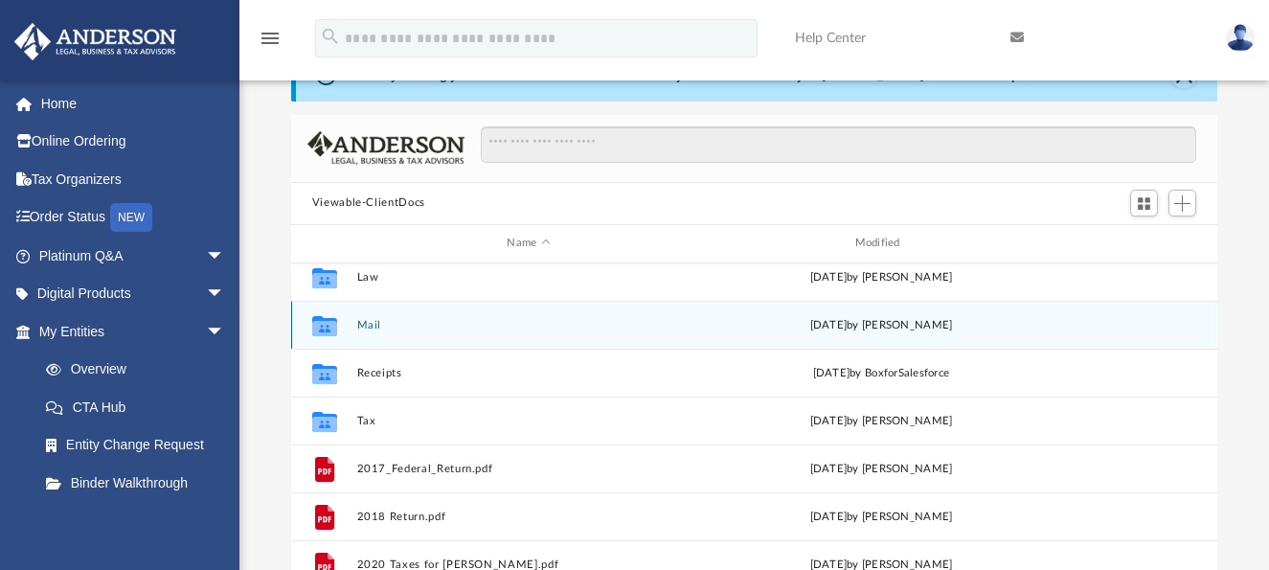
scroll to position [82, 0]
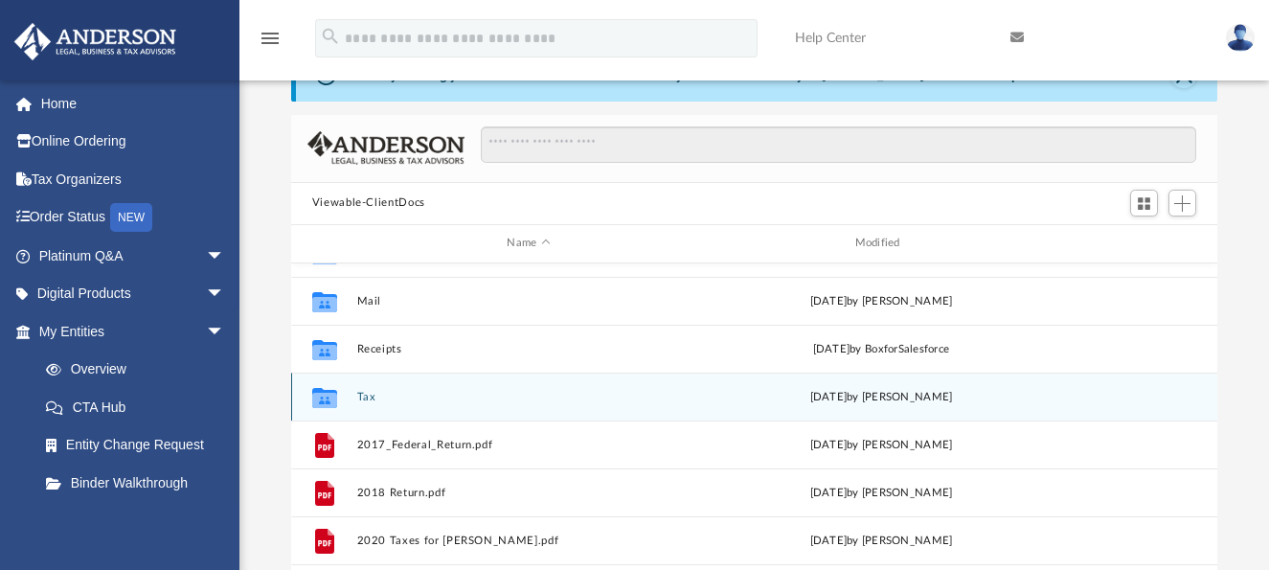
click at [364, 392] on button "Tax" at bounding box center [528, 396] width 344 height 12
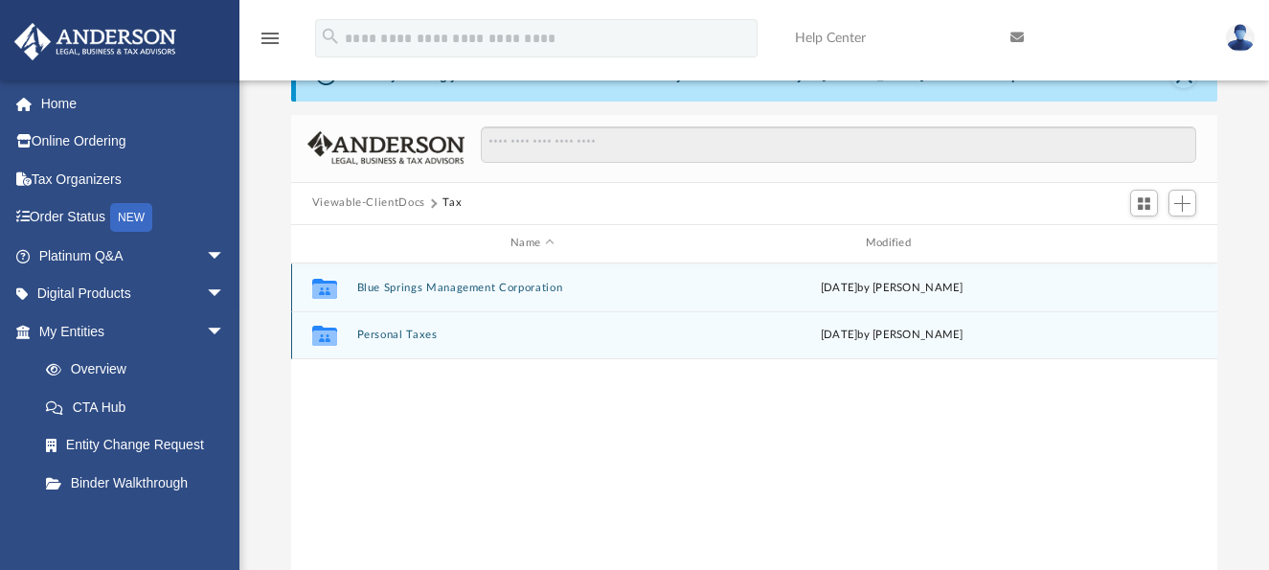
scroll to position [0, 0]
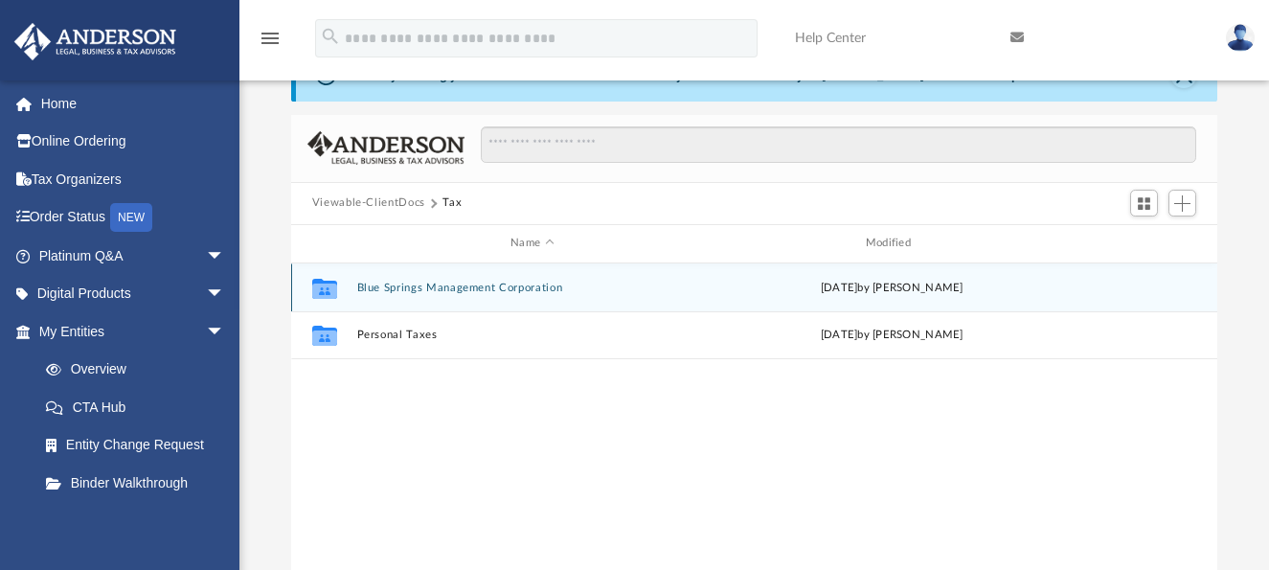
click at [455, 289] on button "Blue Springs Management Corporation" at bounding box center [532, 287] width 352 height 12
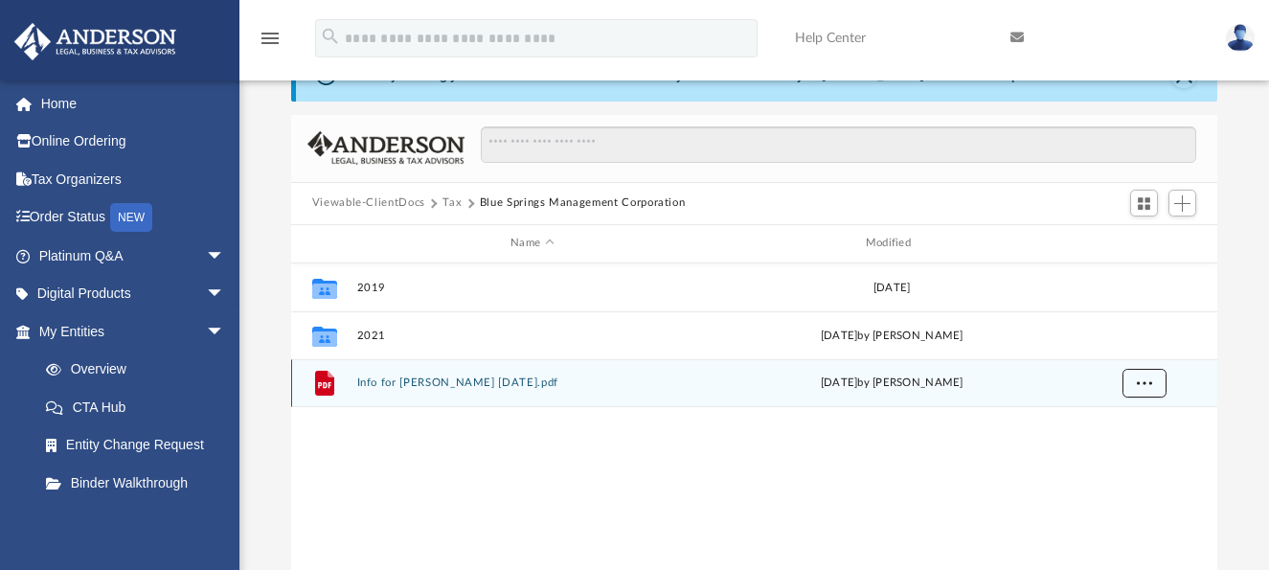
click at [1144, 391] on button "More options" at bounding box center [1144, 383] width 44 height 29
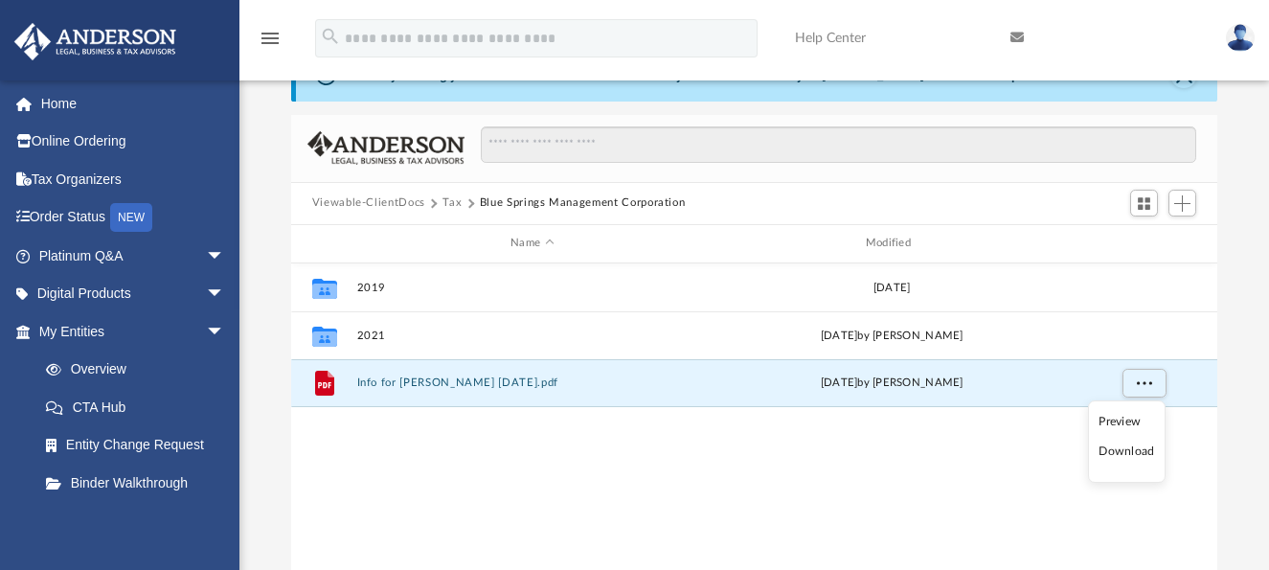
click at [1133, 453] on li "Download" at bounding box center [1127, 452] width 56 height 20
click at [621, 468] on div "Collaborated Folder 2019 Mon Feb 8 2021 Collaborated Folder 2021 Mon Dec 18 202…" at bounding box center [754, 461] width 927 height 397
click at [1149, 382] on span "More options" at bounding box center [1143, 382] width 15 height 11
click at [1134, 449] on li "Download" at bounding box center [1127, 452] width 56 height 20
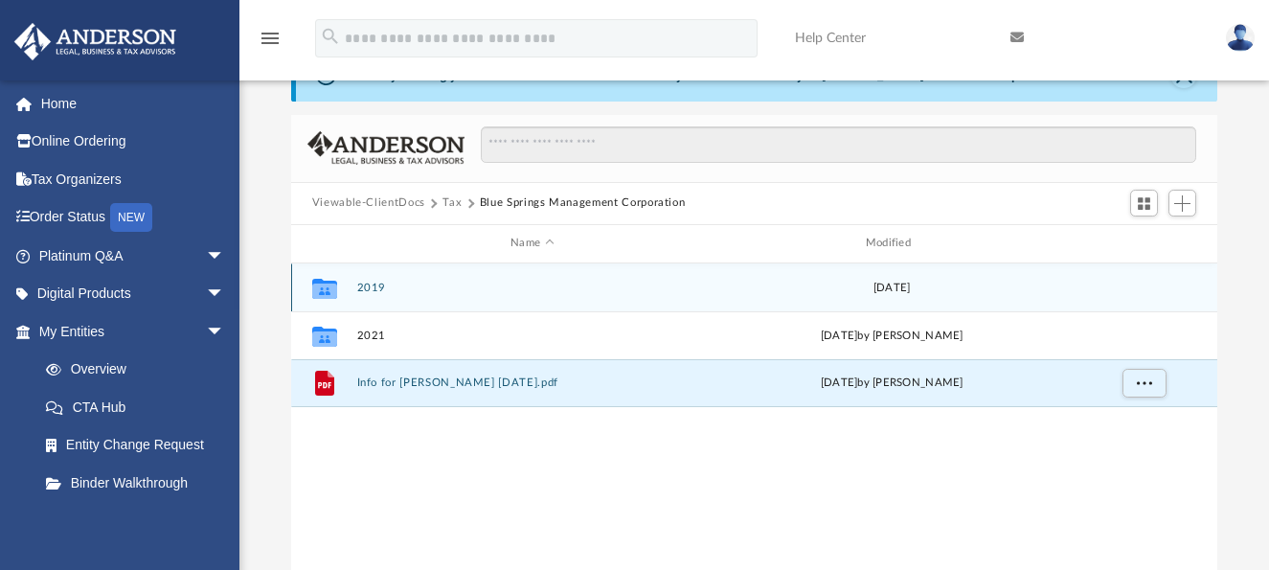
click at [363, 287] on button "2019" at bounding box center [532, 287] width 352 height 12
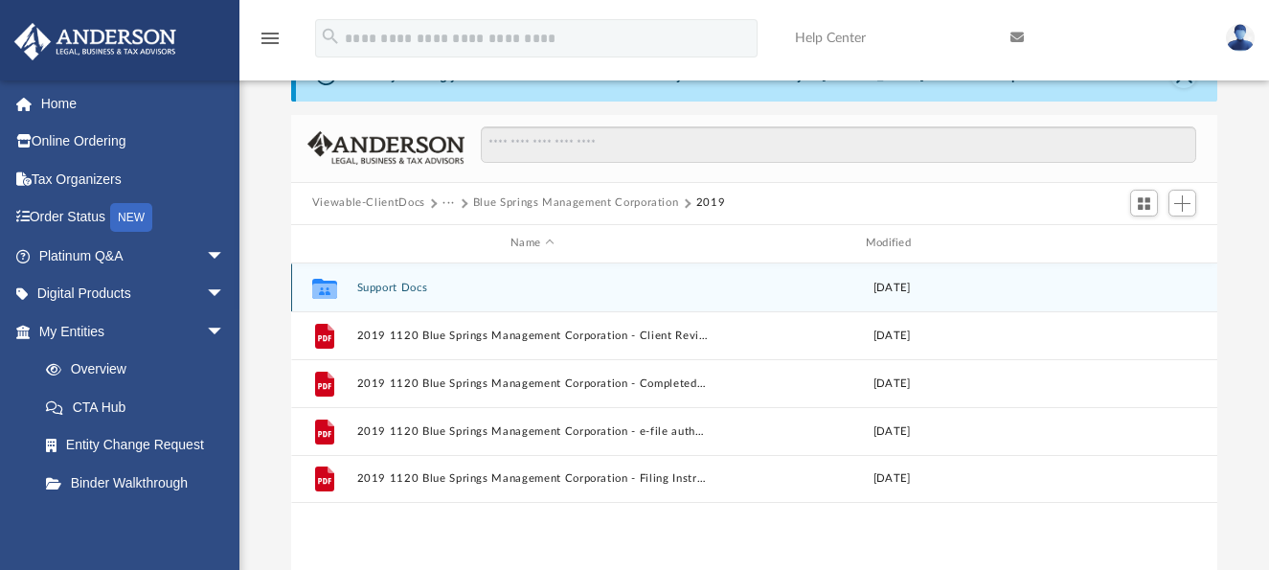
click at [367, 285] on button "Support Docs" at bounding box center [532, 287] width 352 height 12
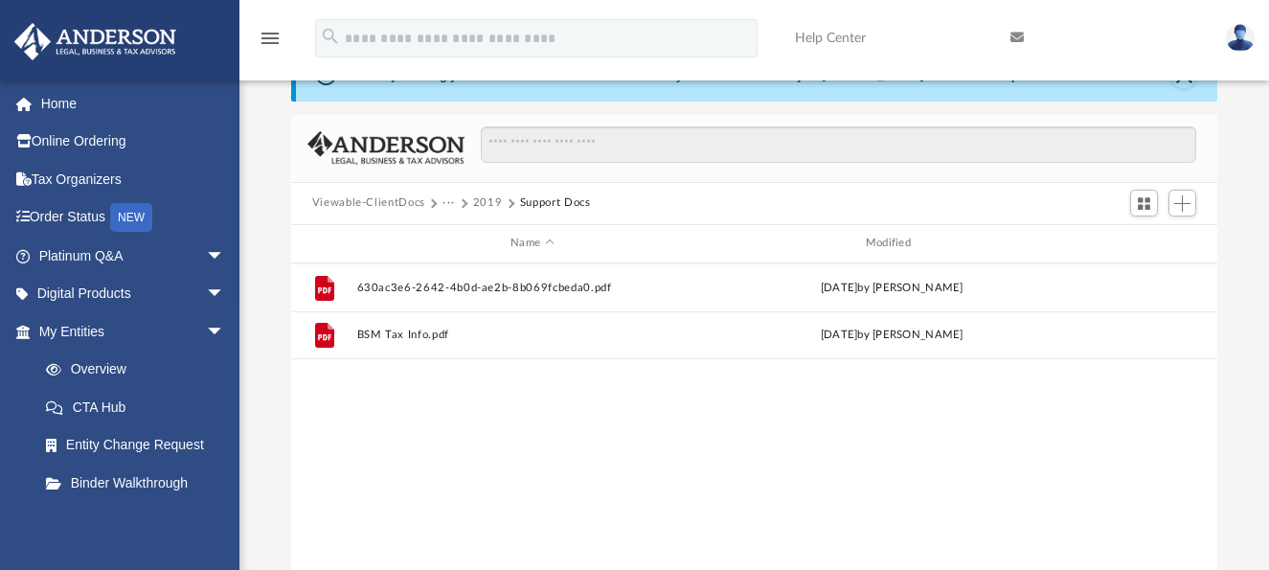
click at [485, 202] on button "2019" at bounding box center [488, 202] width 30 height 17
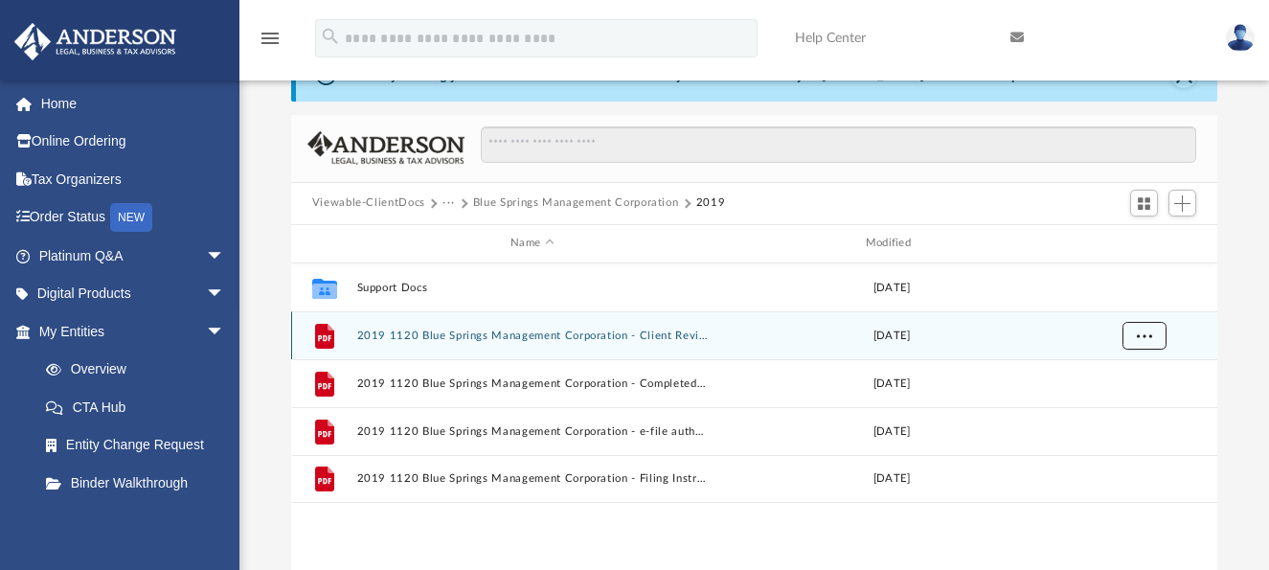
click at [1150, 338] on span "More options" at bounding box center [1143, 335] width 15 height 11
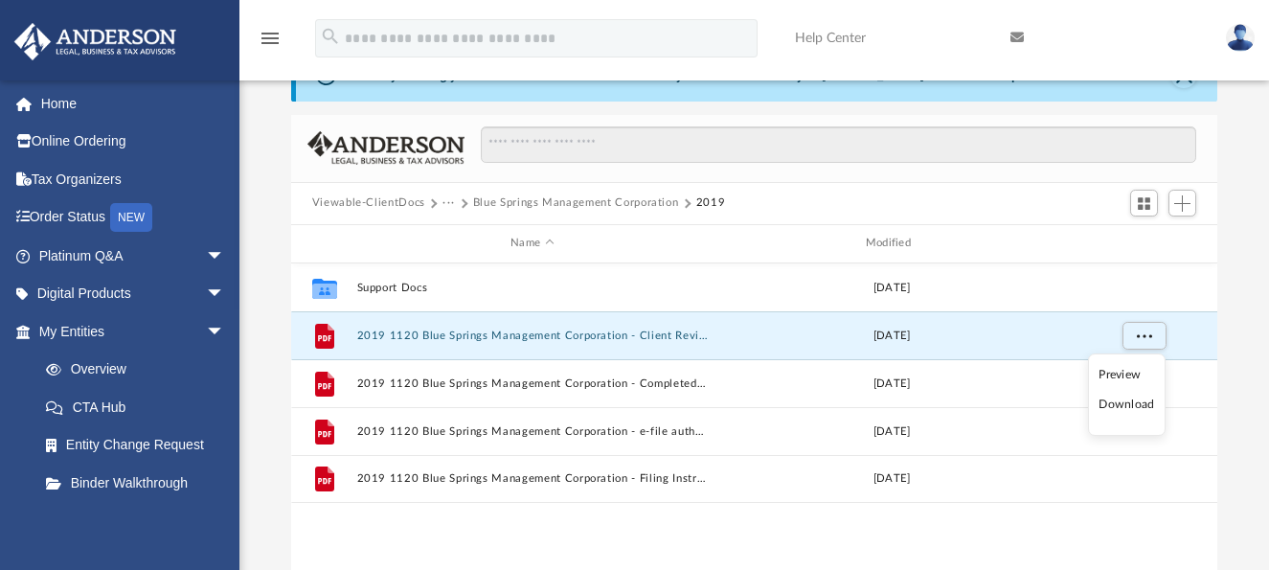
click at [1123, 400] on li "Download" at bounding box center [1127, 405] width 56 height 20
click at [1229, 421] on div "Difficulty viewing your box folder? You can also access your account directly o…" at bounding box center [755, 354] width 1030 height 612
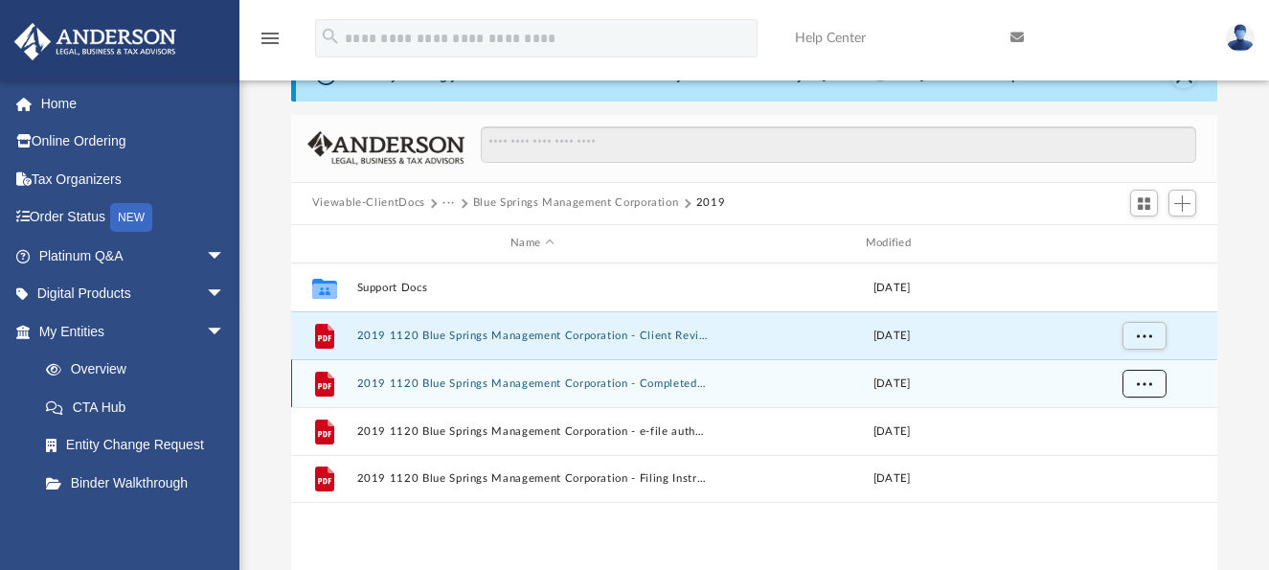
click at [1158, 389] on button "More options" at bounding box center [1144, 383] width 44 height 29
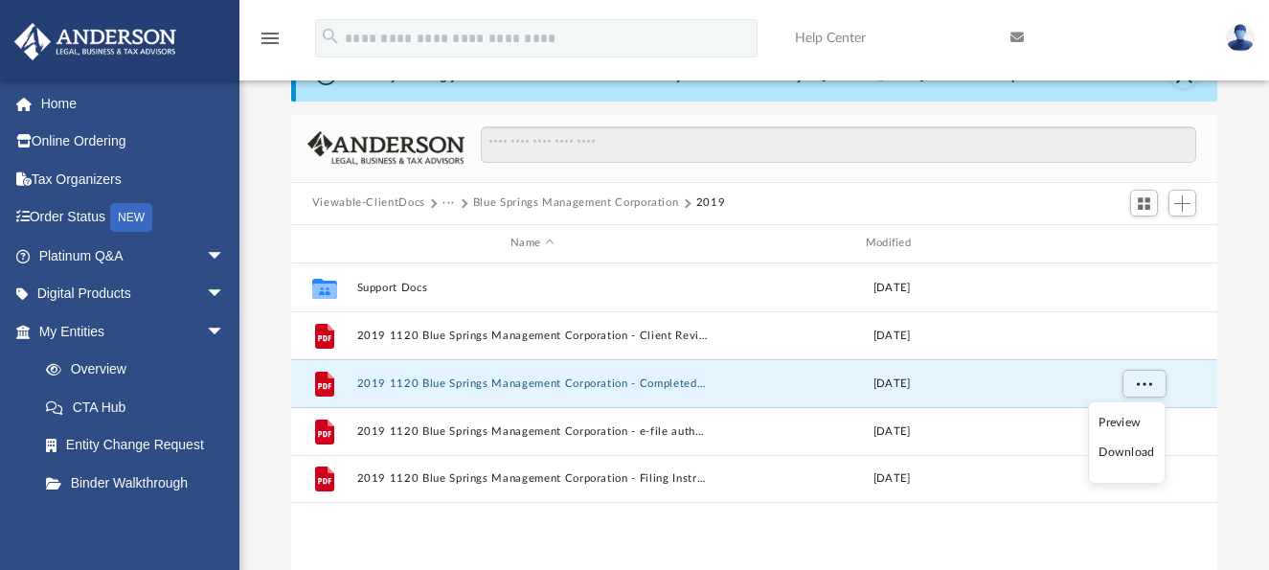
click at [1133, 452] on li "Download" at bounding box center [1127, 453] width 56 height 20
click at [1228, 414] on div "Difficulty viewing your box folder? You can also access your account directly o…" at bounding box center [755, 354] width 1030 height 612
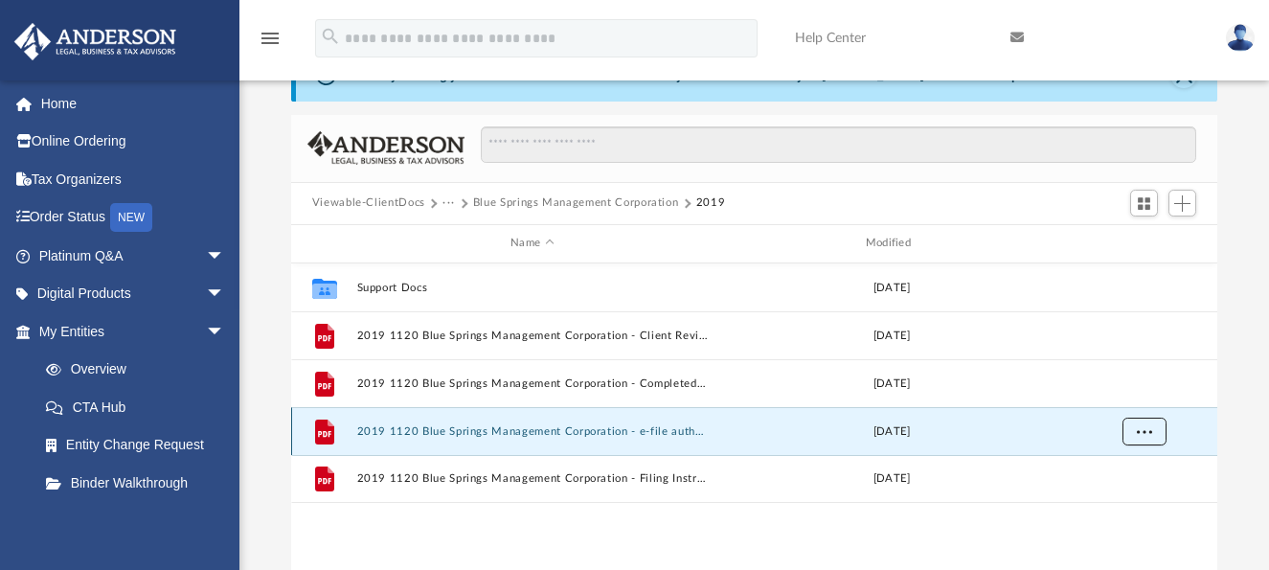
click at [1140, 429] on span "More options" at bounding box center [1143, 430] width 15 height 11
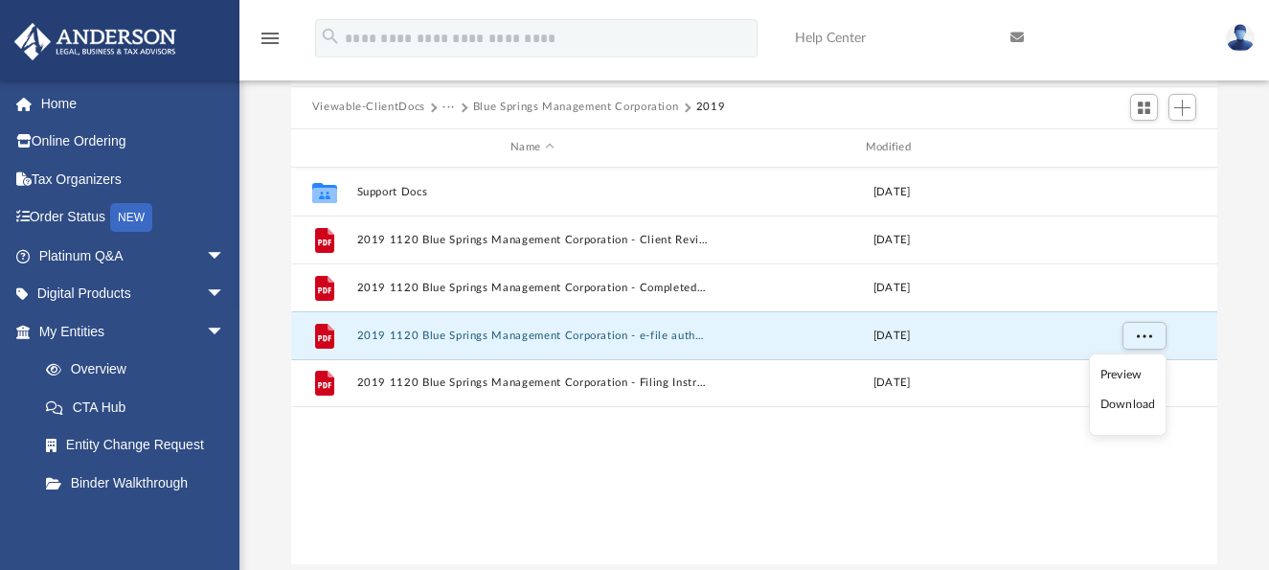
click at [1137, 409] on li "Download" at bounding box center [1129, 405] width 56 height 20
click at [1239, 400] on div "Difficulty viewing your box folder? You can also access your account directly o…" at bounding box center [755, 258] width 1030 height 612
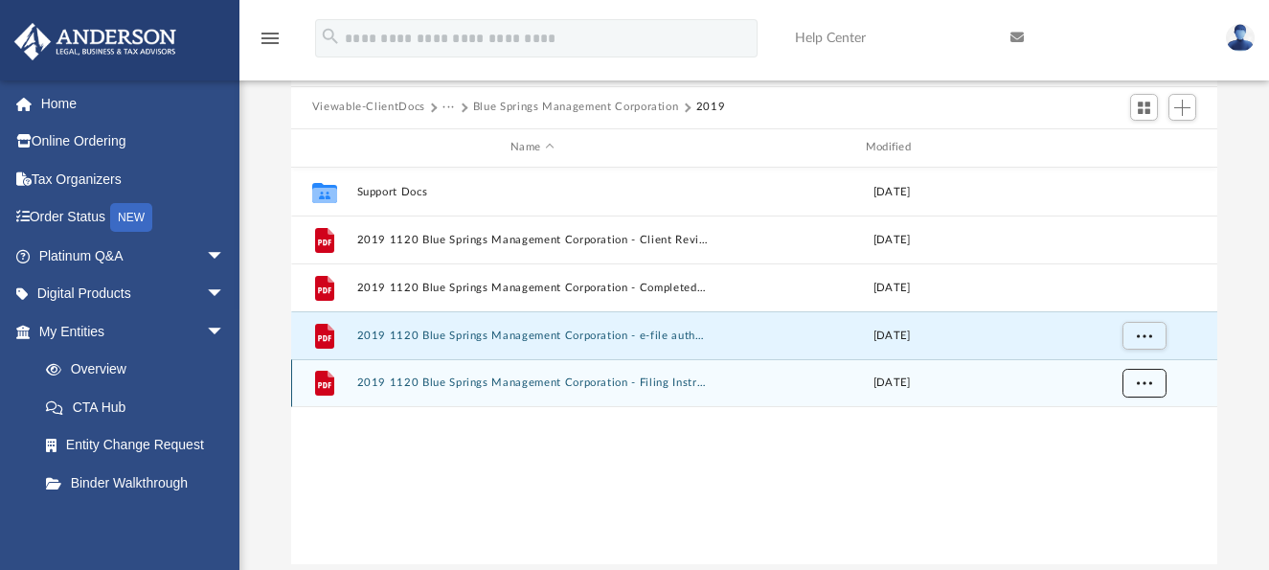
click at [1153, 391] on button "More options" at bounding box center [1144, 383] width 44 height 29
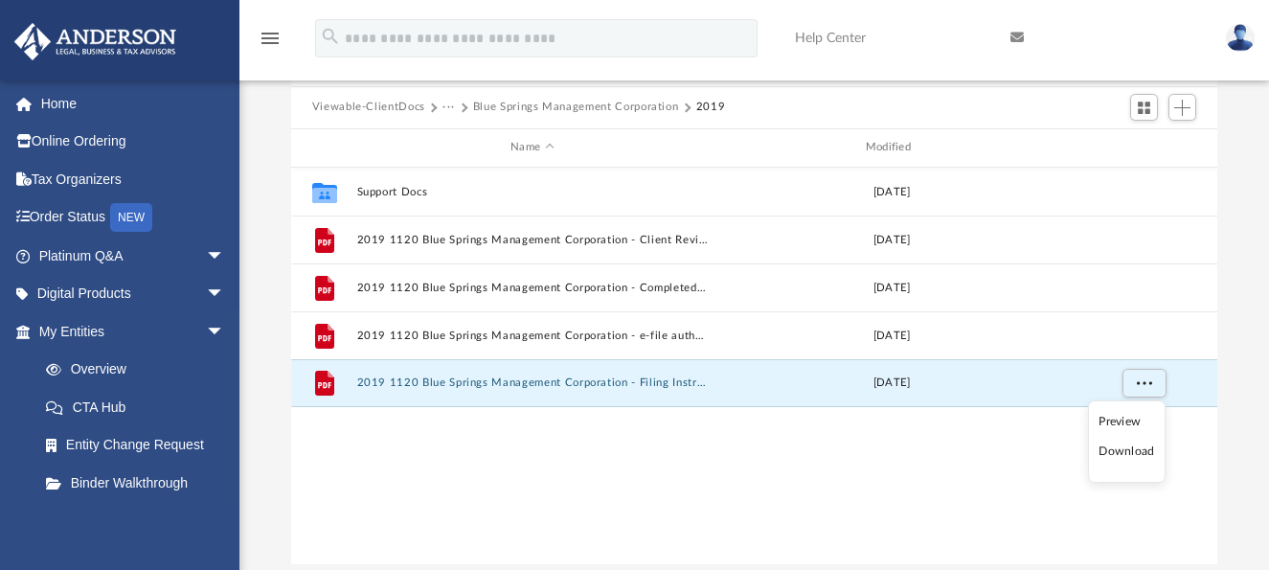
click at [1129, 458] on li "Download" at bounding box center [1127, 452] width 56 height 20
click at [1228, 424] on div "Difficulty viewing your box folder? You can also access your account directly o…" at bounding box center [755, 258] width 1030 height 612
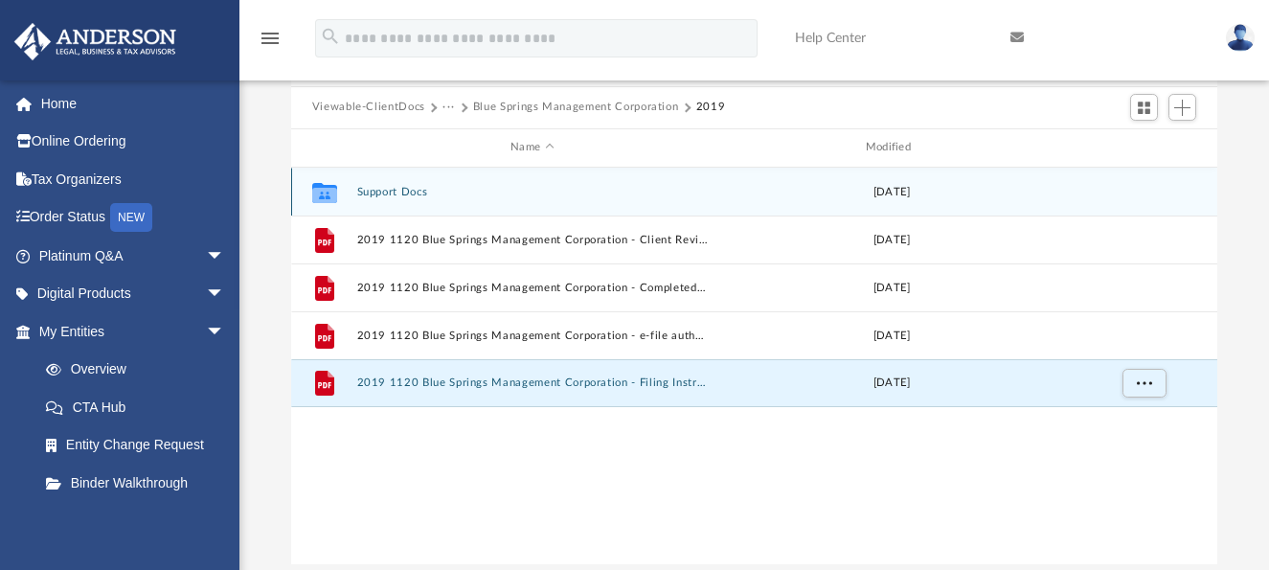
click at [367, 191] on button "Support Docs" at bounding box center [532, 191] width 352 height 12
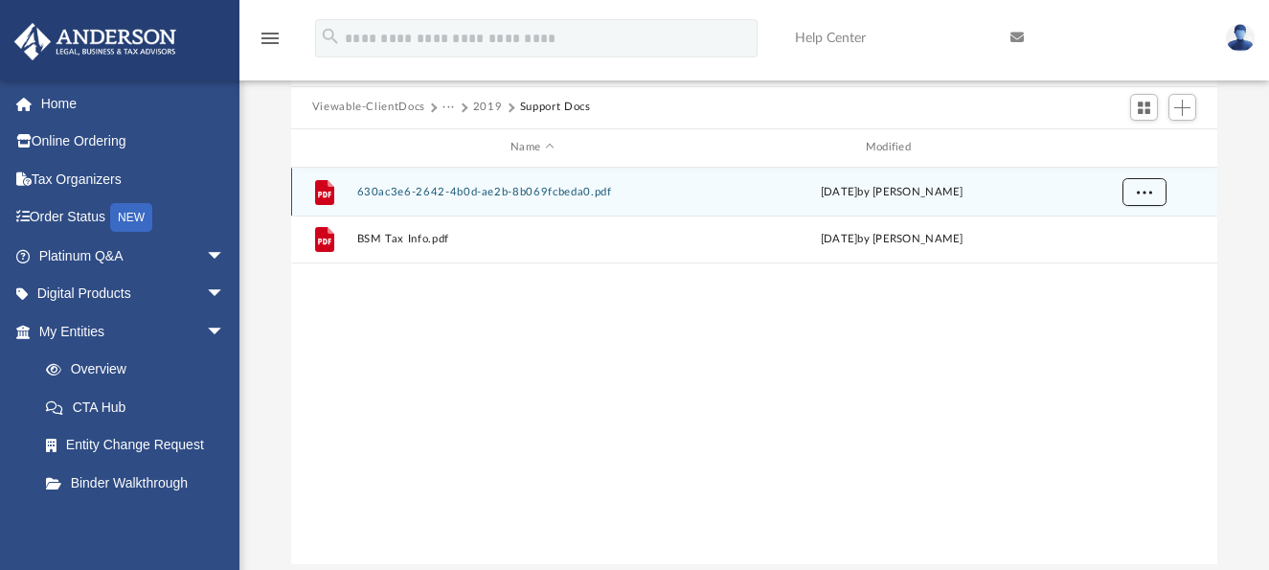
click at [1139, 194] on span "More options" at bounding box center [1143, 191] width 15 height 11
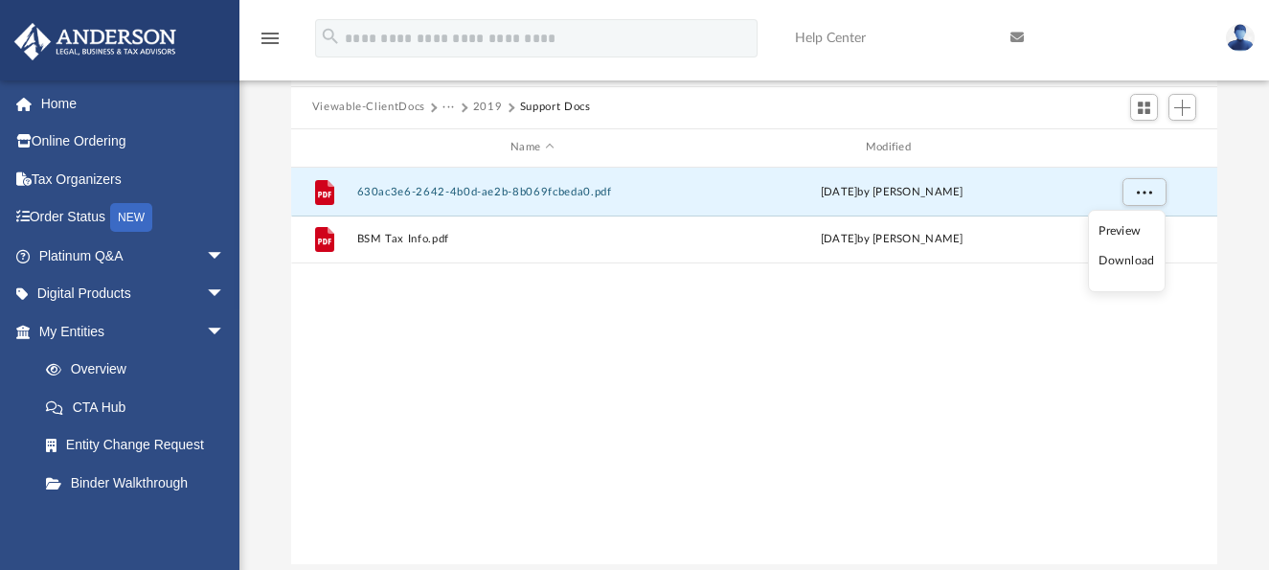
click at [1138, 263] on li "Download" at bounding box center [1127, 261] width 56 height 20
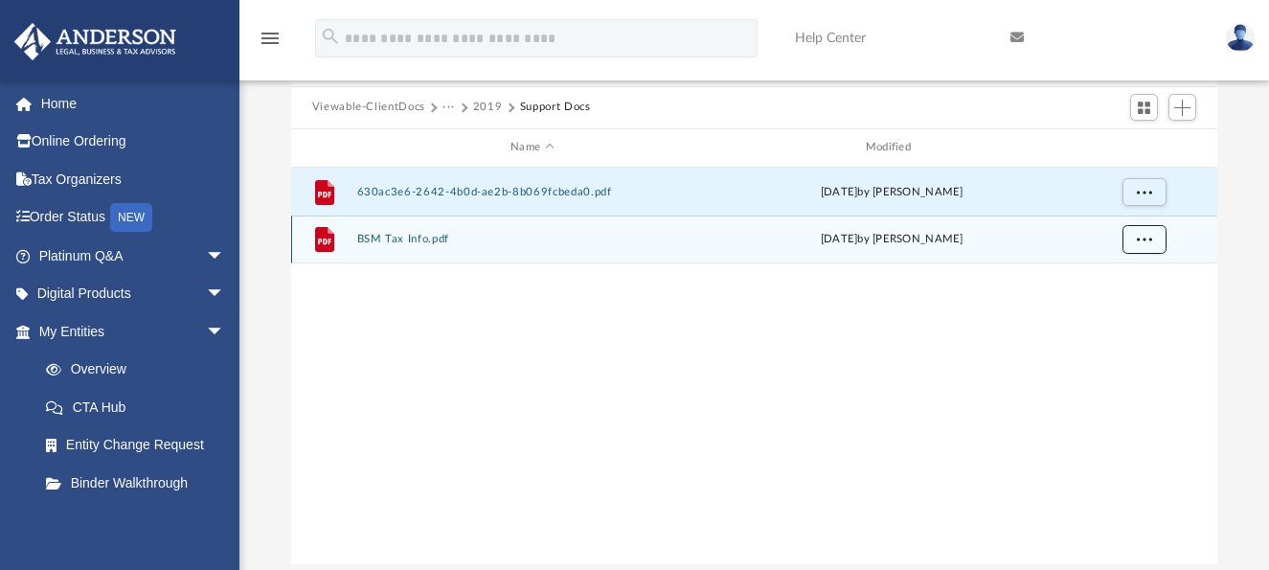
click at [1151, 239] on span "More options" at bounding box center [1143, 238] width 15 height 11
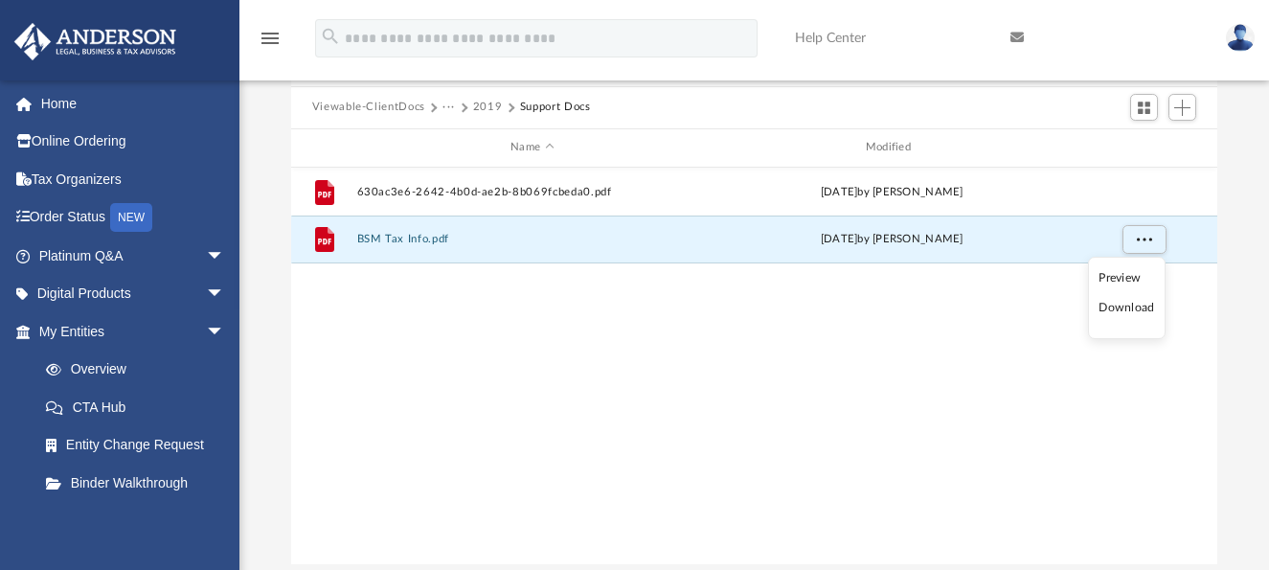
click at [1129, 310] on li "Download" at bounding box center [1127, 308] width 56 height 20
click at [493, 102] on button "2019" at bounding box center [488, 107] width 30 height 17
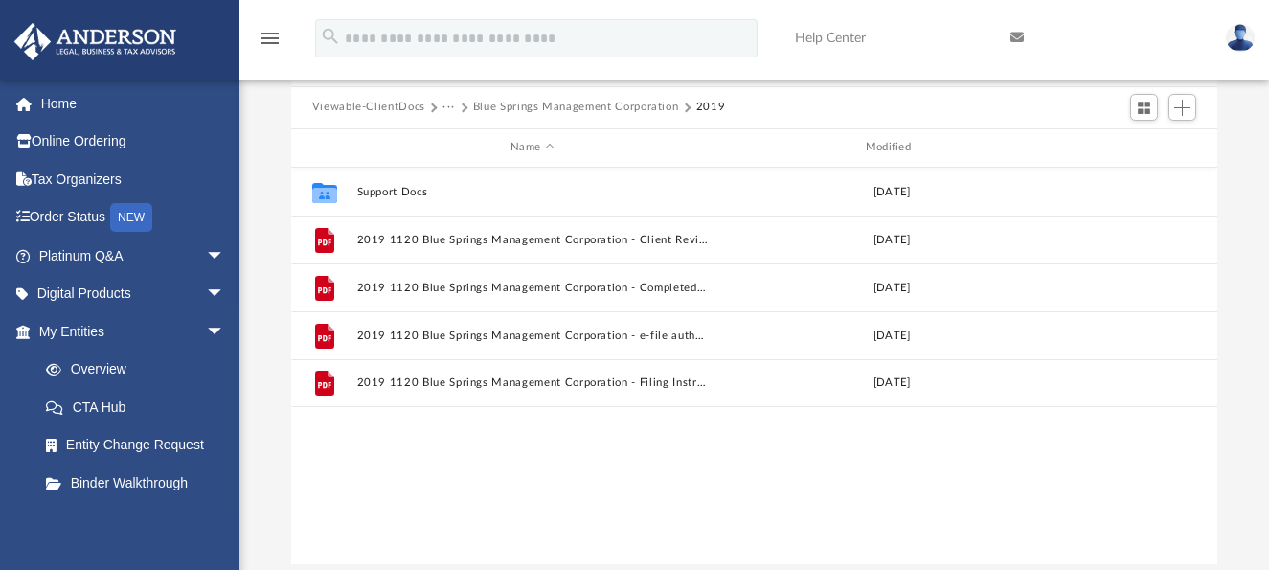
click at [502, 105] on button "Blue Springs Management Corporation" at bounding box center [576, 107] width 206 height 17
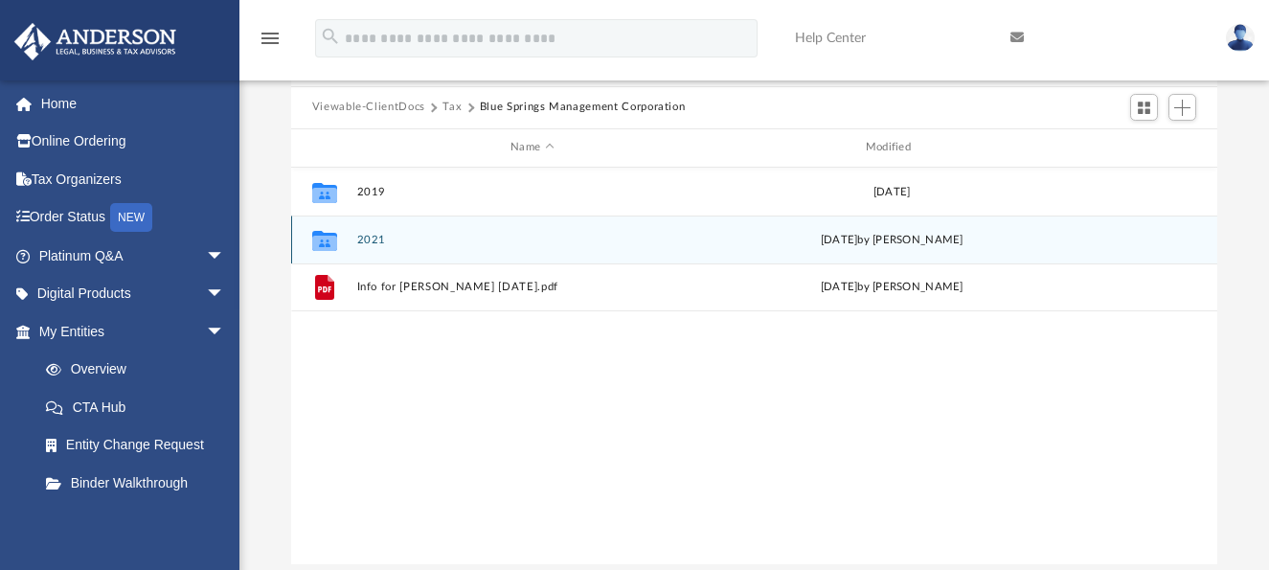
scroll to position [0, 0]
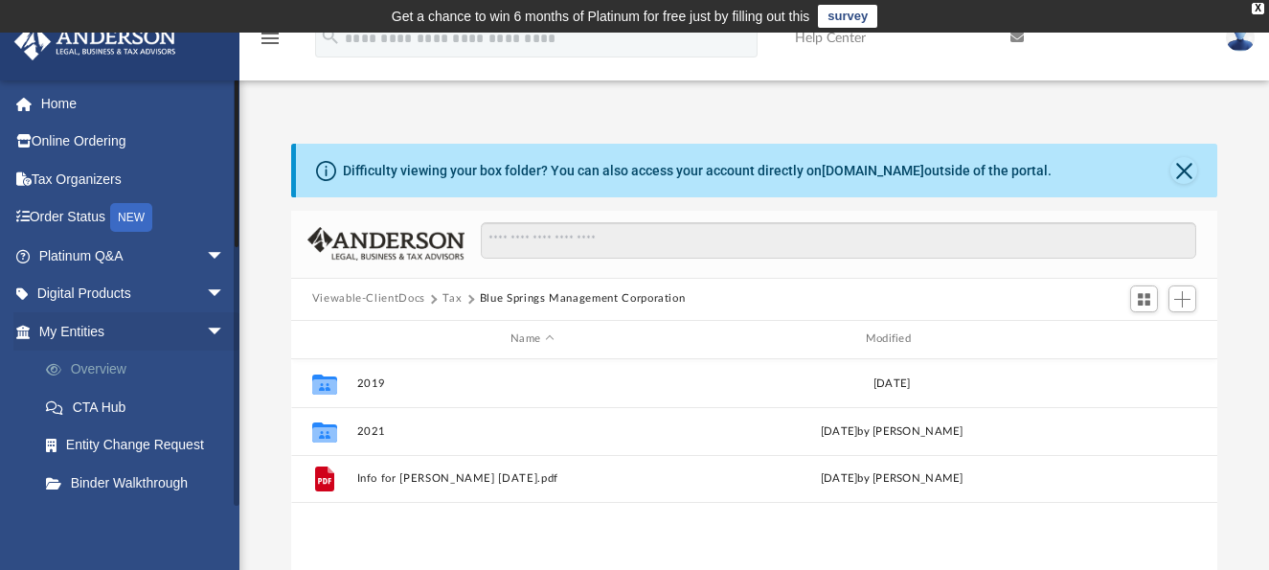
click at [124, 377] on link "Overview" at bounding box center [140, 370] width 227 height 38
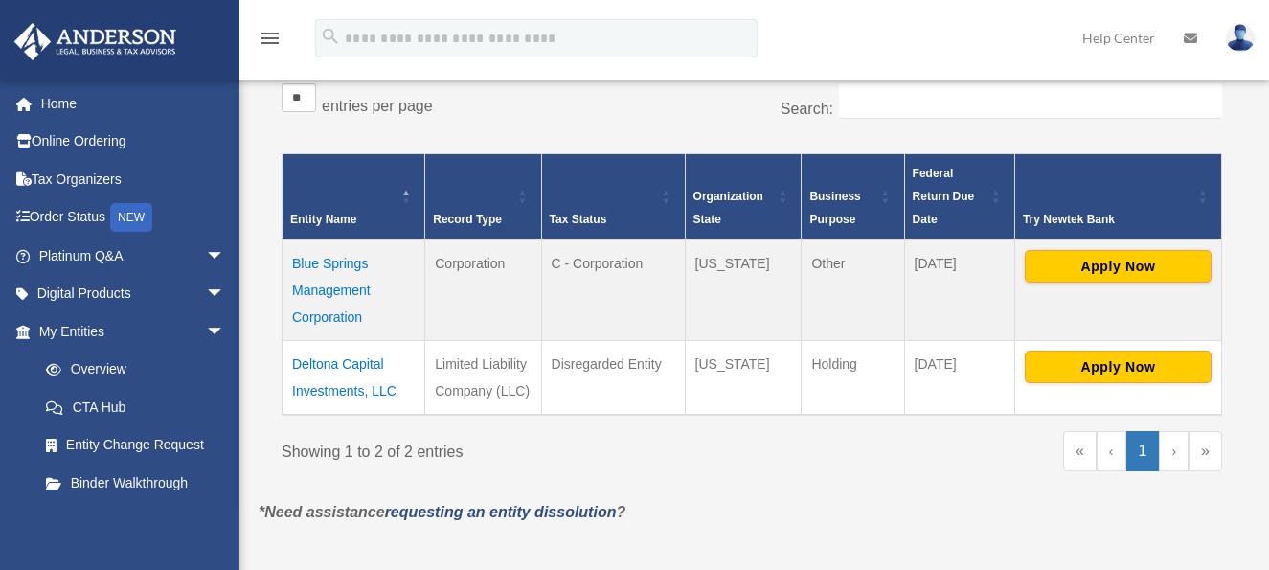
scroll to position [383, 0]
